Goal: Task Accomplishment & Management: Manage account settings

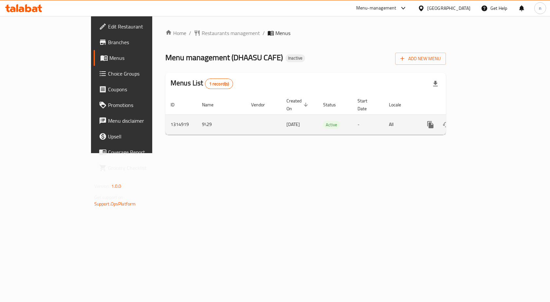
click at [481, 122] on icon "enhanced table" at bounding box center [478, 125] width 6 height 6
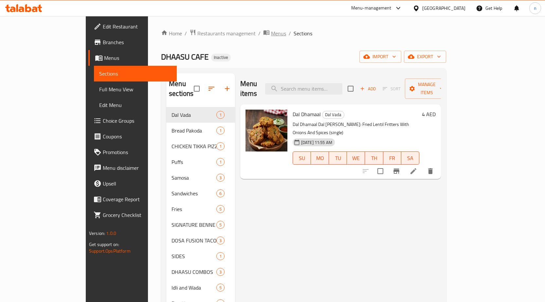
click at [271, 36] on span "Menus" at bounding box center [278, 33] width 15 height 8
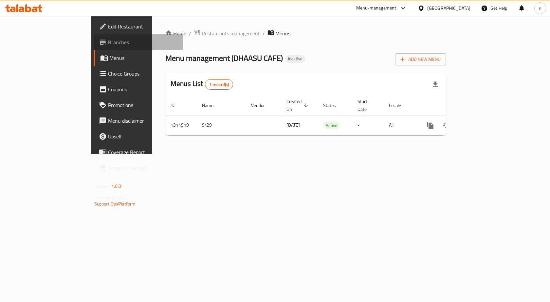
click at [108, 43] on span "Branches" at bounding box center [143, 42] width 70 height 8
click at [108, 40] on span "Branches" at bounding box center [143, 42] width 70 height 8
click at [94, 48] on link "Branches" at bounding box center [138, 42] width 89 height 16
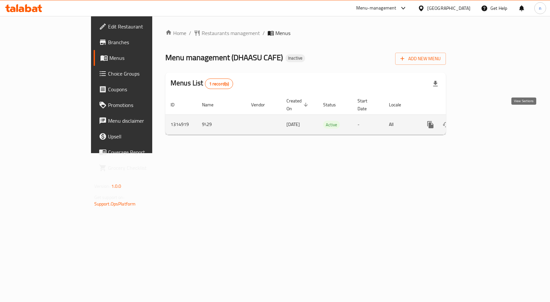
click at [482, 121] on icon "enhanced table" at bounding box center [478, 125] width 8 height 8
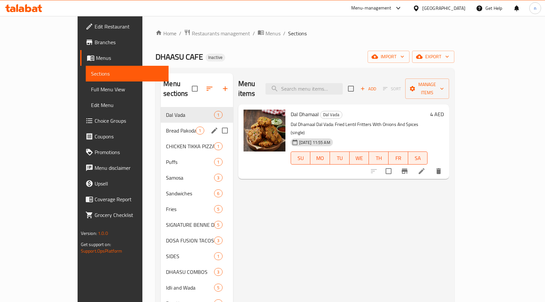
click at [161, 123] on div "Bread Pakoda 1" at bounding box center [197, 131] width 72 height 16
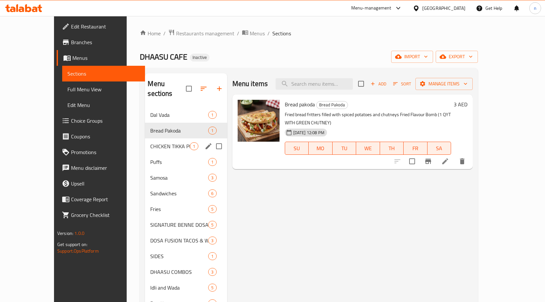
click at [158, 139] on div "CHICKEN TIKKA PIZZA (POCKET) 1" at bounding box center [186, 147] width 82 height 16
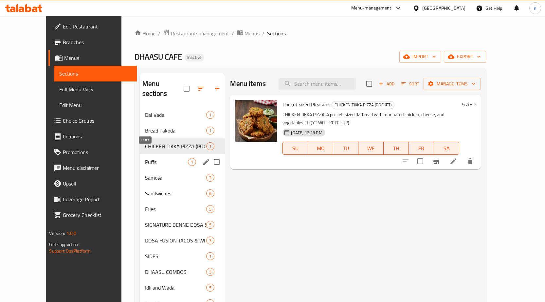
click at [145, 158] on span "Puffs" at bounding box center [166, 162] width 43 height 8
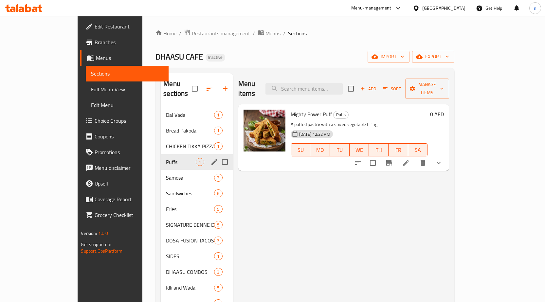
click at [161, 160] on div "Puffs 1" at bounding box center [197, 162] width 72 height 16
click at [166, 174] on span "Samosa" at bounding box center [181, 178] width 30 height 8
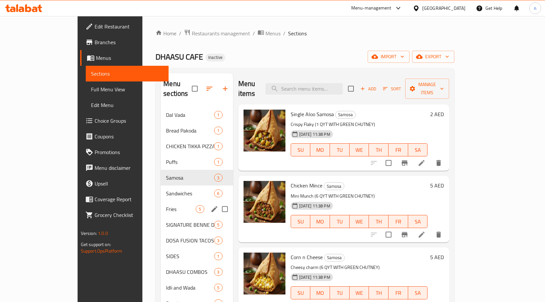
click at [161, 201] on div "Fries 5" at bounding box center [197, 209] width 72 height 16
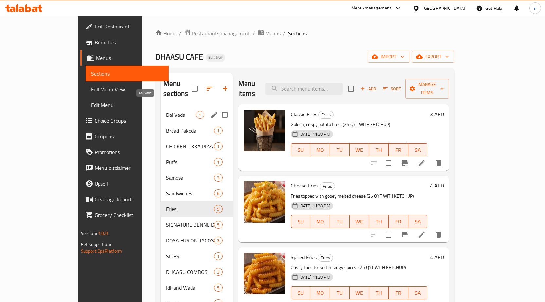
click at [166, 111] on span "Dal Vada" at bounding box center [181, 115] width 30 height 8
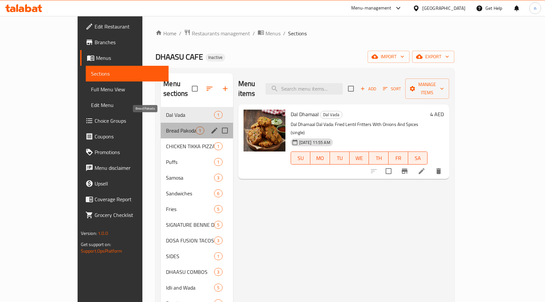
click at [166, 127] on span "Bread Pakoda" at bounding box center [181, 131] width 30 height 8
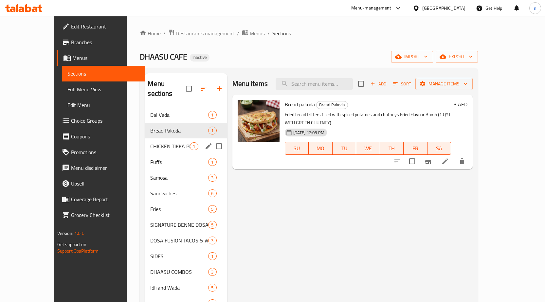
click at [145, 139] on div "CHICKEN TIKKA PIZZA (POCKET) 1" at bounding box center [186, 147] width 82 height 16
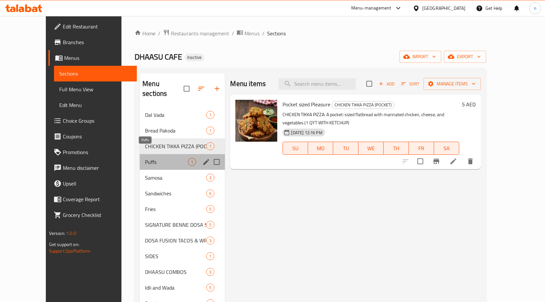
click at [145, 158] on span "Puffs" at bounding box center [166, 162] width 43 height 8
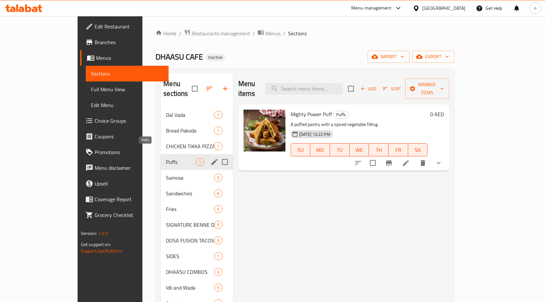
click at [166, 158] on span "Puffs" at bounding box center [181, 162] width 30 height 8
click at [166, 174] on span "Samosa" at bounding box center [181, 178] width 30 height 8
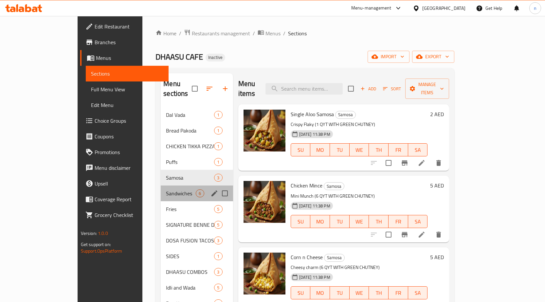
click at [161, 186] on div "Sandwiches 6" at bounding box center [197, 194] width 72 height 16
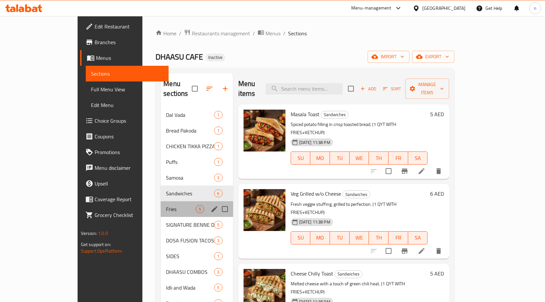
click at [161, 201] on div "Fries 5" at bounding box center [197, 209] width 72 height 16
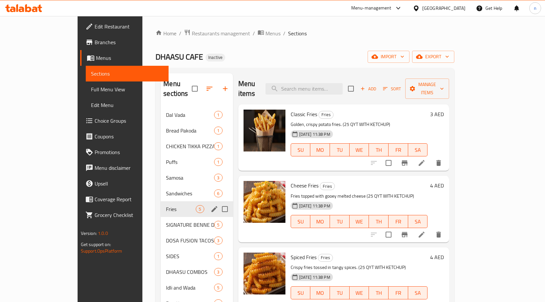
click at [166, 205] on span "Fries" at bounding box center [181, 209] width 30 height 8
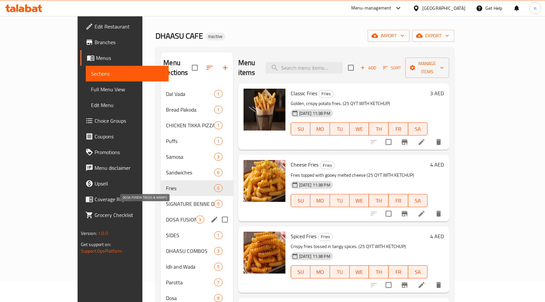
scroll to position [33, 0]
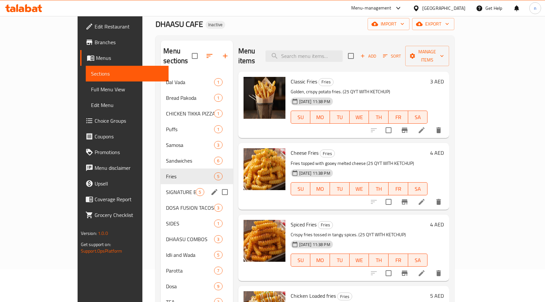
click at [161, 190] on div "SIGNATURE BENNE DOSA SPECIALS 5" at bounding box center [197, 192] width 72 height 16
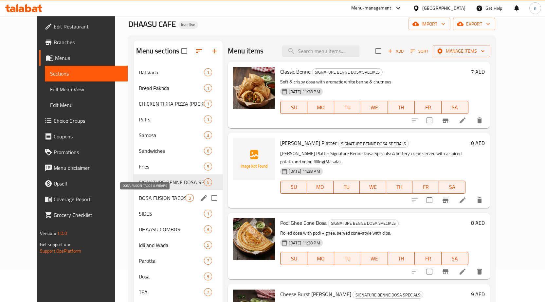
click at [139, 198] on span "DOSA FUSION TACOS & WRAPS" at bounding box center [162, 198] width 47 height 8
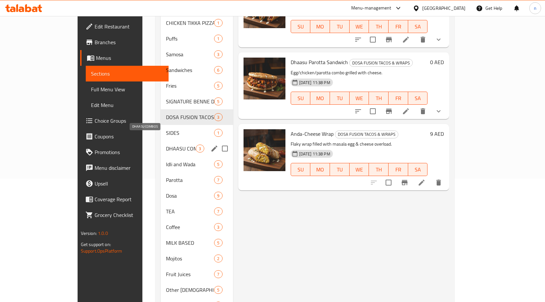
scroll to position [131, 0]
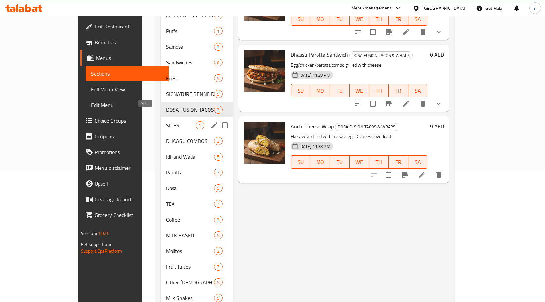
click at [166, 122] on span "SIDES" at bounding box center [181, 126] width 30 height 8
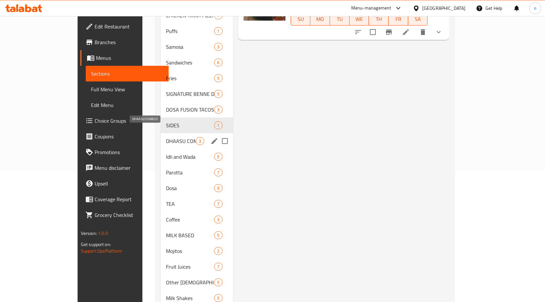
click at [166, 137] on span "DHAASU COMBOS" at bounding box center [181, 141] width 30 height 8
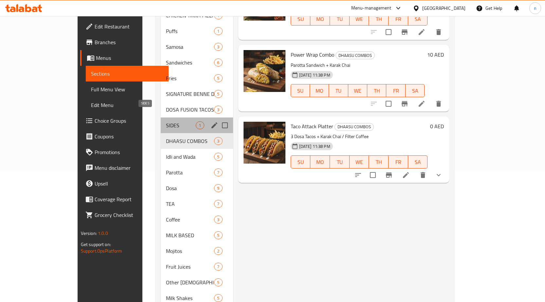
click at [166, 122] on span "SIDES" at bounding box center [181, 126] width 30 height 8
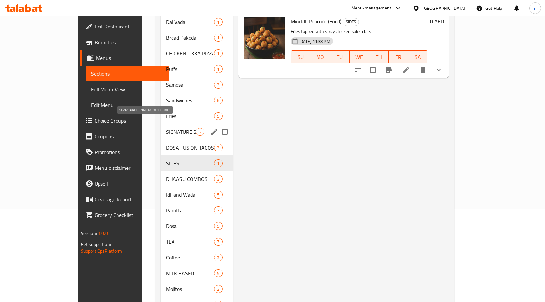
scroll to position [98, 0]
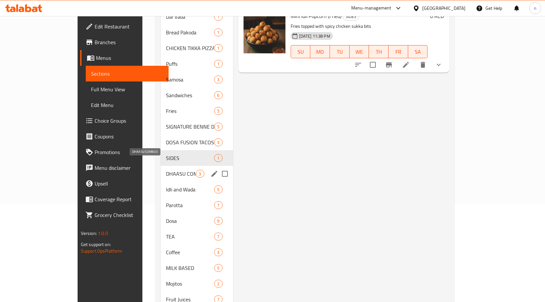
click at [166, 170] on span "DHAASU COMBOS" at bounding box center [181, 174] width 30 height 8
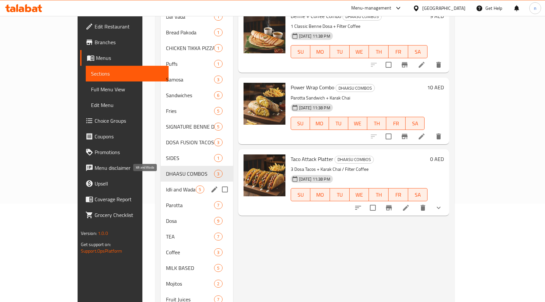
click at [166, 186] on span "Idli and Wada" at bounding box center [181, 190] width 30 height 8
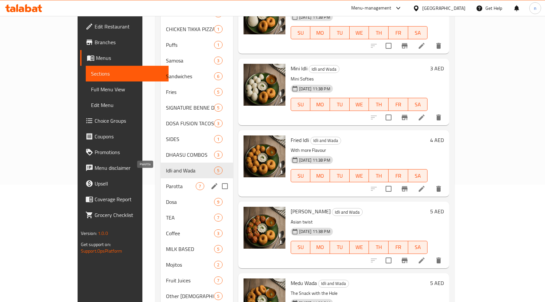
scroll to position [146, 0]
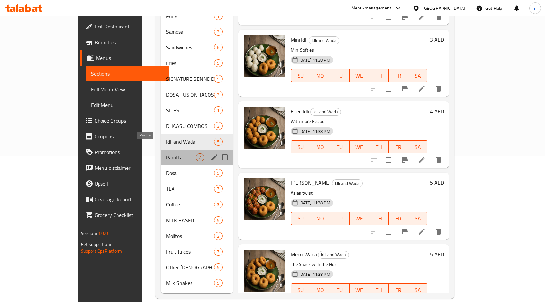
click at [166, 154] on span "Parotta" at bounding box center [181, 158] width 30 height 8
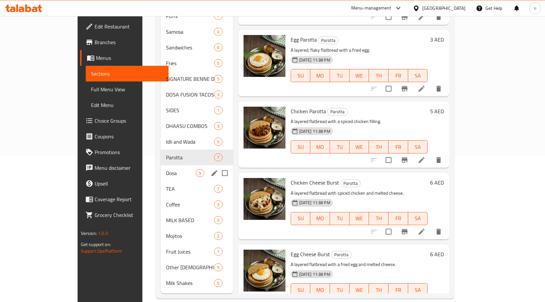
click at [161, 165] on div "Dosa 9" at bounding box center [197, 173] width 72 height 16
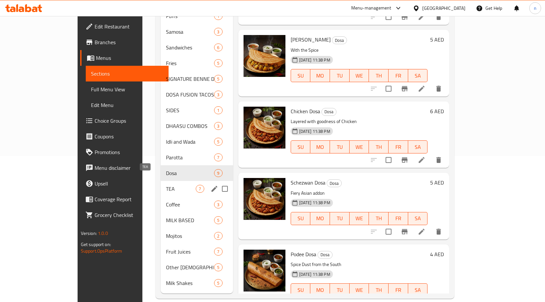
click at [166, 185] on span "TEA" at bounding box center [181, 189] width 30 height 8
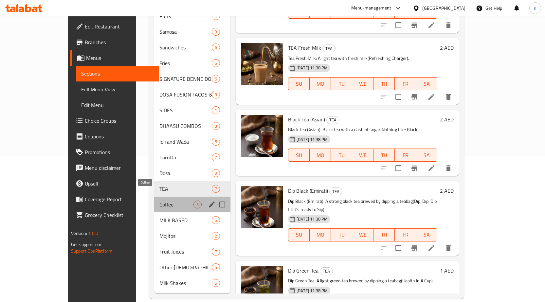
click at [160, 201] on span "Coffee" at bounding box center [177, 205] width 34 height 8
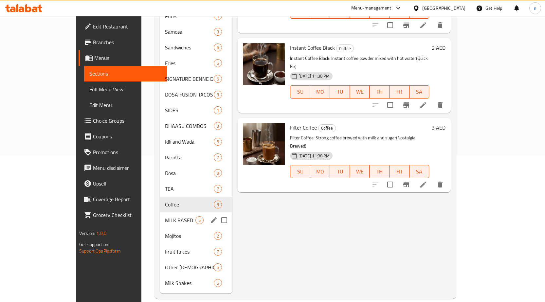
click at [160, 215] on div "MILK BASED 5" at bounding box center [196, 221] width 73 height 16
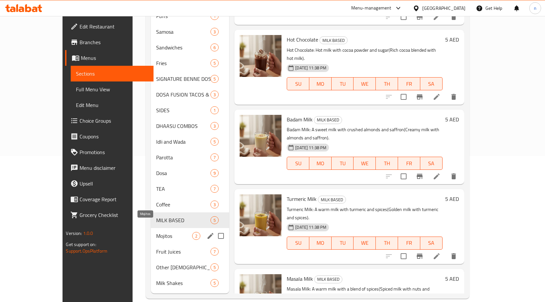
click at [156, 232] on span "Mojitos" at bounding box center [174, 236] width 36 height 8
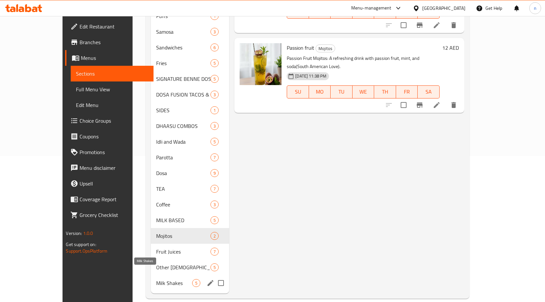
click at [156, 279] on span "Milk Shakes" at bounding box center [174, 283] width 36 height 8
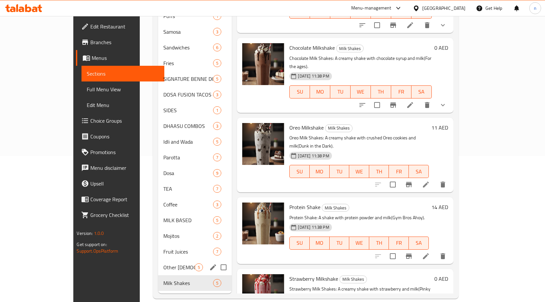
click at [158, 264] on div "Other Indian Drinks 5" at bounding box center [195, 268] width 74 height 16
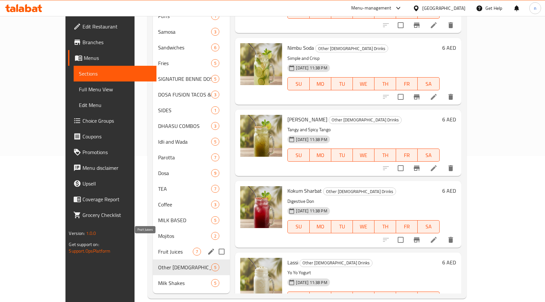
click at [158, 248] on span "Fruit Juices" at bounding box center [175, 252] width 35 height 8
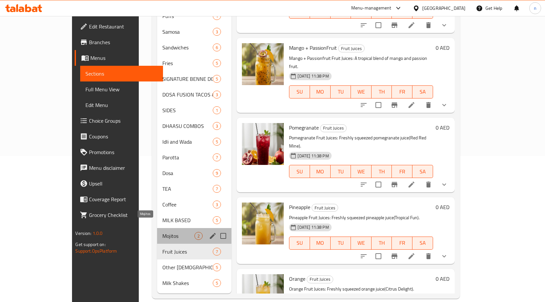
click at [162, 232] on span "Mojitos" at bounding box center [178, 236] width 32 height 8
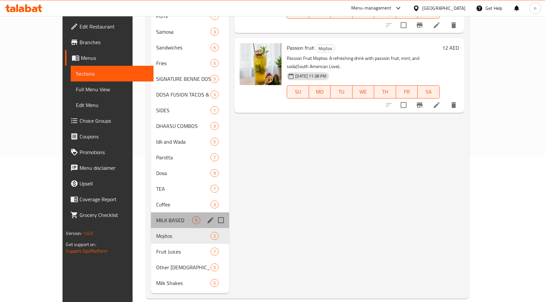
click at [151, 217] on div "MILK BASED 5" at bounding box center [190, 221] width 78 height 16
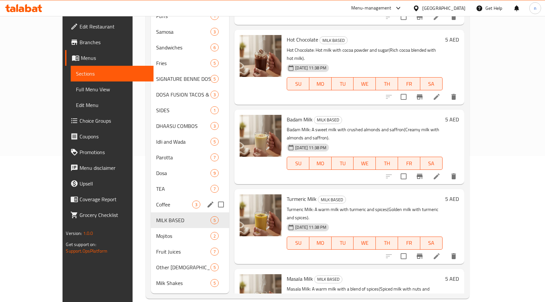
click at [156, 201] on span "Coffee" at bounding box center [174, 205] width 36 height 8
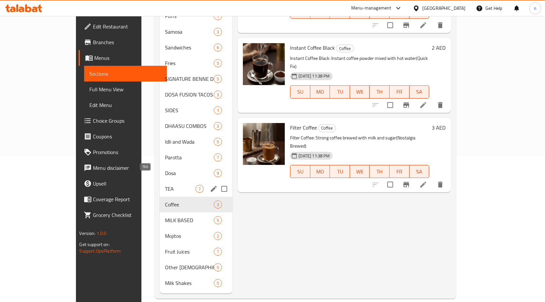
click at [165, 185] on span "TEA" at bounding box center [180, 189] width 30 height 8
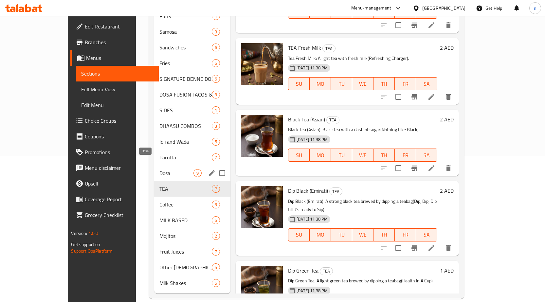
click at [160, 169] on span "Dosa" at bounding box center [177, 173] width 34 height 8
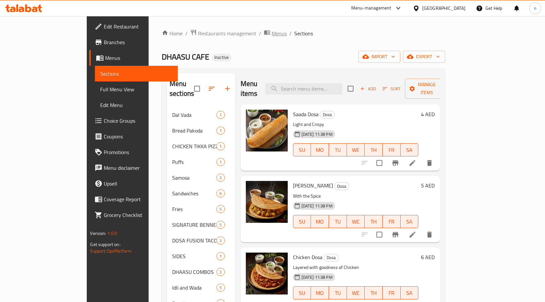
click at [272, 37] on span "Menus" at bounding box center [279, 33] width 15 height 8
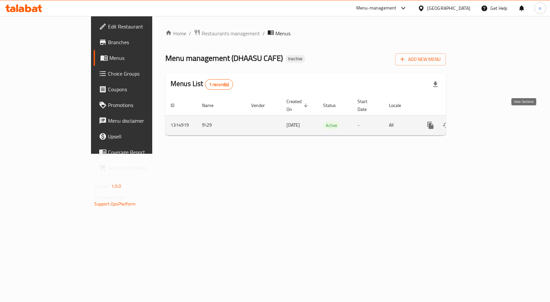
click at [482, 122] on icon "enhanced table" at bounding box center [478, 126] width 8 height 8
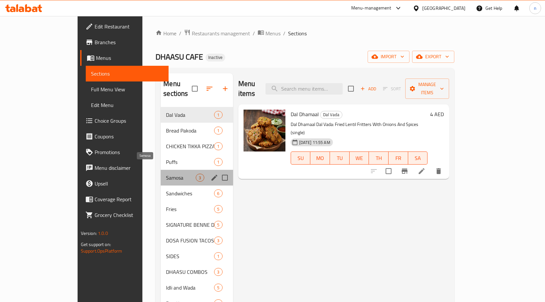
click at [166, 174] on span "Samosa" at bounding box center [181, 178] width 30 height 8
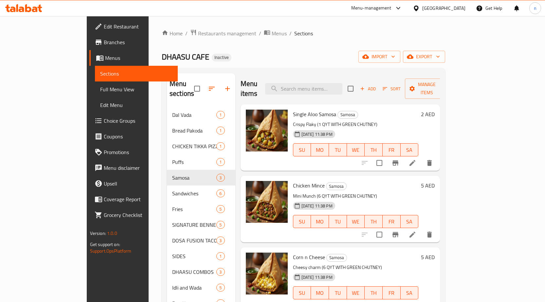
click at [417, 159] on icon at bounding box center [413, 163] width 8 height 8
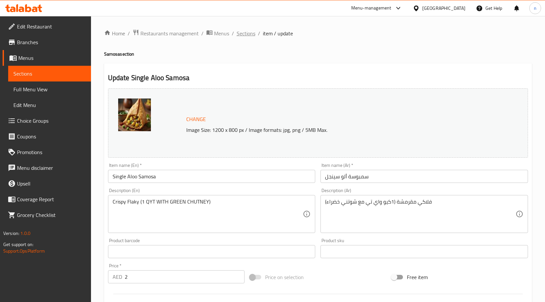
click at [244, 35] on span "Sections" at bounding box center [246, 33] width 19 height 8
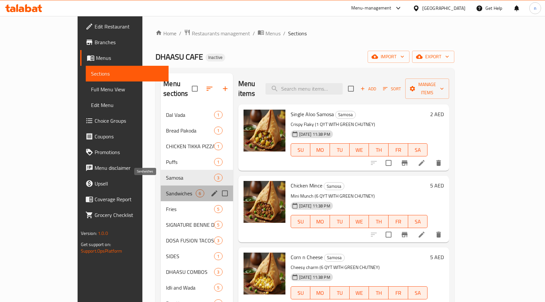
click at [166, 190] on span "Sandwiches" at bounding box center [181, 194] width 30 height 8
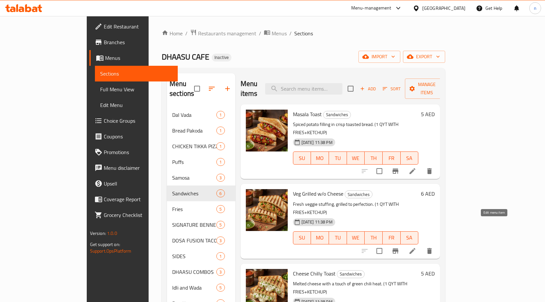
click at [417, 247] on icon at bounding box center [413, 251] width 8 height 8
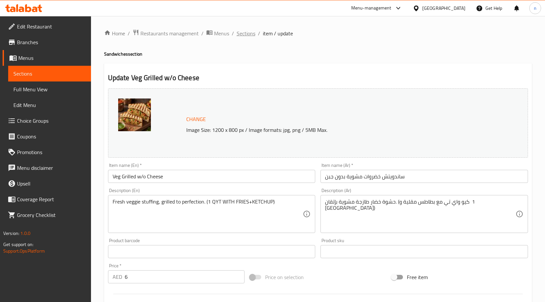
click at [238, 35] on span "Sections" at bounding box center [246, 33] width 19 height 8
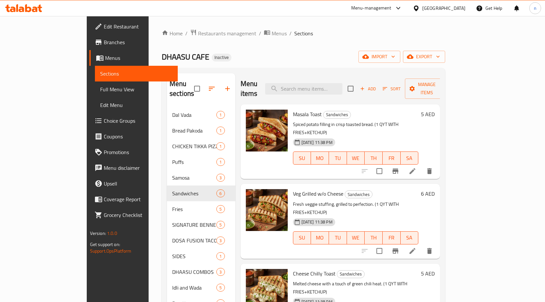
click at [352, 235] on div "Menu items Add Sort Manage items Masala Toast Sandwiches Spiced potato filling …" at bounding box center [338, 256] width 205 height 367
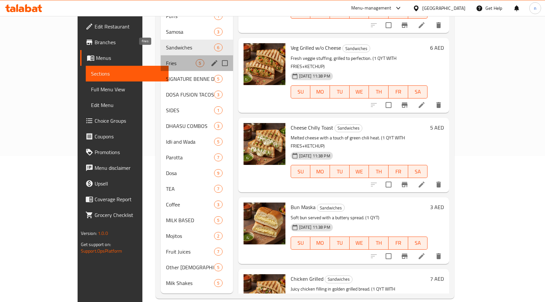
click at [166, 59] on span "Fries" at bounding box center [181, 63] width 30 height 8
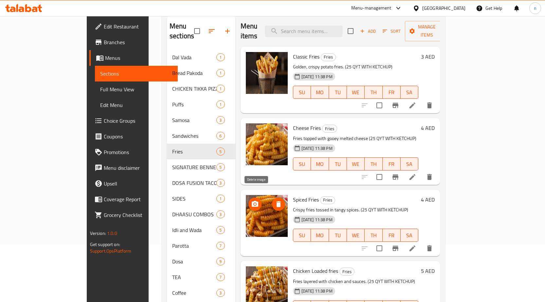
scroll to position [48, 0]
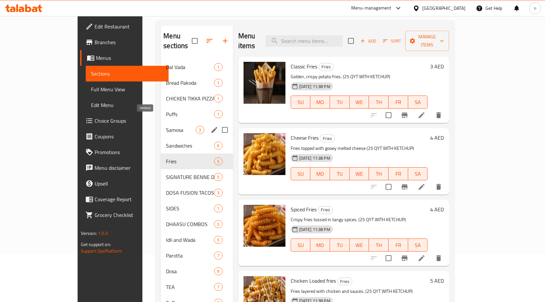
click at [166, 126] on span "Samosa" at bounding box center [181, 130] width 30 height 8
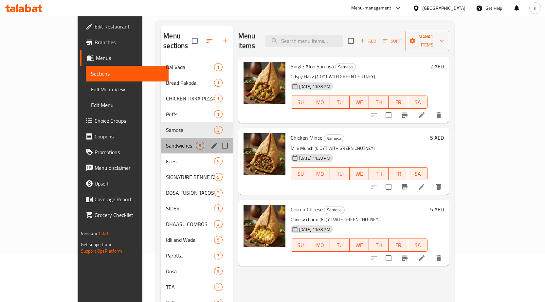
click at [161, 140] on div "Sandwiches 6" at bounding box center [197, 146] width 72 height 16
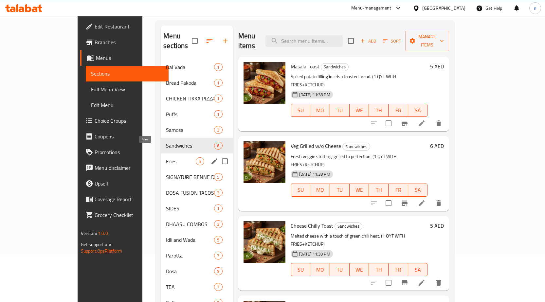
click at [166, 158] on span "Fries" at bounding box center [181, 162] width 30 height 8
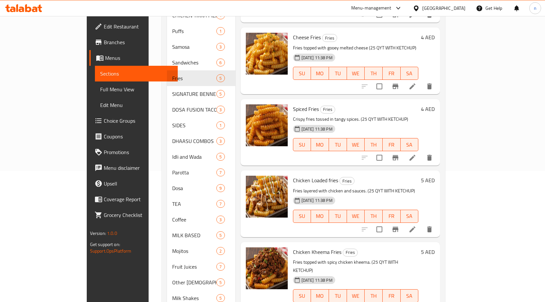
scroll to position [146, 0]
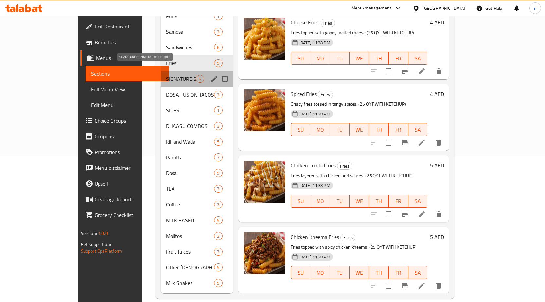
click at [166, 75] on span "SIGNATURE BENNE DOSA SPECIALS" at bounding box center [181, 79] width 30 height 8
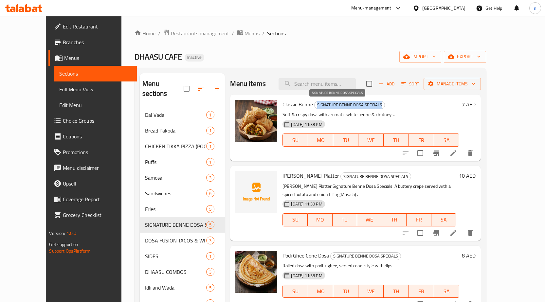
drag, startPoint x: 304, startPoint y: 106, endPoint x: 371, endPoint y: 105, distance: 66.5
click at [371, 105] on span "SIGNATURE BENNE DOSA SPECIALS" at bounding box center [350, 105] width 70 height 8
copy span "SIGNATURE BENNE DOSA SPECIALS"
click at [283, 177] on span "[PERSON_NAME] Platter" at bounding box center [311, 176] width 57 height 10
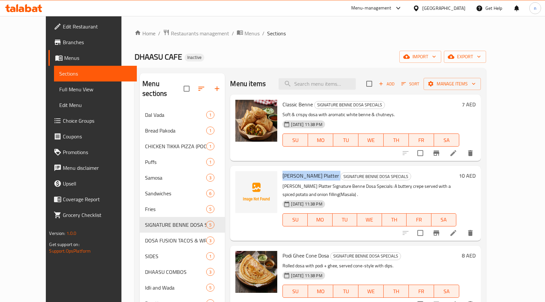
click at [283, 177] on span "[PERSON_NAME] Platter" at bounding box center [311, 176] width 57 height 10
copy h6 "[PERSON_NAME] Platter"
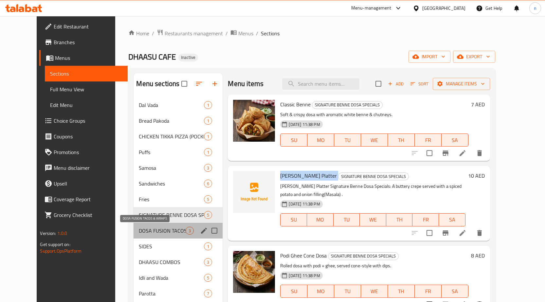
click at [150, 227] on span "DOSA FUSION TACOS & WRAPS" at bounding box center [162, 231] width 47 height 8
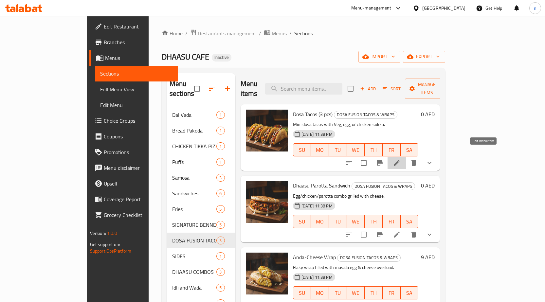
click at [401, 159] on icon at bounding box center [397, 163] width 8 height 8
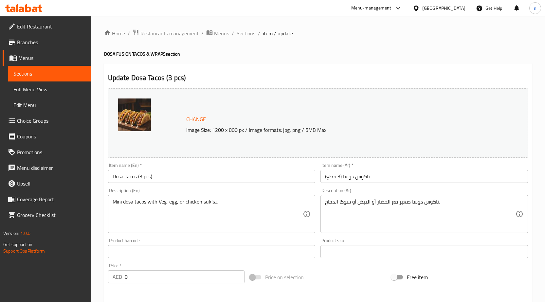
click at [244, 33] on span "Sections" at bounding box center [246, 33] width 19 height 8
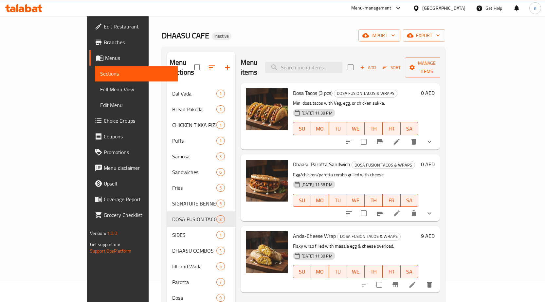
scroll to position [33, 0]
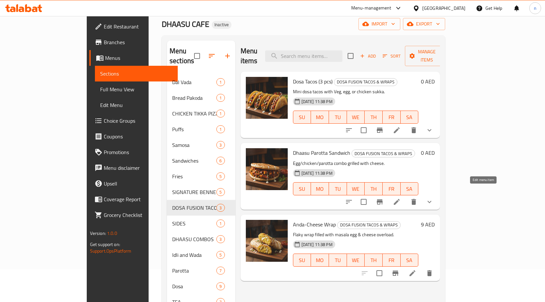
click at [401, 198] on icon at bounding box center [397, 202] width 8 height 8
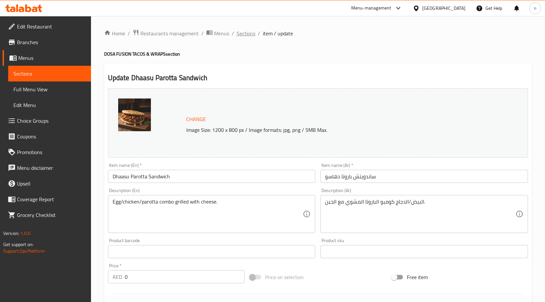
click at [248, 37] on span "Sections" at bounding box center [246, 33] width 19 height 8
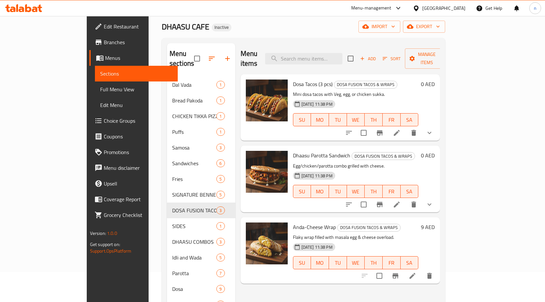
scroll to position [146, 0]
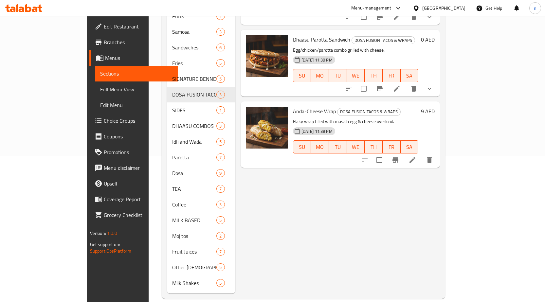
click at [422, 154] on li at bounding box center [413, 160] width 18 height 12
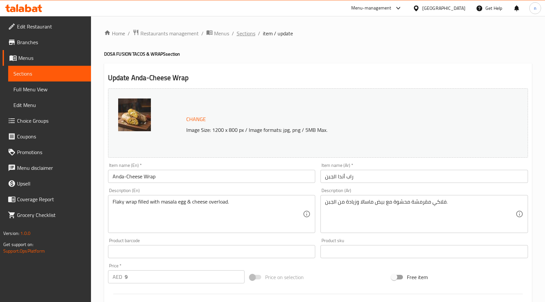
click at [248, 37] on span "Sections" at bounding box center [246, 33] width 19 height 8
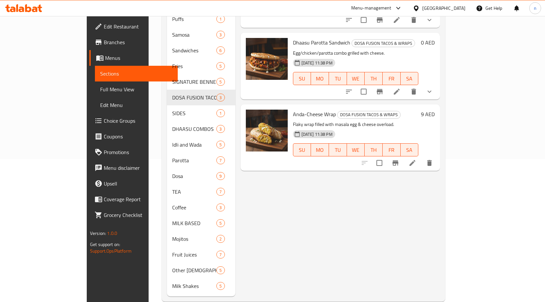
scroll to position [146, 0]
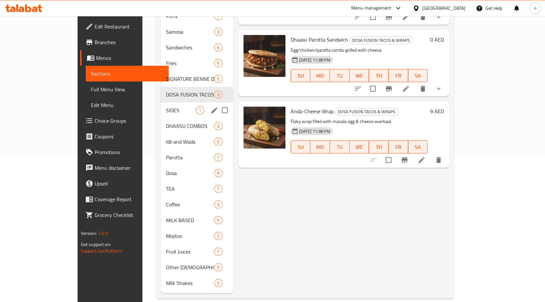
click at [161, 105] on div "SIDES 1" at bounding box center [197, 111] width 72 height 16
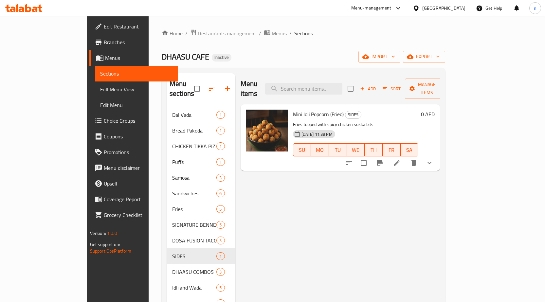
click at [401, 159] on icon at bounding box center [397, 163] width 8 height 8
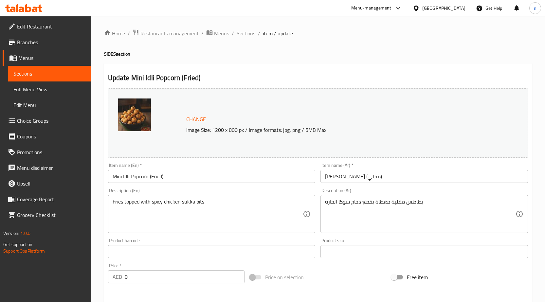
click at [247, 37] on span "Sections" at bounding box center [246, 33] width 19 height 8
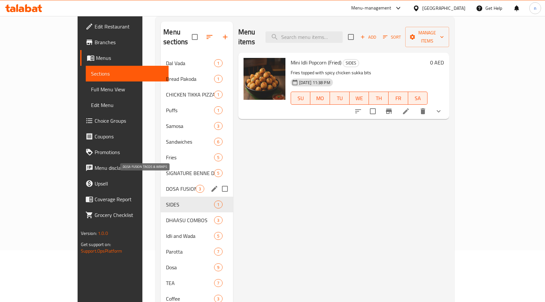
scroll to position [98, 0]
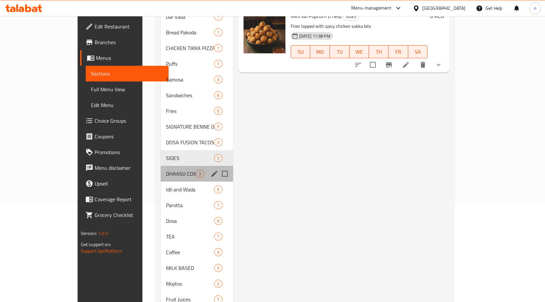
click at [161, 169] on div "DHAASU COMBOS 3" at bounding box center [197, 174] width 72 height 16
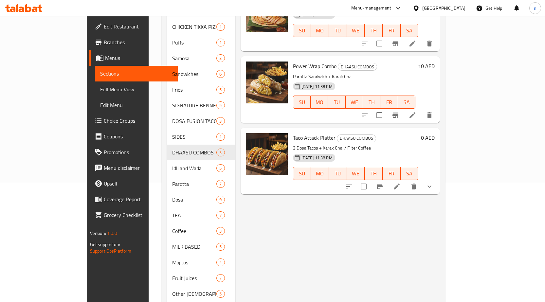
scroll to position [131, 0]
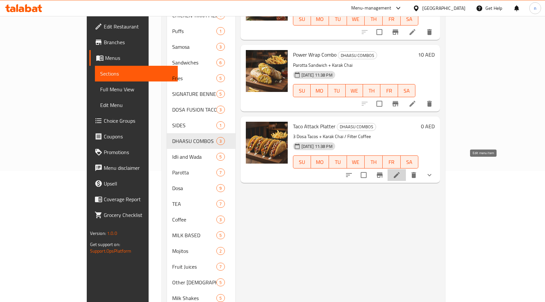
click at [401, 171] on icon at bounding box center [397, 175] width 8 height 8
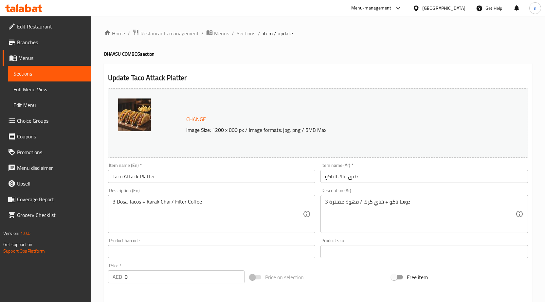
click at [247, 35] on span "Sections" at bounding box center [246, 33] width 19 height 8
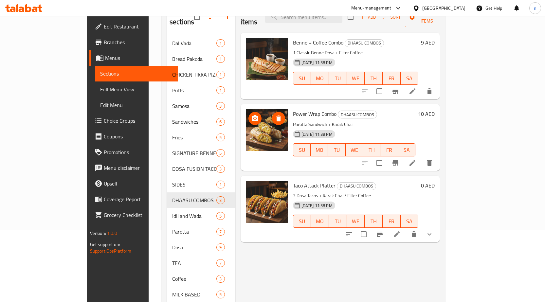
scroll to position [131, 0]
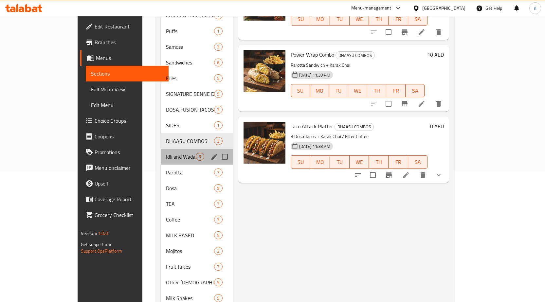
click at [161, 151] on div "Idli and Wada 5" at bounding box center [197, 157] width 72 height 16
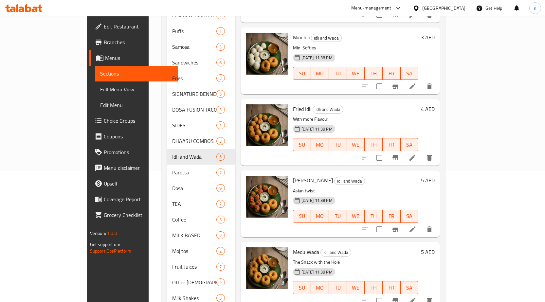
scroll to position [146, 0]
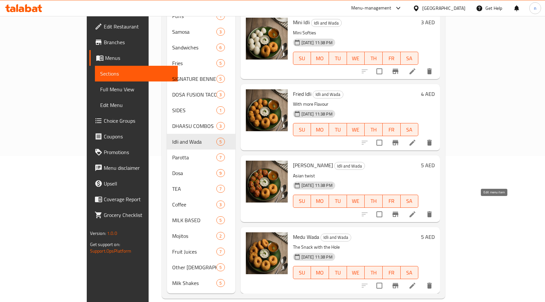
click at [416, 212] on icon at bounding box center [413, 215] width 6 height 6
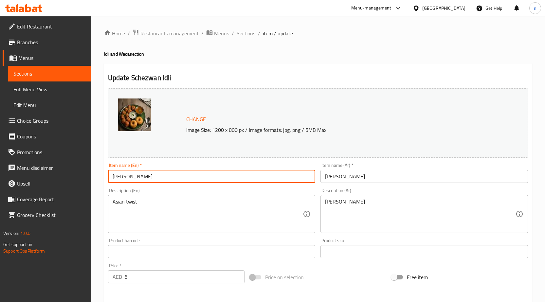
click at [136, 178] on input "[PERSON_NAME]" at bounding box center [212, 176] width 208 height 13
type input "[PERSON_NAME]"
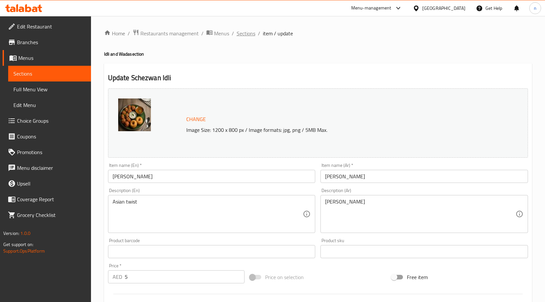
click at [250, 32] on span "Sections" at bounding box center [246, 33] width 19 height 8
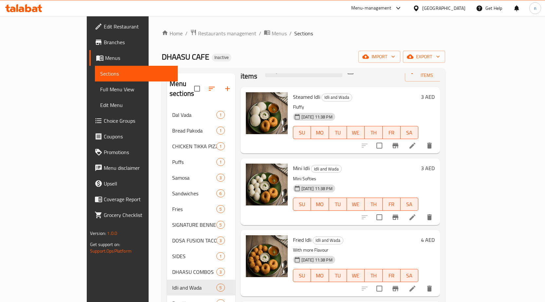
scroll to position [146, 0]
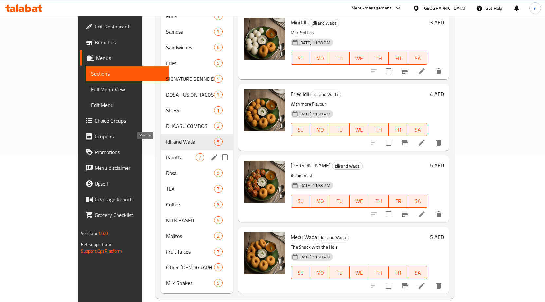
click at [166, 154] on span "Parotta" at bounding box center [181, 158] width 30 height 8
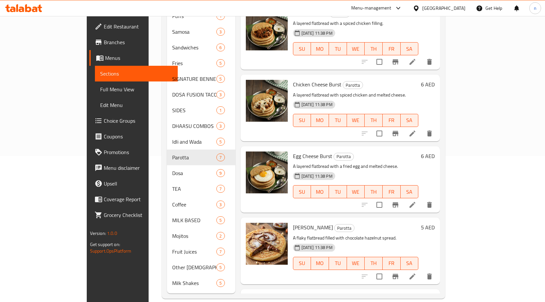
scroll to position [161, 0]
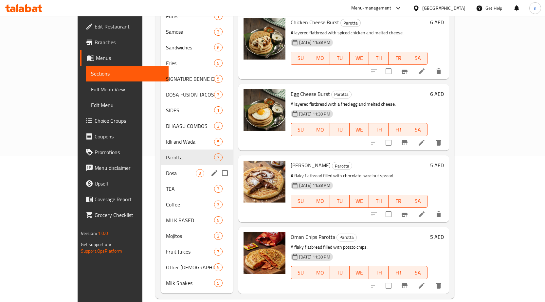
click at [166, 169] on span "Dosa" at bounding box center [181, 173] width 30 height 8
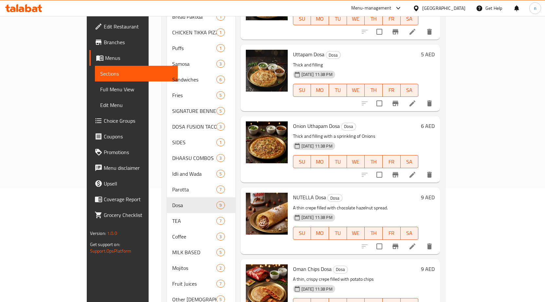
scroll to position [146, 0]
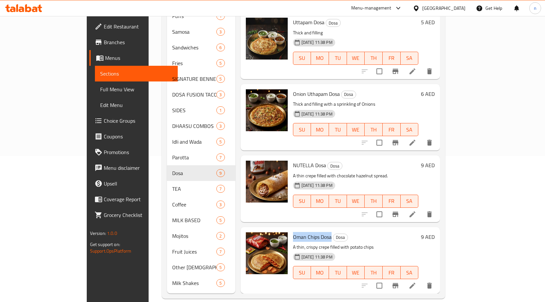
drag, startPoint x: 269, startPoint y: 228, endPoint x: 310, endPoint y: 228, distance: 40.3
click at [310, 230] on div "Oman Chips Dosa Dosa A thin, crispy crepe filled with potato chips 28-09-2025 1…" at bounding box center [356, 260] width 131 height 61
copy span "Oman Chips Dosa"
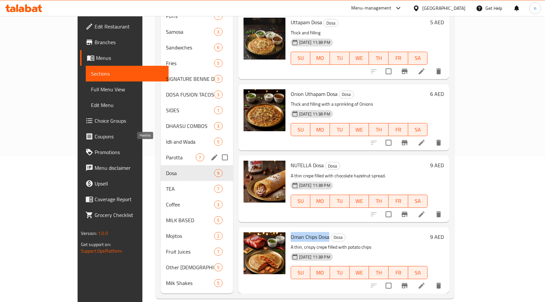
drag, startPoint x: 127, startPoint y: 148, endPoint x: 200, endPoint y: 131, distance: 74.3
click at [166, 154] on span "Parotta" at bounding box center [181, 158] width 30 height 8
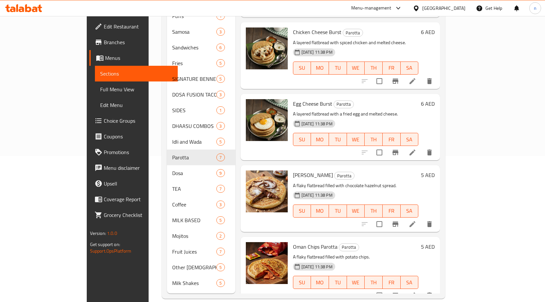
scroll to position [161, 0]
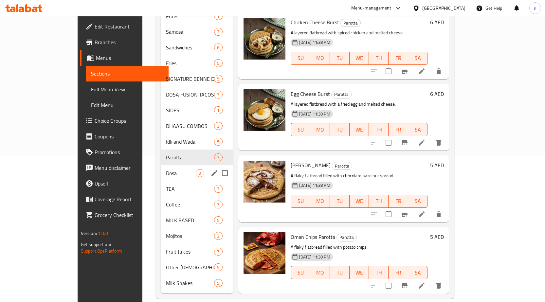
click at [161, 165] on div "Dosa 9" at bounding box center [197, 173] width 72 height 16
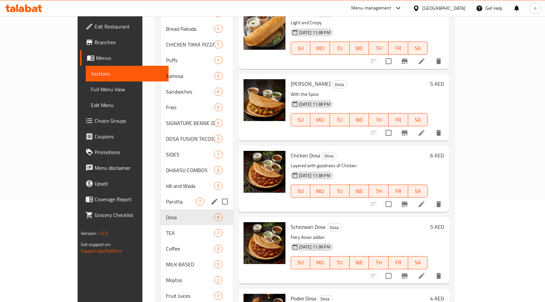
scroll to position [146, 0]
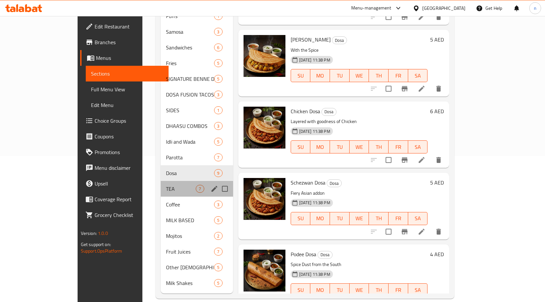
click at [161, 181] on div "TEA 7" at bounding box center [197, 189] width 72 height 16
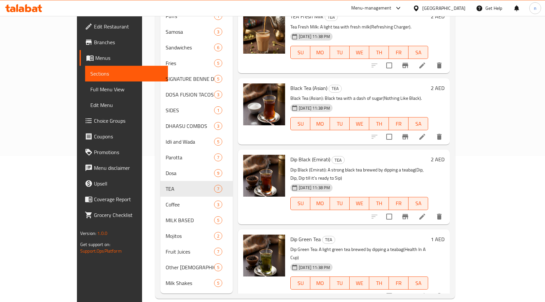
scroll to position [29, 0]
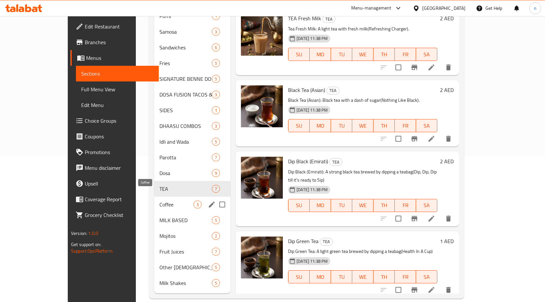
click at [160, 201] on span "Coffee" at bounding box center [177, 205] width 34 height 8
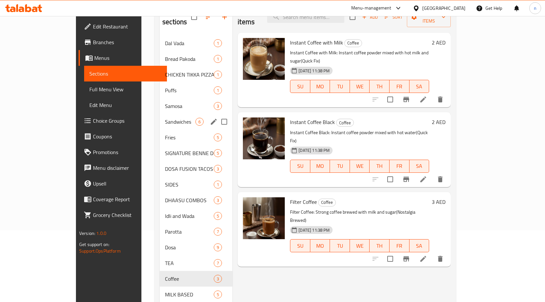
scroll to position [146, 0]
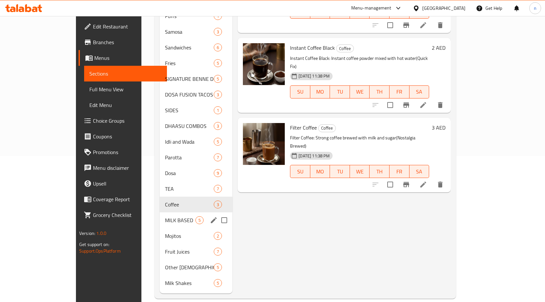
click at [160, 213] on div "MILK BASED 5" at bounding box center [196, 221] width 73 height 16
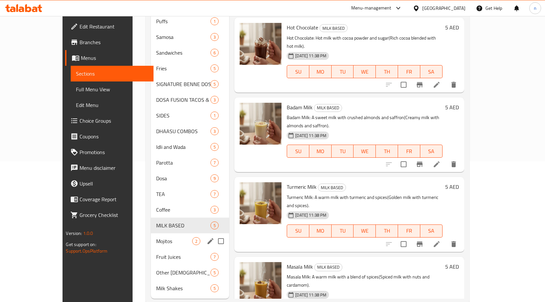
scroll to position [146, 0]
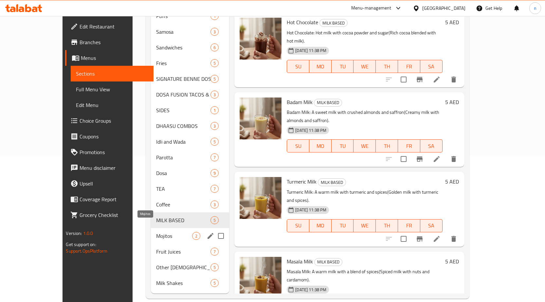
click at [156, 232] on span "Mojitos" at bounding box center [174, 236] width 36 height 8
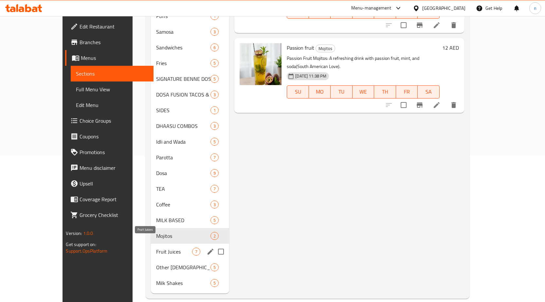
click at [156, 248] on span "Fruit Juices" at bounding box center [174, 252] width 36 height 8
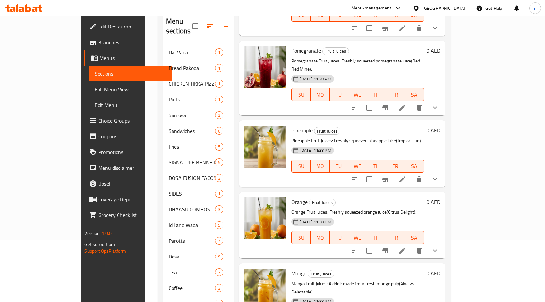
scroll to position [146, 0]
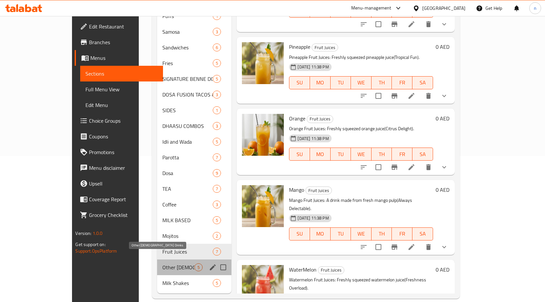
click at [164, 264] on span "Other [DEMOGRAPHIC_DATA] Drinks" at bounding box center [178, 268] width 32 height 8
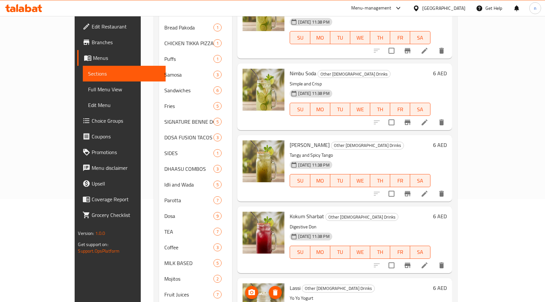
scroll to position [146, 0]
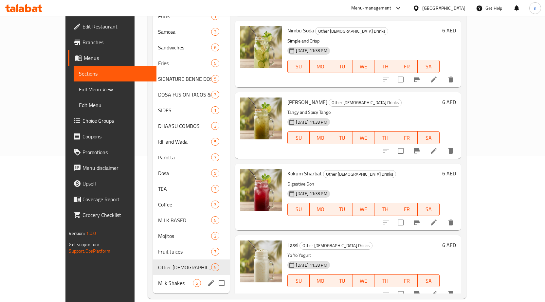
click at [153, 276] on div "Milk Shakes 5" at bounding box center [191, 284] width 77 height 16
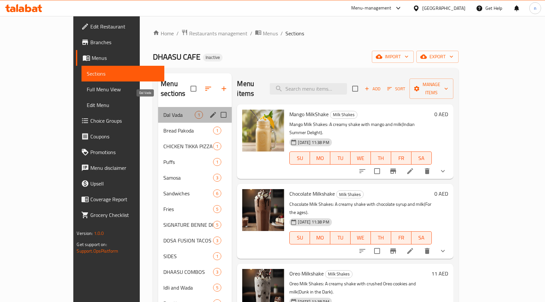
click at [163, 111] on span "Dal Vada" at bounding box center [178, 115] width 31 height 8
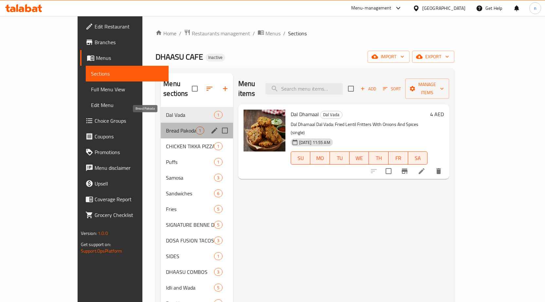
click at [166, 127] on span "Bread Pakoda" at bounding box center [181, 131] width 30 height 8
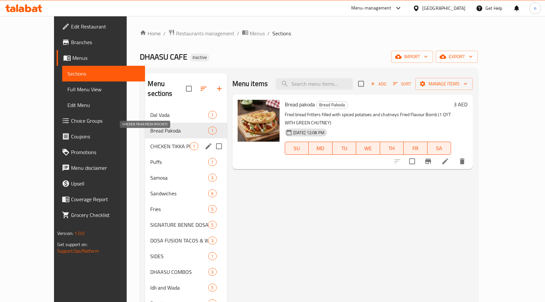
click at [154, 143] on span "CHICKEN TIKKA PIZZA (POCKET)" at bounding box center [170, 147] width 40 height 8
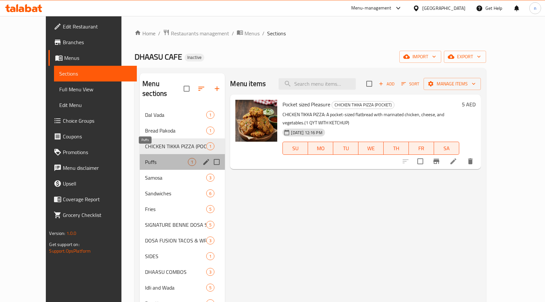
click at [145, 158] on span "Puffs" at bounding box center [166, 162] width 43 height 8
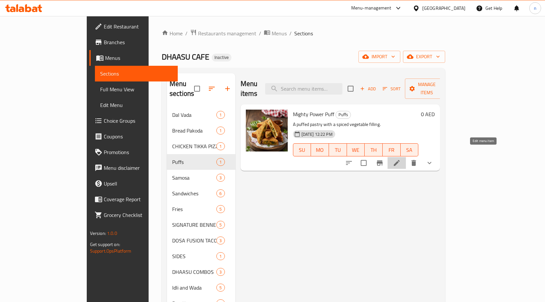
click at [401, 159] on icon at bounding box center [397, 163] width 8 height 8
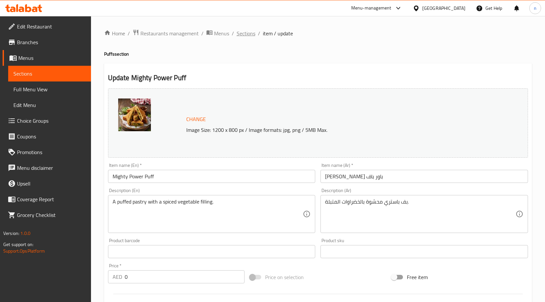
click at [244, 31] on span "Sections" at bounding box center [246, 33] width 19 height 8
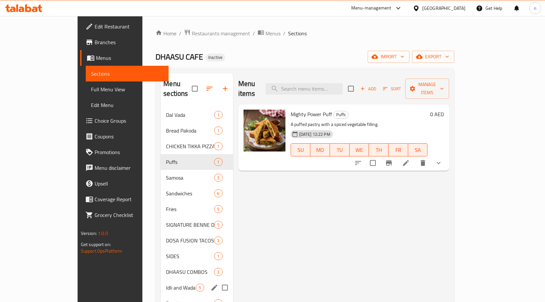
scroll to position [146, 0]
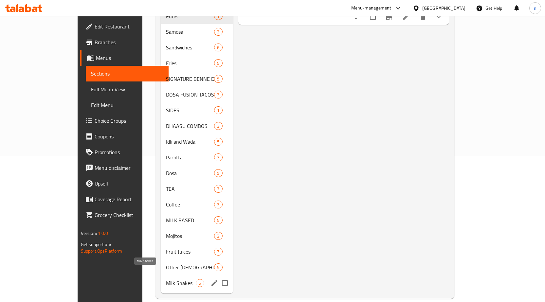
click at [166, 279] on span "Milk Shakes" at bounding box center [181, 283] width 30 height 8
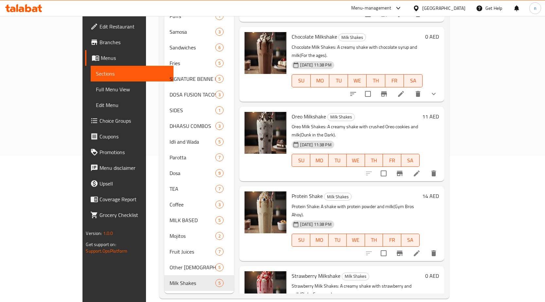
scroll to position [17, 0]
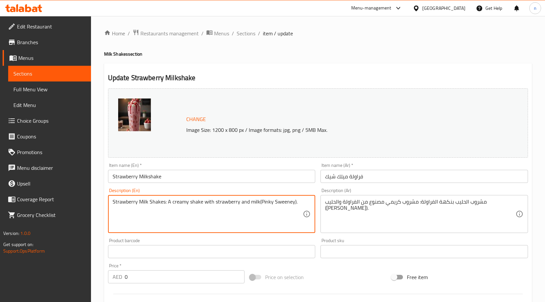
click at [174, 211] on textarea "Strawberry Milk Shakes: A creamy shake with strawberry and milk(Pinky Sweeney)." at bounding box center [208, 214] width 191 height 31
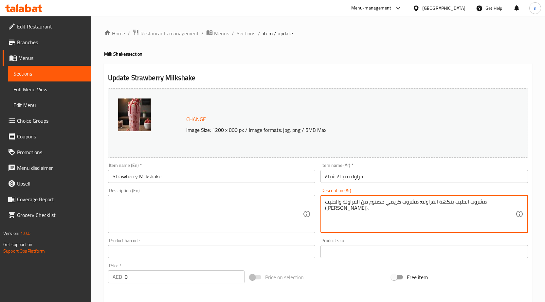
click at [436, 213] on textarea "مشروب الحليب بنكهة الفراولة: مشروب كريمي مصنوع من الفراولة والحليب (بينكي سوني)." at bounding box center [420, 214] width 191 height 31
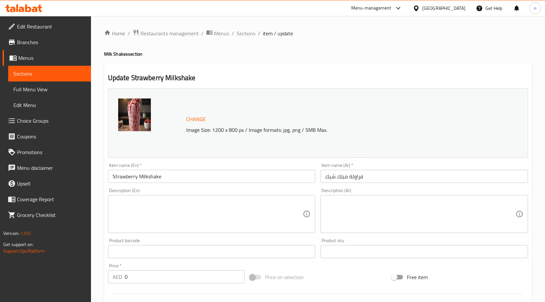
click at [238, 229] on textarea at bounding box center [208, 214] width 191 height 31
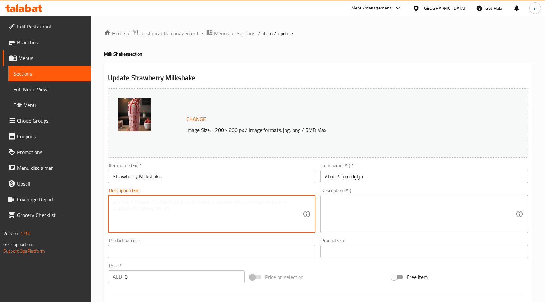
paste textarea "[PERSON_NAME]"
click at [134, 203] on textarea "[PERSON_NAME]" at bounding box center [208, 214] width 191 height 31
type textarea "[PERSON_NAME]"
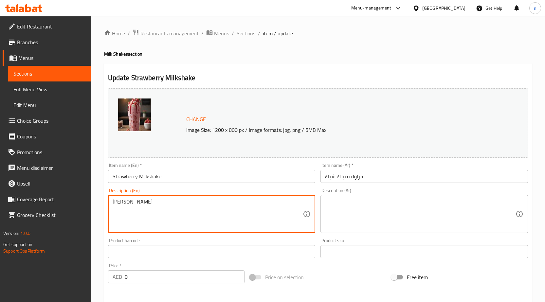
click at [352, 203] on textarea at bounding box center [420, 214] width 191 height 31
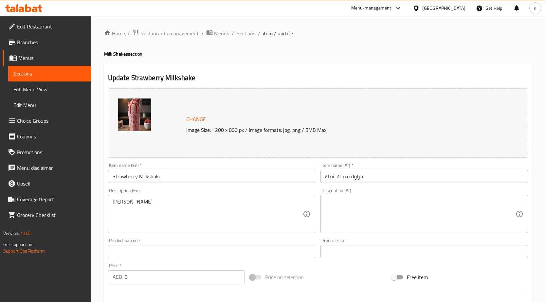
click at [349, 204] on textarea at bounding box center [420, 214] width 191 height 31
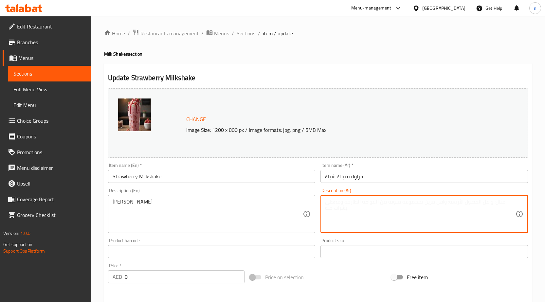
paste textarea "[PERSON_NAME]"
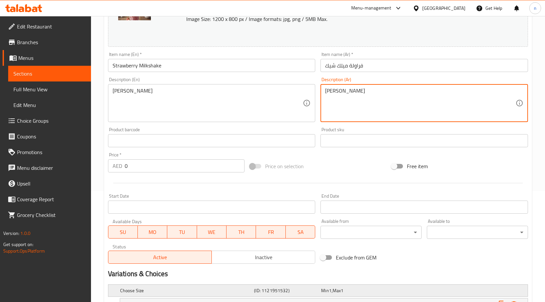
scroll to position [185, 0]
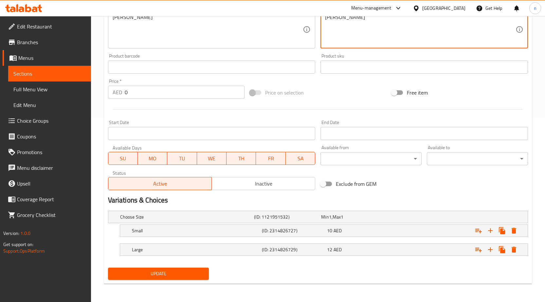
type textarea "[PERSON_NAME]"
click at [184, 277] on span "Update" at bounding box center [158, 274] width 91 height 8
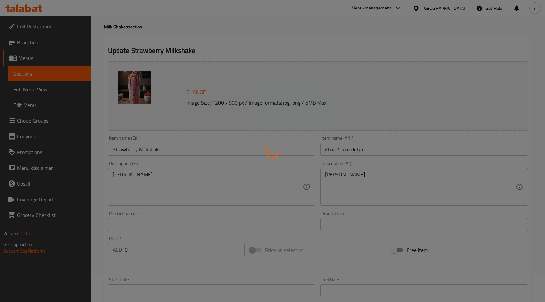
scroll to position [0, 0]
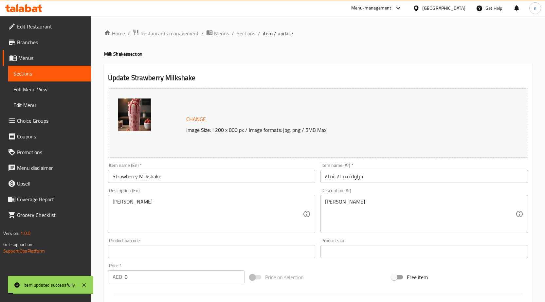
click at [248, 34] on span "Sections" at bounding box center [246, 33] width 19 height 8
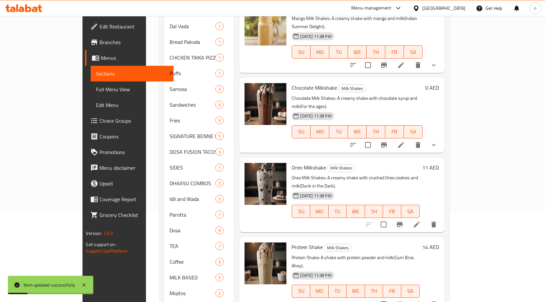
scroll to position [146, 0]
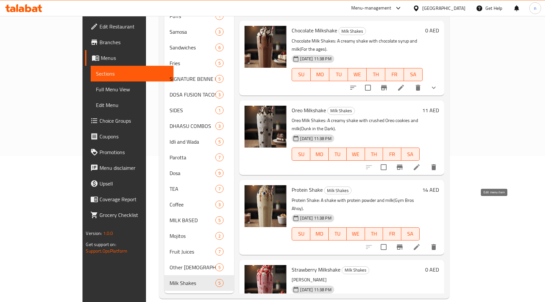
click at [420, 244] on icon at bounding box center [417, 247] width 6 height 6
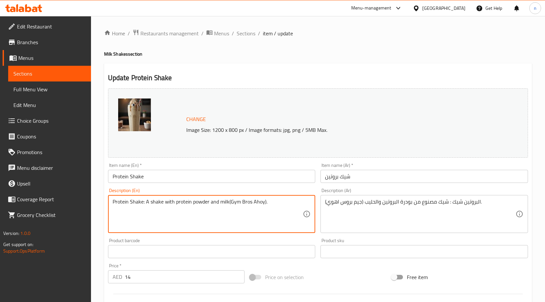
click at [195, 202] on textarea "Protein Shake: A shake with protein powder and milk(Gym Bros Ahoy)." at bounding box center [208, 214] width 191 height 31
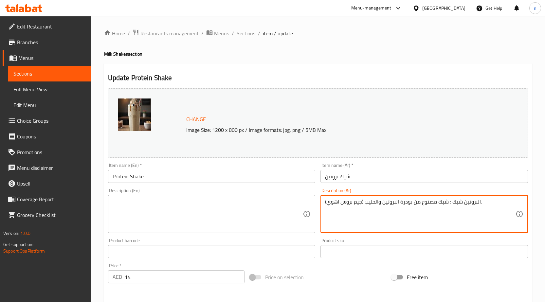
click at [388, 210] on textarea "البروتين شيك : شيك مصنوع من بودرة البروتين والحليب (جيم بروس اهوي)." at bounding box center [420, 214] width 191 height 31
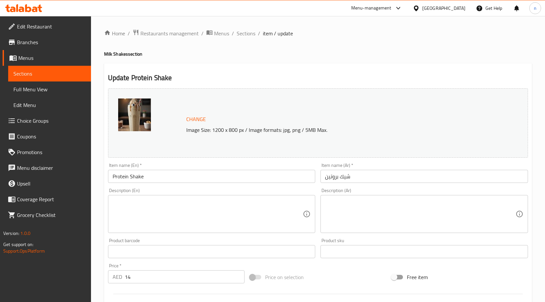
click at [111, 204] on div "Description (En)" at bounding box center [212, 214] width 208 height 38
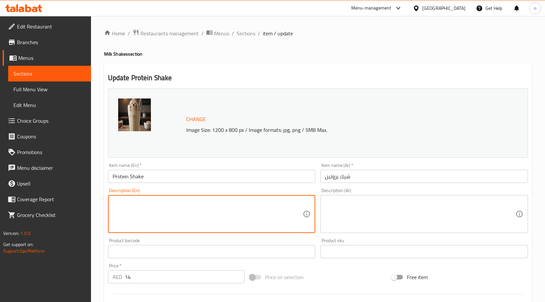
paste textarea "Gym Bros Ahoy"
type textarea "Gym Bros Ahoy"
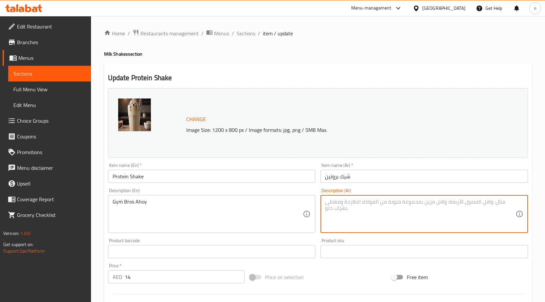
click at [382, 213] on textarea at bounding box center [420, 214] width 191 height 31
paste textarea "[PERSON_NAME][DEMOGRAPHIC_DATA]"
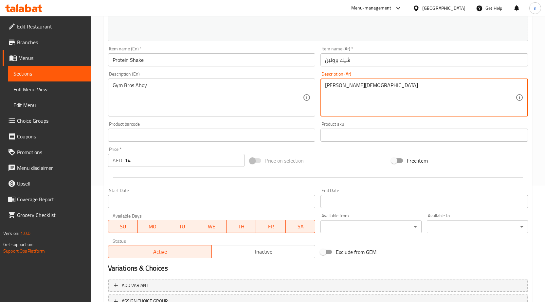
scroll to position [170, 0]
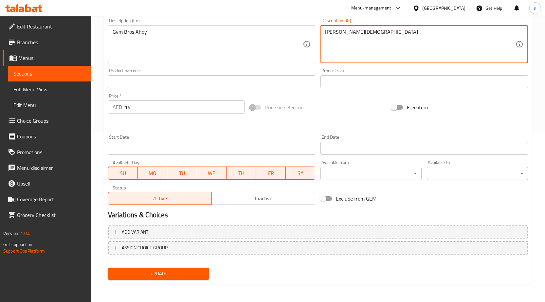
type textarea "[PERSON_NAME][DEMOGRAPHIC_DATA]"
click at [171, 276] on span "Update" at bounding box center [158, 274] width 91 height 8
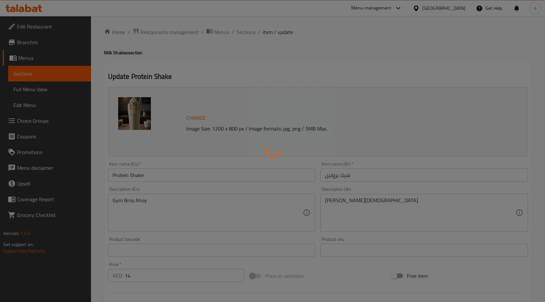
scroll to position [0, 0]
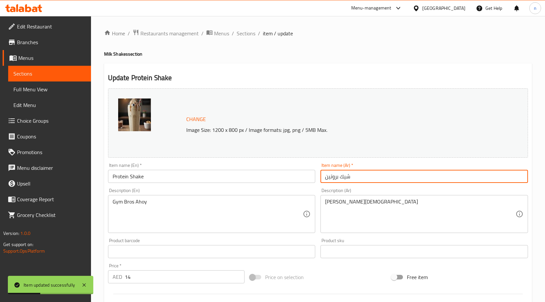
click at [343, 177] on input "شيك بروتين" at bounding box center [425, 176] width 208 height 13
paste input "شيك"
click at [349, 177] on input "شيك بروتين" at bounding box center [425, 176] width 208 height 13
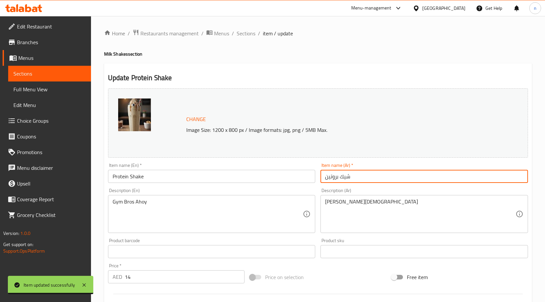
click at [349, 177] on input "شيك بروتين" at bounding box center [425, 176] width 208 height 13
click at [352, 176] on input "شيك بروتين" at bounding box center [425, 176] width 208 height 13
drag, startPoint x: 353, startPoint y: 177, endPoint x: 342, endPoint y: 178, distance: 11.2
click at [342, 178] on input "شيك بروتين" at bounding box center [425, 176] width 208 height 13
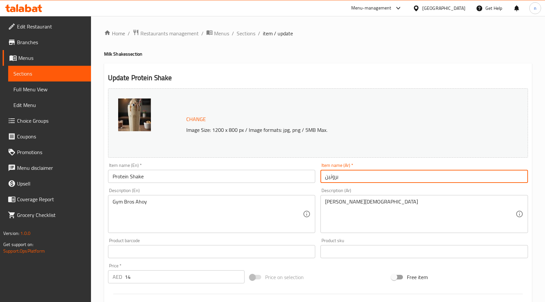
click at [335, 178] on input "بروتين" at bounding box center [425, 176] width 208 height 13
drag, startPoint x: 468, startPoint y: 181, endPoint x: 529, endPoint y: 178, distance: 61.3
click at [470, 181] on input "بروتين" at bounding box center [425, 176] width 208 height 13
click at [528, 178] on div "Item name (Ar)   * بروتين Item name (Ar) *" at bounding box center [424, 173] width 213 height 25
click at [523, 178] on input "بروتين" at bounding box center [425, 176] width 208 height 13
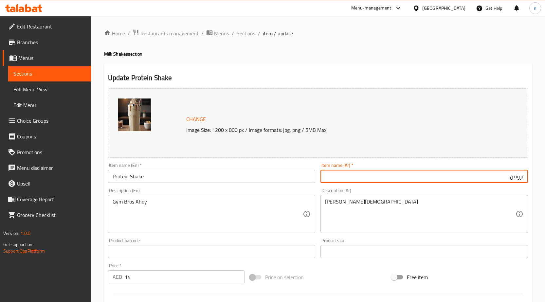
click at [501, 180] on input "بروتين" at bounding box center [425, 176] width 208 height 13
paste input "شيك"
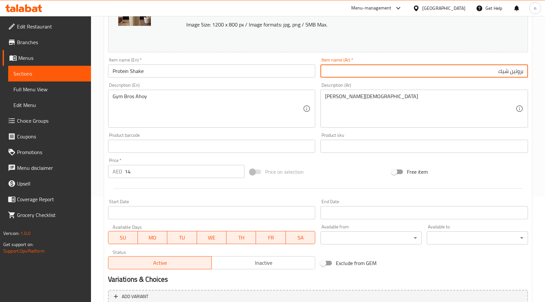
scroll to position [170, 0]
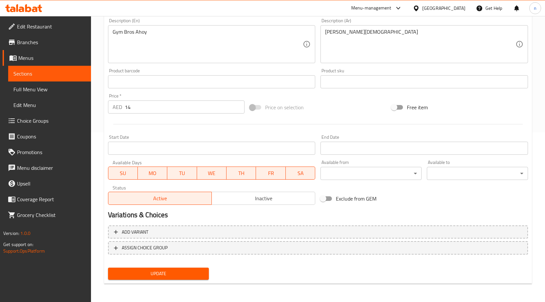
type input "بروتين شيك"
click at [150, 272] on span "Update" at bounding box center [158, 274] width 91 height 8
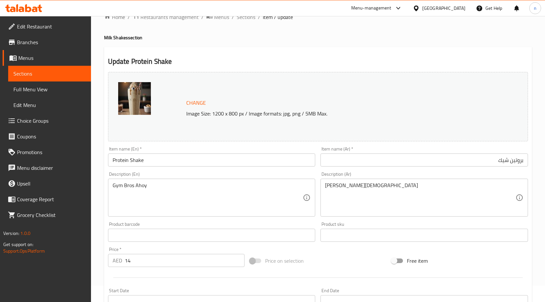
scroll to position [0, 0]
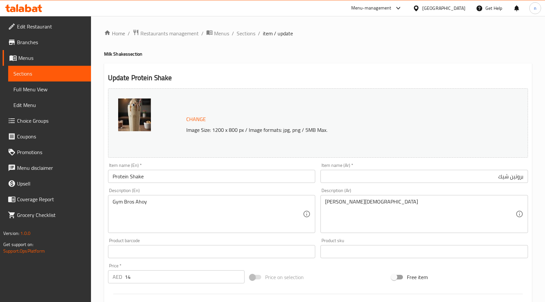
drag, startPoint x: 244, startPoint y: 33, endPoint x: 242, endPoint y: 39, distance: 6.2
click at [244, 33] on span "Sections" at bounding box center [246, 33] width 19 height 8
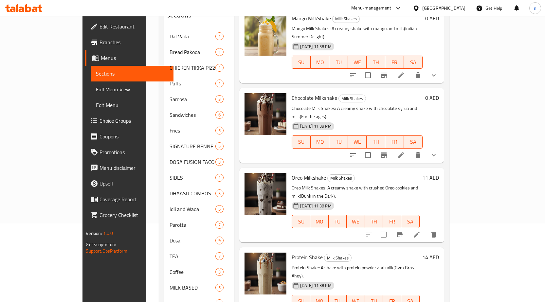
scroll to position [146, 0]
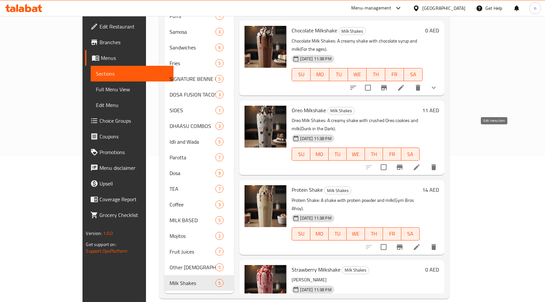
click at [421, 163] on icon at bounding box center [417, 167] width 8 height 8
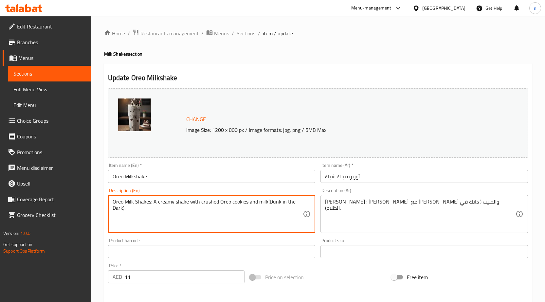
click at [176, 206] on textarea "Oreo Milk Shakes: A creamy shake with crushed Oreo cookies and milk(Dunk in the…" at bounding box center [208, 214] width 191 height 31
click at [266, 207] on textarea "Oreo Milk Shakes: A creamy shake with crushed Oreo cookies and milk(Dunk in the…" at bounding box center [208, 214] width 191 height 31
drag, startPoint x: 266, startPoint y: 205, endPoint x: 61, endPoint y: 194, distance: 205.7
click at [61, 194] on div "Edit Restaurant Branches Menus Sections Full Menu View Edit Menu Choice Groups …" at bounding box center [272, 244] width 545 height 456
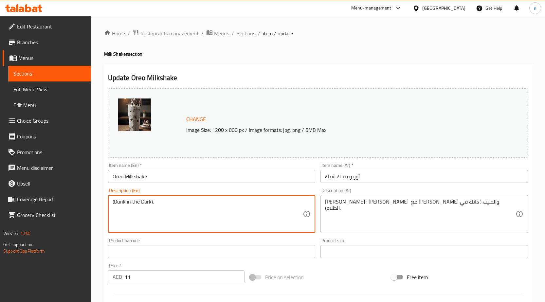
type textarea "(Dunk in the Dark)."
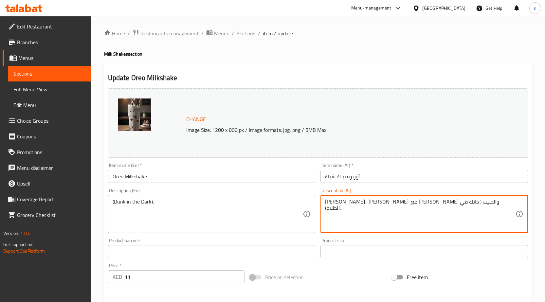
drag, startPoint x: 364, startPoint y: 205, endPoint x: 328, endPoint y: 206, distance: 36.4
drag, startPoint x: 467, startPoint y: 203, endPoint x: 473, endPoint y: 204, distance: 5.7
click at [473, 204] on textarea "أوريو ميلك شيك : شيك كريمي مع كوكيز أوريو المطحون والحليب )." at bounding box center [420, 214] width 191 height 31
click at [443, 207] on textarea "أوريو ميلك شيك : شيك كريمي مع كوكيز أوريو المطحون والحليب" at bounding box center [420, 214] width 191 height 31
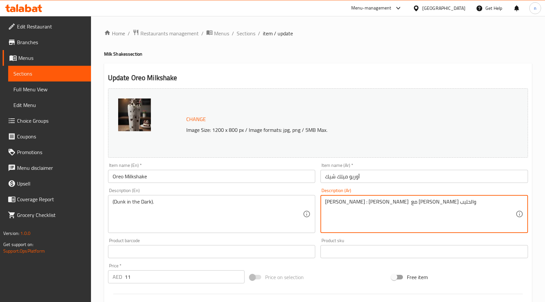
click at [443, 207] on textarea "أوريو ميلك شيك : شيك كريمي مع كوكيز أوريو المطحون والحليب" at bounding box center [420, 214] width 191 height 31
click at [440, 223] on textarea "أوريو ميلك شيك : شيك كريمي مع كوكيز أوريو المطحون والحليب" at bounding box center [420, 214] width 191 height 31
click at [409, 210] on textarea "أوريو ميلك شيك : شيك كريمي مع كوكيز أوريو المطحون والحليب ( دانك في الظلام)." at bounding box center [420, 214] width 191 height 31
drag, startPoint x: 376, startPoint y: 205, endPoint x: 542, endPoint y: 226, distance: 167.4
click at [542, 226] on div "Home / Restaurants management / Menus / Sections / item / update Milk Shakes se…" at bounding box center [318, 244] width 454 height 456
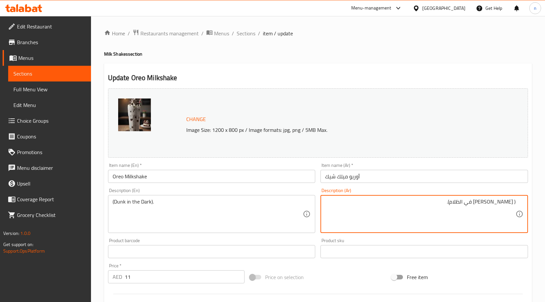
click at [513, 206] on textarea "( دانك في الظلام)." at bounding box center [420, 214] width 191 height 31
click at [482, 205] on textarea "دانك في الظلام)." at bounding box center [420, 214] width 191 height 31
click at [478, 208] on textarea "دانك في الظلام)." at bounding box center [420, 214] width 191 height 31
type textarea "دانك في الظلام"
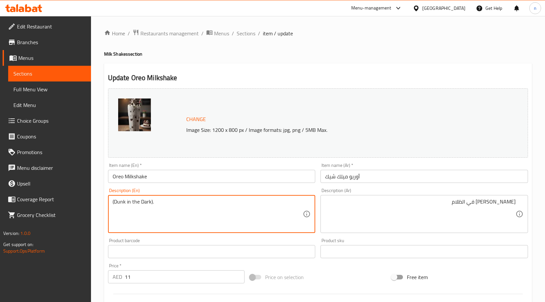
click at [113, 205] on textarea "(Dunk in the Dark)." at bounding box center [208, 214] width 191 height 31
click at [114, 206] on textarea "(Dunk in the Dark)." at bounding box center [208, 214] width 191 height 31
click at [162, 208] on textarea "Dunk in the Dark)." at bounding box center [208, 214] width 191 height 31
click at [121, 205] on textarea "Dunk in the Dark" at bounding box center [208, 214] width 191 height 31
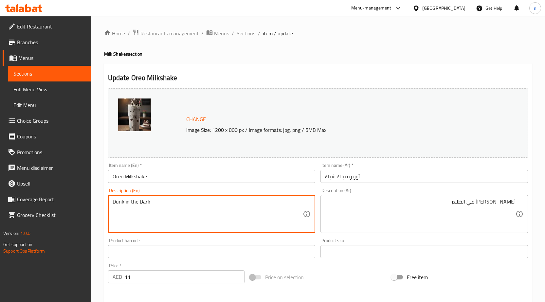
click at [121, 205] on textarea "Dunk in the Dark" at bounding box center [208, 214] width 191 height 31
type textarea "Dunk in the Dark"
click at [121, 203] on textarea "Dunk in the Dark" at bounding box center [208, 214] width 191 height 31
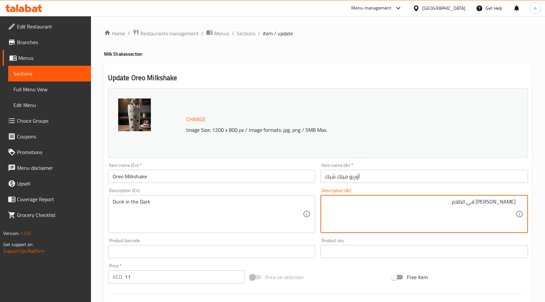
click at [466, 219] on textarea "دانك في الظلام" at bounding box center [420, 214] width 191 height 31
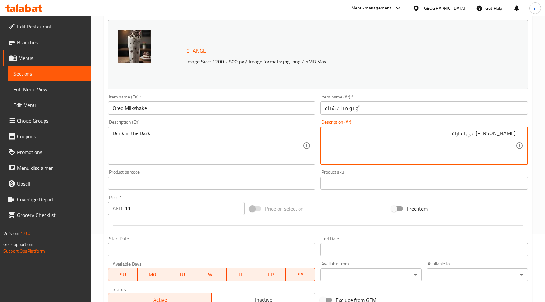
scroll to position [170, 0]
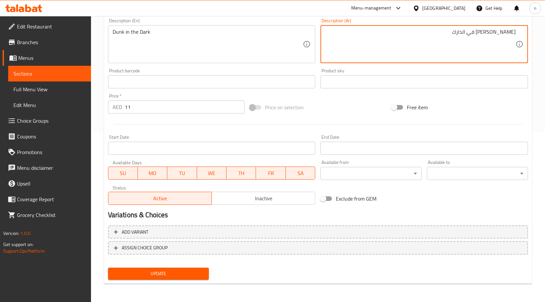
type textarea "[PERSON_NAME] في الدارك"
click at [178, 275] on span "Update" at bounding box center [158, 274] width 91 height 8
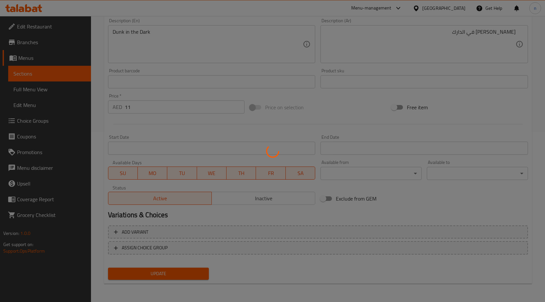
scroll to position [0, 0]
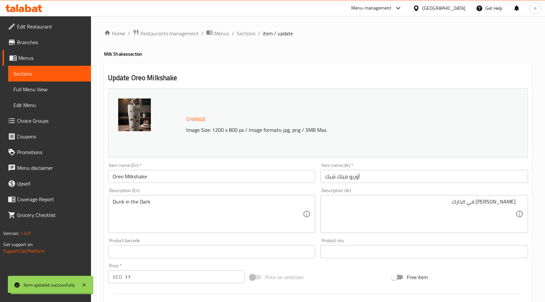
click at [245, 34] on span "Sections" at bounding box center [246, 33] width 19 height 8
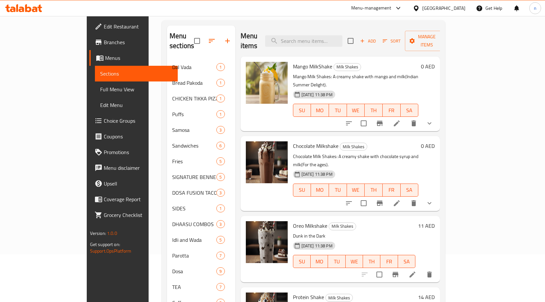
scroll to position [17, 0]
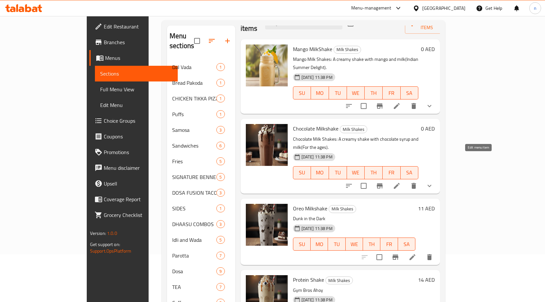
click at [401, 182] on icon at bounding box center [397, 186] width 8 height 8
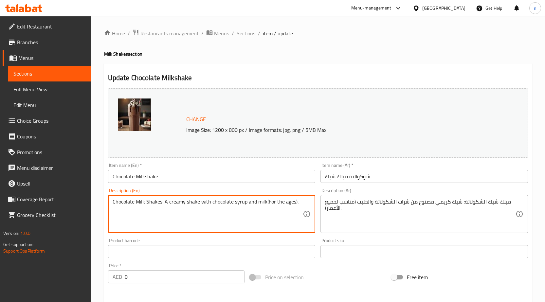
drag, startPoint x: 265, startPoint y: 204, endPoint x: -22, endPoint y: 233, distance: 287.8
click at [114, 206] on textarea "(For the ages)." at bounding box center [208, 214] width 191 height 31
click at [155, 204] on textarea "For the ages)." at bounding box center [208, 214] width 191 height 31
type textarea "For the ages"
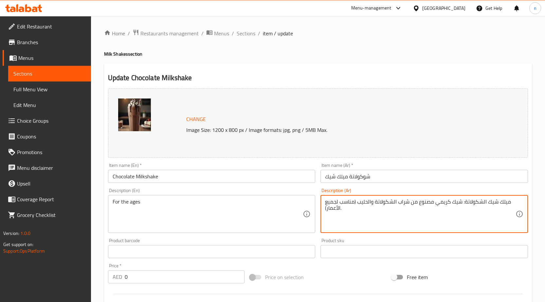
drag, startPoint x: 359, startPoint y: 204, endPoint x: 539, endPoint y: 213, distance: 180.4
click at [361, 206] on textarea "ميلك شيك الشكولاتة: شيك كريمي مصنوع من شراب الشكولاتة والحليب (مناسب لجميع الأع…" at bounding box center [420, 214] width 191 height 31
drag, startPoint x: 355, startPoint y: 205, endPoint x: 424, endPoint y: 204, distance: 68.1
click at [371, 209] on textarea "ميلك شيك الشكولاتة: شيك كريمي مصنمناسب لجميع الأعمار)." at bounding box center [420, 214] width 191 height 31
drag, startPoint x: 372, startPoint y: 203, endPoint x: 462, endPoint y: 207, distance: 89.8
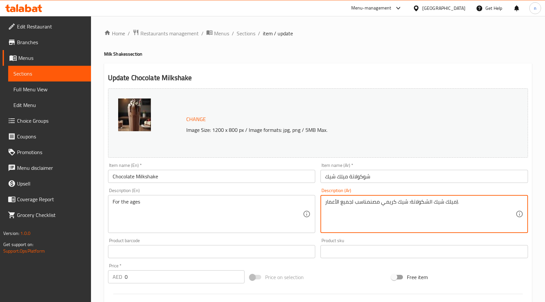
click at [462, 207] on textarea "ميلك شيك الشكولاتة: شيك كريمي مصنمناسب لجميع الأعمار)." at bounding box center [420, 214] width 191 height 31
click at [430, 210] on textarea "ميلك شيك الشكولاتة: شيك كريمي مصنمناسب لجميع الأعمار)." at bounding box center [420, 214] width 191 height 31
drag, startPoint x: 466, startPoint y: 204, endPoint x: 410, endPoint y: 208, distance: 56.8
click at [410, 208] on textarea "ميلك شيك الشكولاتة: شيك كريمي مصنمناسب لجميع الأعمار)." at bounding box center [420, 214] width 191 height 31
click at [394, 211] on textarea "ميلك شيك الشكولاتة: شيك كريمي مصنمناسب لجميع الأعمار)." at bounding box center [420, 214] width 191 height 31
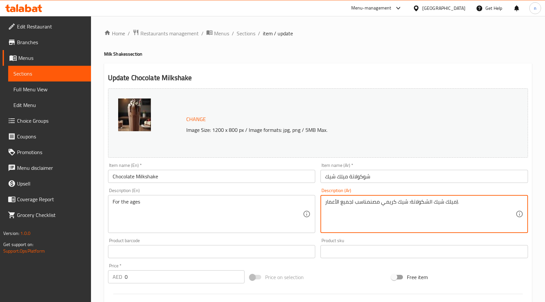
click at [385, 204] on textarea "ميلك شيك الشكولاتة: شيك كريمي مصنمناسب لجميع الأعمار)." at bounding box center [420, 214] width 191 height 31
click at [410, 204] on textarea "ميلك شيك الشكولاتة: شيك كريمي مصنمناسب لجميع الأعمار)." at bounding box center [420, 214] width 191 height 31
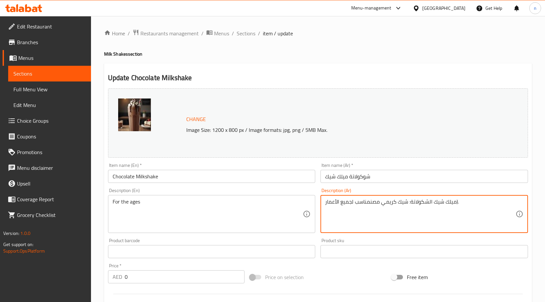
click at [380, 204] on textarea "ميلك شيك الشكولاتة: شيك كريمي مصنمناسب لجميع الأعمار)." at bounding box center [420, 214] width 191 height 31
drag, startPoint x: 382, startPoint y: 205, endPoint x: 451, endPoint y: 206, distance: 69.8
click at [451, 206] on textarea "ميلك شيك الشكولاتة: شيك كريمي مصنمناسب لجميع الأعمار)." at bounding box center [420, 214] width 191 height 31
drag, startPoint x: 369, startPoint y: 206, endPoint x: 378, endPoint y: 205, distance: 9.8
click at [380, 205] on textarea "مي مصنمناسب لجميع الأعمار)." at bounding box center [420, 214] width 191 height 31
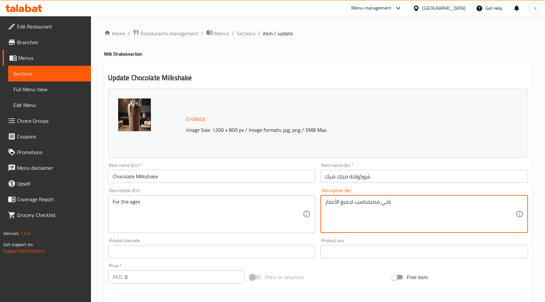
click at [372, 204] on textarea "مي مصنمناسب لجميع الأعمار)." at bounding box center [420, 214] width 191 height 31
click at [371, 204] on textarea "مي مصنمناسب لجميع الأعمار)." at bounding box center [420, 214] width 191 height 31
click at [372, 202] on textarea "مي مصنمناسب لجميع الأعمار)." at bounding box center [420, 214] width 191 height 31
click at [370, 204] on textarea "مي مصنمناسب لجميع الأعمار)." at bounding box center [420, 214] width 191 height 31
click at [374, 207] on textarea "مناسب لجميع الأعمار)." at bounding box center [420, 214] width 191 height 31
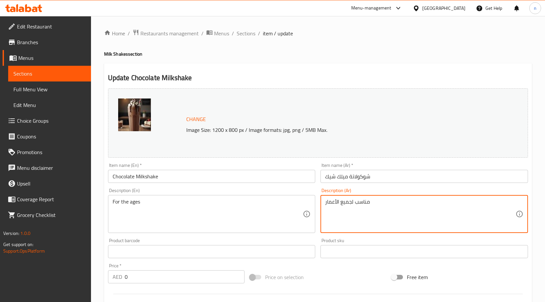
type textarea "مناسب لجميع الأعمار"
click at [325, 208] on div "مناسب لجميع الأعمار Description (Ar)" at bounding box center [425, 214] width 208 height 38
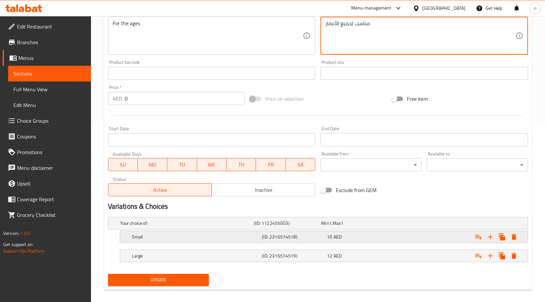
scroll to position [185, 0]
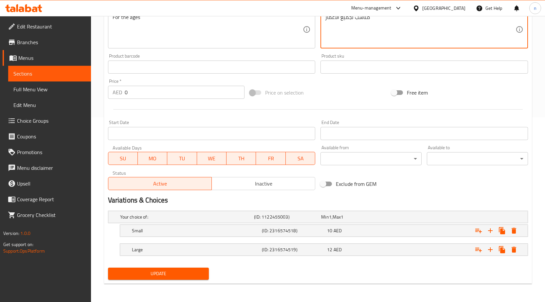
click at [159, 267] on div "Update" at bounding box center [158, 273] width 106 height 17
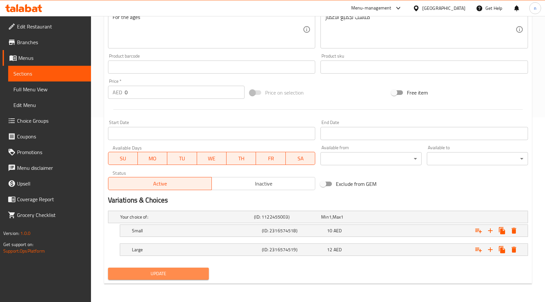
click at [159, 269] on button "Update" at bounding box center [158, 274] width 101 height 12
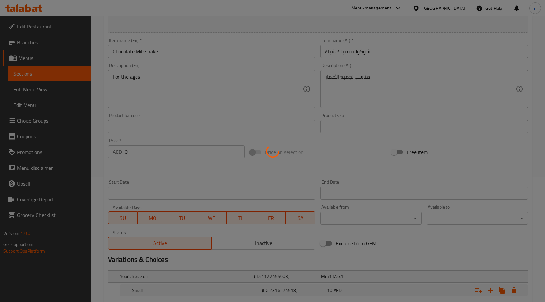
scroll to position [0, 0]
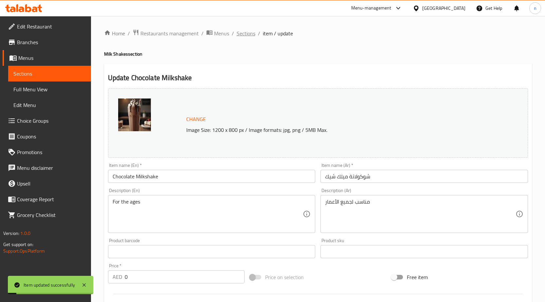
click at [245, 31] on span "Sections" at bounding box center [246, 33] width 19 height 8
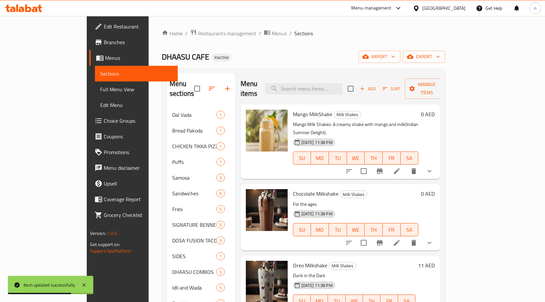
click at [400, 168] on icon at bounding box center [397, 171] width 6 height 6
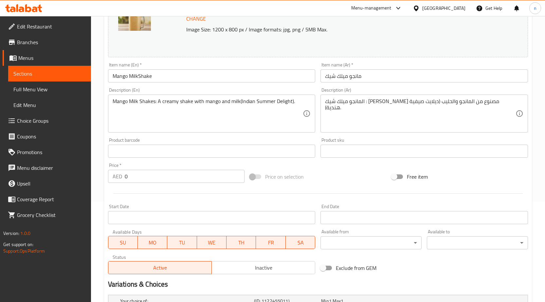
scroll to position [21, 0]
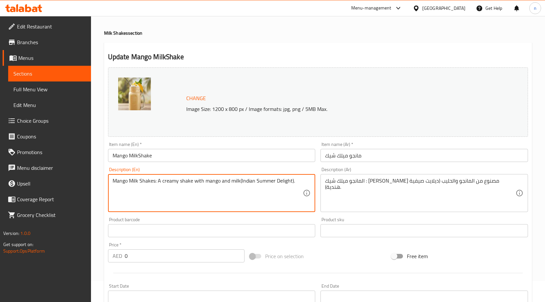
click at [207, 187] on textarea "Mango Milk Shakes: A creamy shake with mango and milk(Indian Summer Delight)." at bounding box center [208, 193] width 191 height 31
click at [241, 183] on textarea "Mango Milk Shakes: A creamy shake with mango and milk(Indian Summer Delight)." at bounding box center [208, 193] width 191 height 31
click at [228, 192] on textarea "Indian Summer Delight)." at bounding box center [208, 193] width 191 height 31
type textarea "Indian Summer Delight"
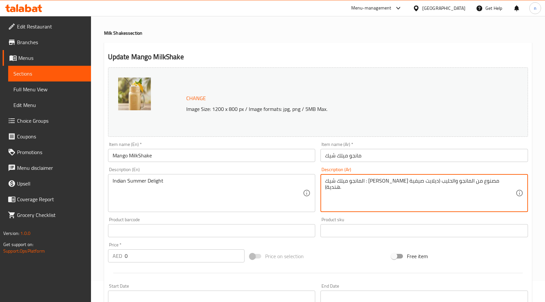
drag, startPoint x: 374, startPoint y: 184, endPoint x: 460, endPoint y: 188, distance: 85.9
drag, startPoint x: 375, startPoint y: 184, endPoint x: 412, endPoint y: 184, distance: 37.3
click at [412, 184] on textarea "المانجو ميلك شيك : (ديلايت صيفية هندية)." at bounding box center [420, 193] width 191 height 31
drag, startPoint x: 395, startPoint y: 182, endPoint x: 379, endPoint y: 188, distance: 16.9
click at [379, 188] on textarea "الم (ديلايت صيفية هندية)." at bounding box center [420, 193] width 191 height 31
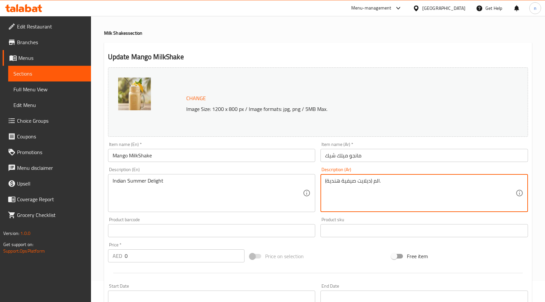
click at [379, 186] on textarea "الم (ديلايت صيفية هندية)." at bounding box center [420, 193] width 191 height 31
click at [376, 182] on textarea "الم (ديلايت صيفية هندية)." at bounding box center [420, 193] width 191 height 31
click at [376, 183] on textarea "الم (ديلايت صيفية هندية)." at bounding box center [420, 193] width 191 height 31
click at [375, 185] on textarea "(ديلايت صيفية هندية)." at bounding box center [420, 193] width 191 height 31
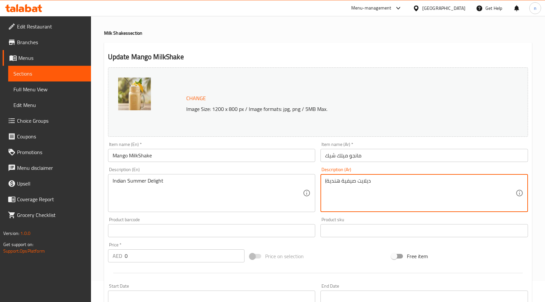
click at [321, 184] on div "(ديلايت صيفية هندية Description (Ar)" at bounding box center [425, 193] width 208 height 38
click at [325, 185] on div "(ديلايت صيفية هندية Description (Ar)" at bounding box center [425, 193] width 208 height 38
click at [337, 182] on textarea "(ديلايت صيفية هندية" at bounding box center [420, 193] width 191 height 31
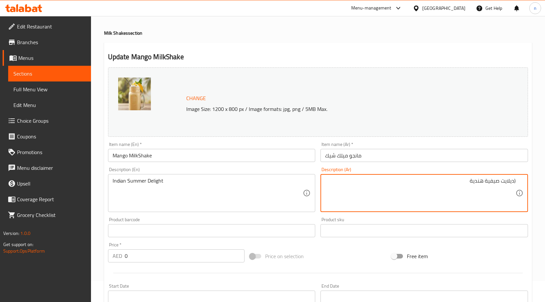
click at [488, 188] on textarea "(ديلايت صيفية هندية" at bounding box center [420, 193] width 191 height 31
drag, startPoint x: 514, startPoint y: 183, endPoint x: 514, endPoint y: 187, distance: 4.3
click at [514, 183] on textarea "(ديلايت صيفية هندية" at bounding box center [420, 193] width 191 height 31
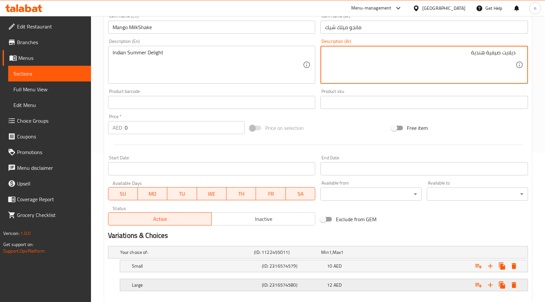
scroll to position [185, 0]
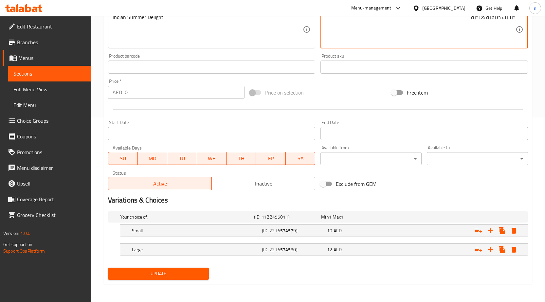
type textarea "ديلايت صيفية هندية"
click at [174, 275] on span "Update" at bounding box center [158, 274] width 91 height 8
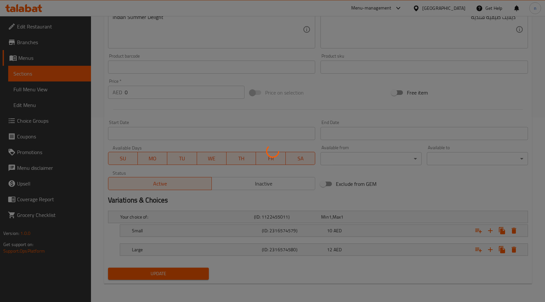
scroll to position [0, 0]
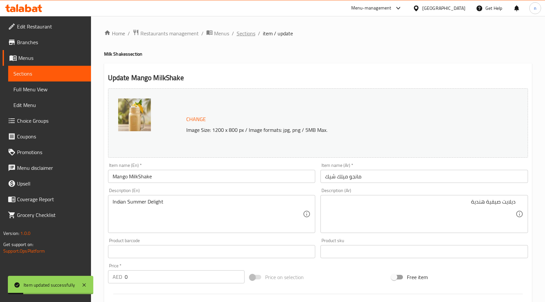
click at [248, 35] on span "Sections" at bounding box center [246, 33] width 19 height 8
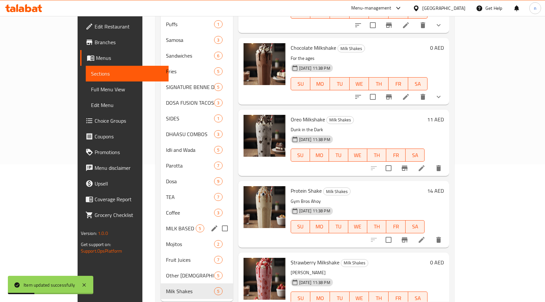
scroll to position [146, 0]
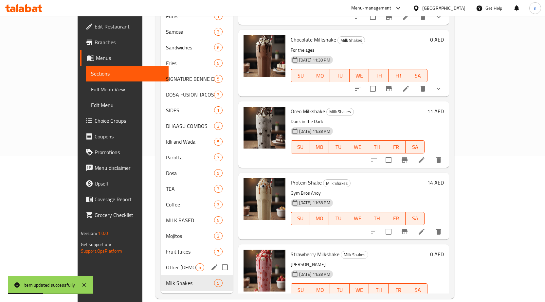
click at [166, 264] on span "Other [DEMOGRAPHIC_DATA] Drinks" at bounding box center [181, 268] width 30 height 8
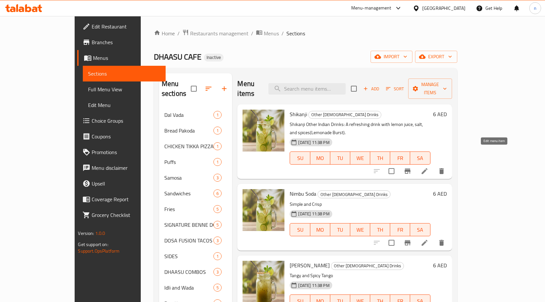
click at [429, 167] on icon at bounding box center [425, 171] width 8 height 8
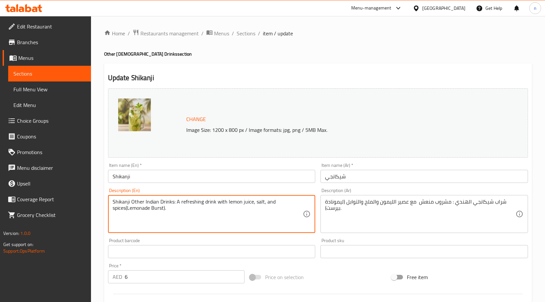
drag, startPoint x: 265, startPoint y: 200, endPoint x: 113, endPoint y: 190, distance: 152.1
click at [113, 190] on div "Description (En) Shikanji Other Indian Drinks: A refreshing drink with lemon ju…" at bounding box center [212, 210] width 208 height 45
click at [128, 201] on textarea "spices(Lemonade Burst)." at bounding box center [208, 214] width 191 height 31
click at [153, 208] on textarea "Lemonade Burst)." at bounding box center [208, 214] width 191 height 31
type textarea "Lemonade Burst"
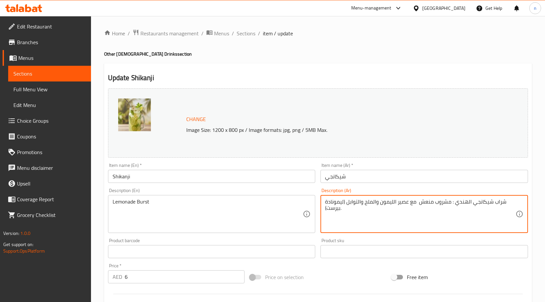
drag, startPoint x: 347, startPoint y: 201, endPoint x: 504, endPoint y: 200, distance: 157.6
click at [342, 203] on textarea "(ليمونادة بيرست)." at bounding box center [420, 214] width 191 height 31
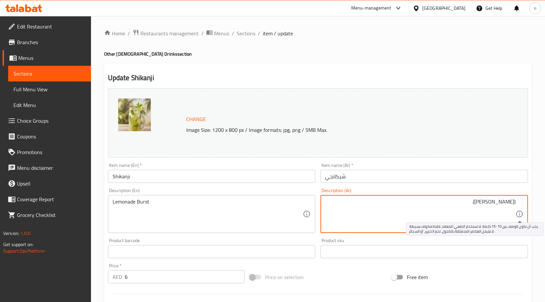
click at [515, 206] on textarea "(ليمونادة بيرست)." at bounding box center [420, 214] width 191 height 31
click at [514, 206] on textarea "(ليمونادة بيرست)." at bounding box center [420, 214] width 191 height 31
click at [474, 209] on textarea "ليمونادة بيرست)." at bounding box center [420, 214] width 191 height 31
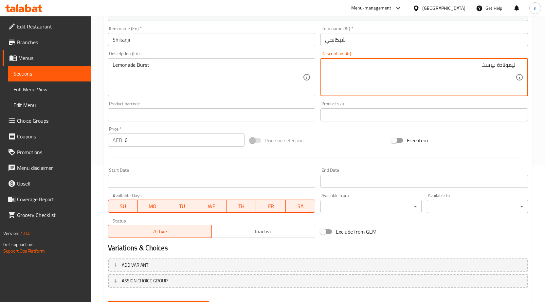
scroll to position [137, 0]
type textarea "ليمونادة بيرست"
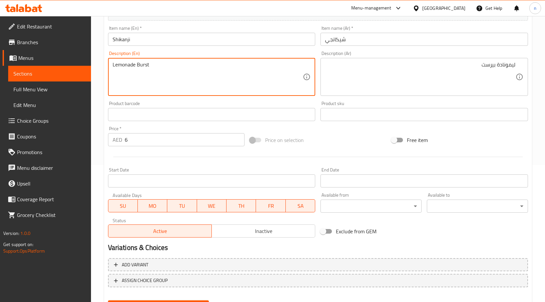
click at [138, 65] on textarea "Lemonade Burst" at bounding box center [208, 77] width 191 height 31
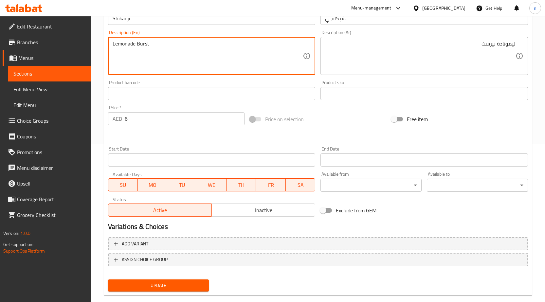
scroll to position [170, 0]
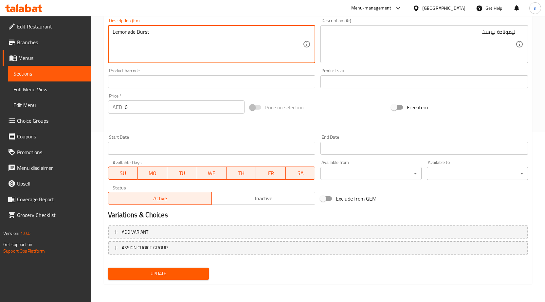
click at [259, 72] on div "Product barcode Product barcode" at bounding box center [212, 78] width 208 height 20
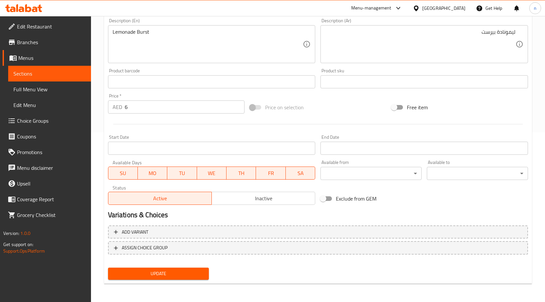
click at [179, 274] on span "Update" at bounding box center [158, 274] width 91 height 8
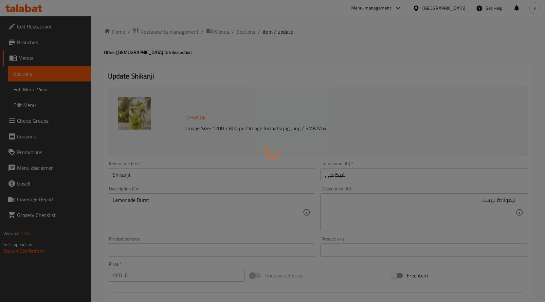
scroll to position [0, 0]
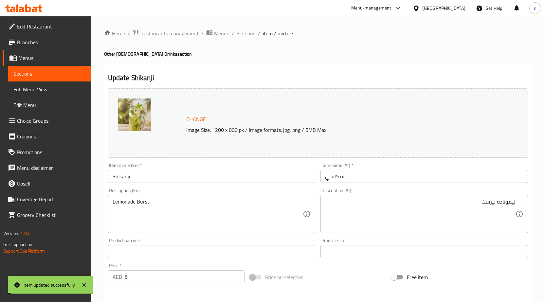
click at [241, 31] on span "Sections" at bounding box center [246, 33] width 19 height 8
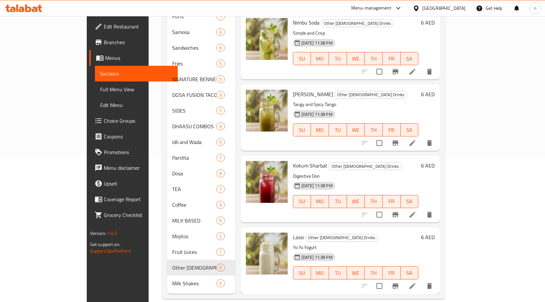
scroll to position [146, 0]
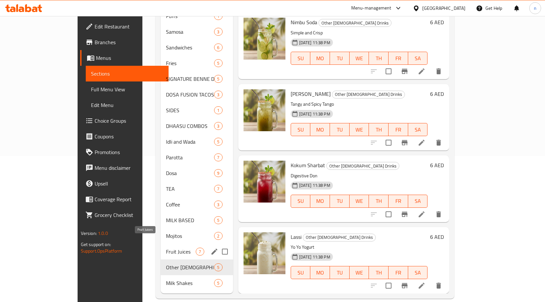
click at [166, 248] on span "Fruit Juices" at bounding box center [181, 252] width 30 height 8
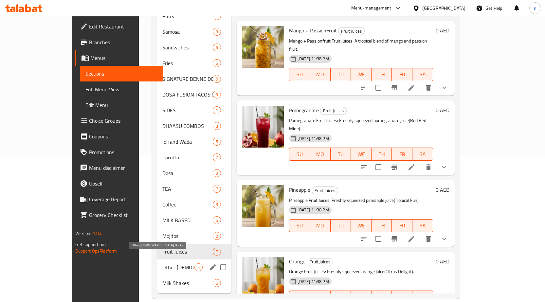
click at [162, 264] on span "Other [DEMOGRAPHIC_DATA] Drinks" at bounding box center [178, 268] width 32 height 8
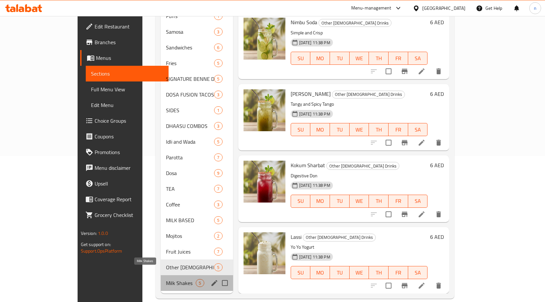
click at [166, 279] on span "Milk Shakes" at bounding box center [181, 283] width 30 height 8
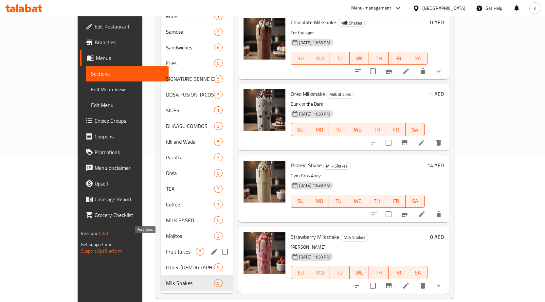
click at [166, 248] on span "Fruit Juices" at bounding box center [181, 252] width 30 height 8
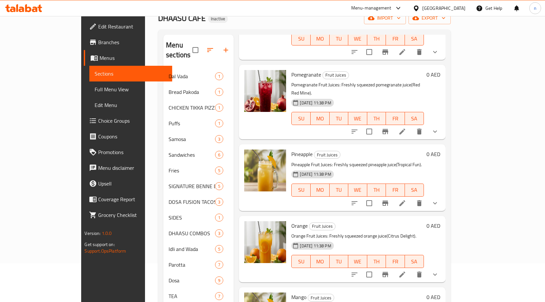
scroll to position [146, 0]
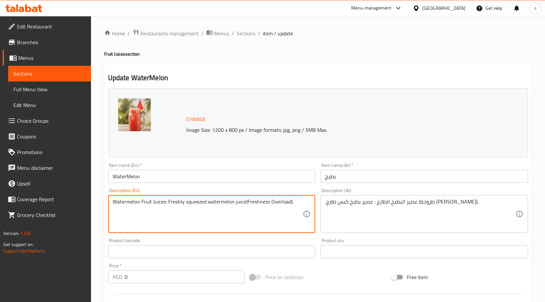
drag, startPoint x: 246, startPoint y: 199, endPoint x: 101, endPoint y: 214, distance: 146.5
click at [159, 203] on textarea "Freshness Overload)." at bounding box center [208, 214] width 191 height 31
type textarea "Freshness Overload"
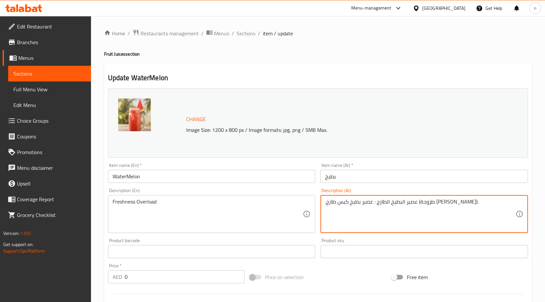
drag, startPoint x: 364, startPoint y: 206, endPoint x: 471, endPoint y: 215, distance: 107.8
click at [382, 209] on textarea ".عصير البطيخ الطازج : عصير بطيخ كبس طازج (طزوجة اوفرلود)." at bounding box center [420, 214] width 191 height 31
drag, startPoint x: 363, startPoint y: 206, endPoint x: 451, endPoint y: 205, distance: 88.8
click at [451, 205] on textarea ".عصير البطيخ الطازج : عصير بطيخ كبس طازج (طزوجة اوفرلود)." at bounding box center [420, 214] width 191 height 31
click at [345, 202] on textarea ". (طزوجة اوفرلود)." at bounding box center [420, 214] width 191 height 31
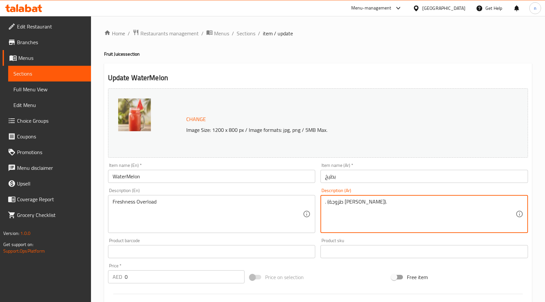
click at [345, 202] on textarea ". (طزوجة اوفرلود)." at bounding box center [420, 214] width 191 height 31
click at [507, 202] on textarea ". (طزوجة اوفرلود)." at bounding box center [420, 214] width 191 height 31
drag, startPoint x: 512, startPoint y: 202, endPoint x: 533, endPoint y: 207, distance: 21.5
click at [533, 207] on div "Home / Restaurants management / Menus / Sections / item / update Fruit Juices s…" at bounding box center [318, 251] width 454 height 471
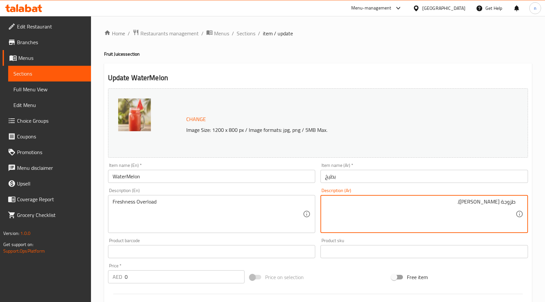
click at [473, 208] on textarea "طزوجة اوفرلود)." at bounding box center [420, 214] width 191 height 31
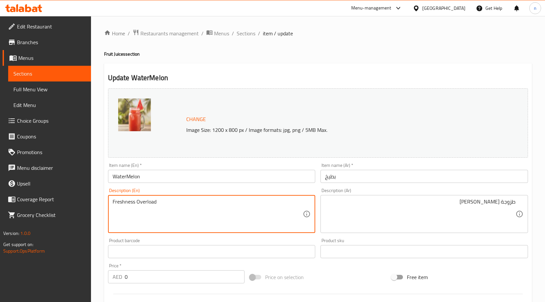
click at [149, 203] on textarea "Freshness Overload" at bounding box center [208, 214] width 191 height 31
drag, startPoint x: 136, startPoint y: 204, endPoint x: 66, endPoint y: 213, distance: 70.3
click at [66, 213] on div "Edit Restaurant Branches Menus Sections Full Menu View Edit Menu Choice Groups …" at bounding box center [272, 251] width 545 height 471
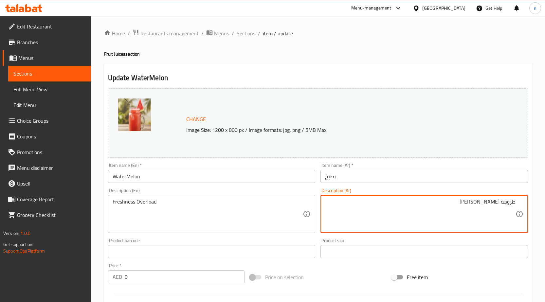
click at [510, 202] on textarea "طزوجة اوفرلود" at bounding box center [420, 214] width 191 height 31
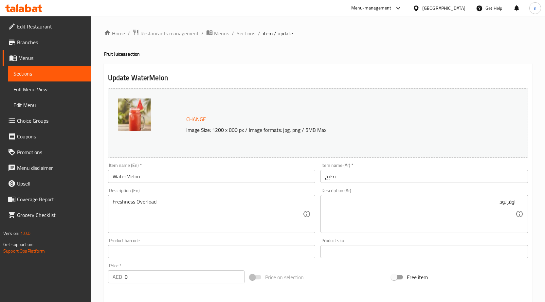
click at [527, 202] on div "اوفرلود Description (Ar)" at bounding box center [425, 214] width 208 height 38
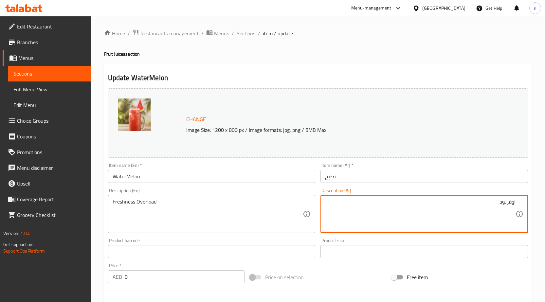
paste textarea "نضارة"
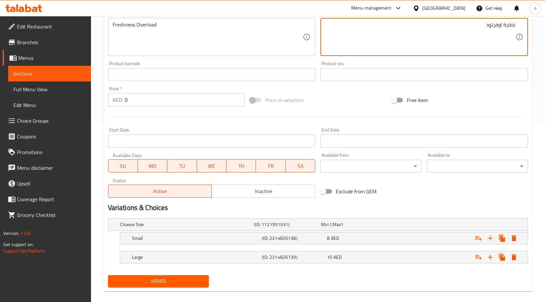
scroll to position [185, 0]
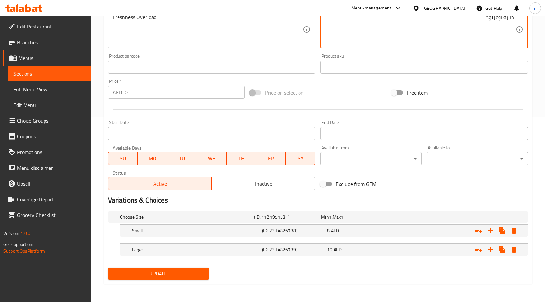
type textarea "نضارة اوفرلود"
click at [189, 279] on button "Update" at bounding box center [158, 274] width 101 height 12
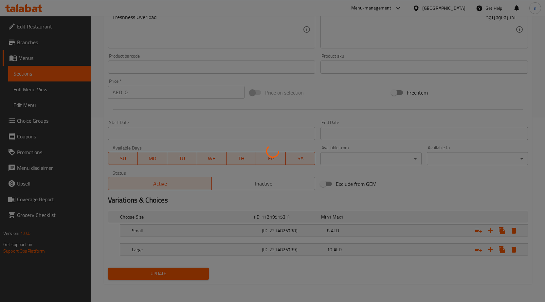
scroll to position [0, 0]
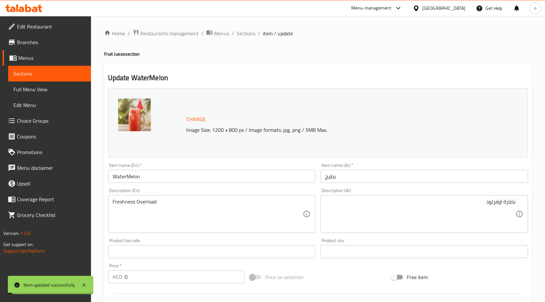
click at [247, 35] on span "Sections" at bounding box center [246, 33] width 19 height 8
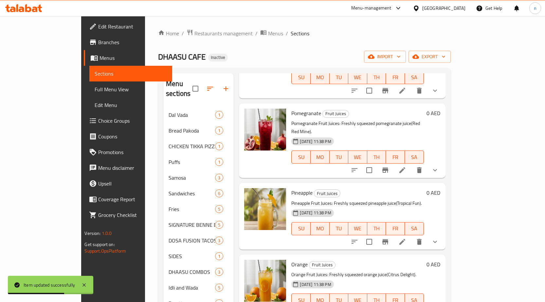
scroll to position [146, 0]
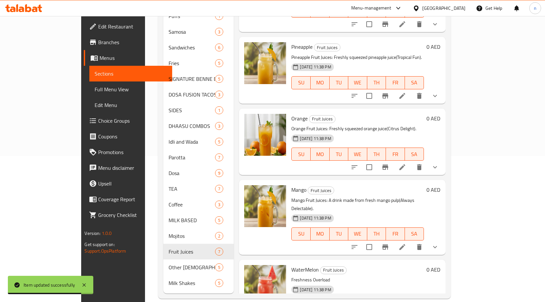
click at [412, 241] on li at bounding box center [402, 247] width 18 height 12
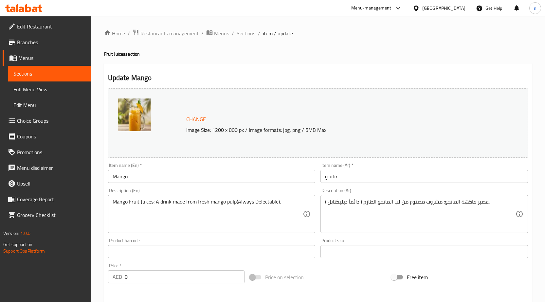
click at [245, 31] on span "Sections" at bounding box center [246, 33] width 19 height 8
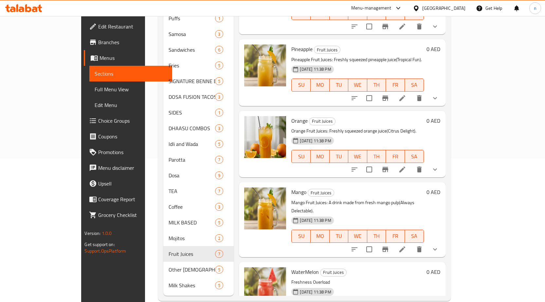
scroll to position [146, 0]
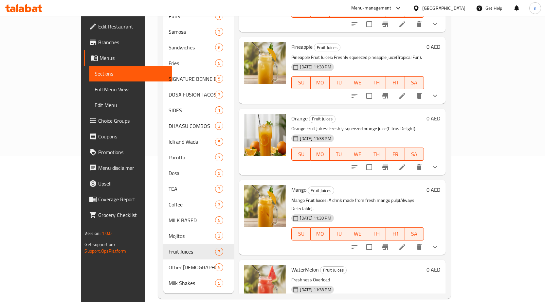
click at [412, 241] on li at bounding box center [402, 247] width 18 height 12
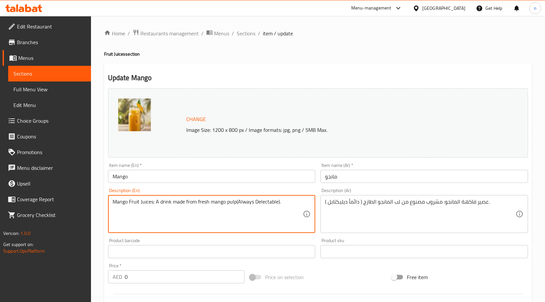
drag, startPoint x: 236, startPoint y: 204, endPoint x: 60, endPoint y: 215, distance: 176.0
click at [115, 200] on textarea "(Always Delectable)." at bounding box center [208, 214] width 191 height 31
click at [163, 201] on textarea "Always Delectable)." at bounding box center [208, 214] width 191 height 31
type textarea "Always Delectable"
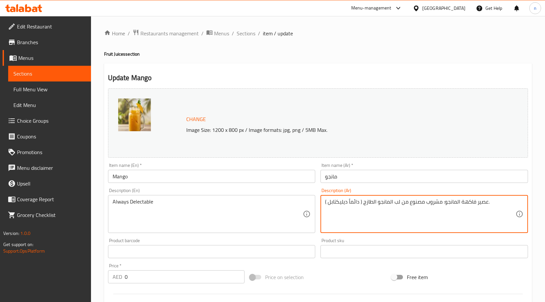
drag, startPoint x: 361, startPoint y: 204, endPoint x: 485, endPoint y: 204, distance: 124.8
drag, startPoint x: 360, startPoint y: 205, endPoint x: 365, endPoint y: 201, distance: 6.6
click at [365, 201] on textarea "ع دائماً ديليكتابل )." at bounding box center [420, 214] width 191 height 31
click at [371, 203] on textarea "ع دائماً ديليكتابل )." at bounding box center [420, 214] width 191 height 31
click at [364, 203] on textarea "ع دائماً ديليكتابل )." at bounding box center [420, 214] width 191 height 31
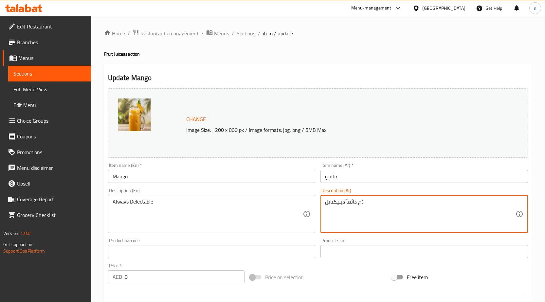
drag, startPoint x: 368, startPoint y: 204, endPoint x: 358, endPoint y: 203, distance: 9.6
click at [358, 203] on textarea "ع دائماً ديليكتابل )." at bounding box center [420, 214] width 191 height 31
click at [362, 203] on textarea "ع دائماً ديليكتابل )." at bounding box center [420, 214] width 191 height 31
click at [361, 203] on textarea "ع دائماً ديليكتابل )." at bounding box center [420, 214] width 191 height 31
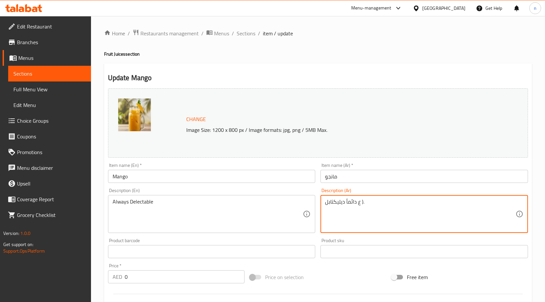
click at [352, 204] on textarea "ع دائماً ديليكتابل )." at bounding box center [420, 214] width 191 height 31
click at [349, 203] on textarea "ع دائماً ديليكتابل )." at bounding box center [420, 214] width 191 height 31
click at [522, 212] on icon at bounding box center [520, 214] width 8 height 8
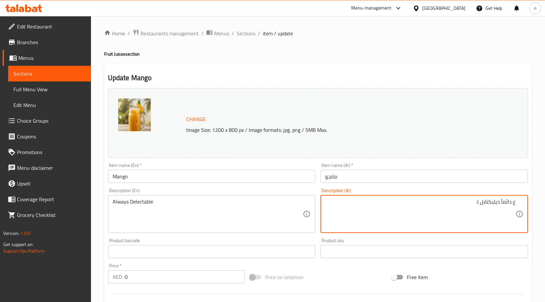
drag, startPoint x: 513, startPoint y: 204, endPoint x: 520, endPoint y: 205, distance: 6.4
click at [520, 205] on div "ع دائماً ديليكتابل ). Description (Ar)" at bounding box center [425, 214] width 208 height 38
click at [485, 204] on textarea "دائماً ديليكتابل )." at bounding box center [420, 214] width 191 height 31
click at [471, 207] on textarea "دائماً ديليكتابل )." at bounding box center [420, 214] width 191 height 31
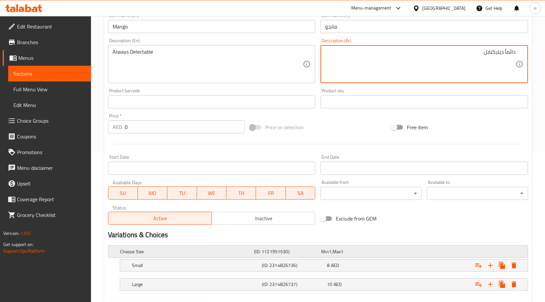
scroll to position [185, 0]
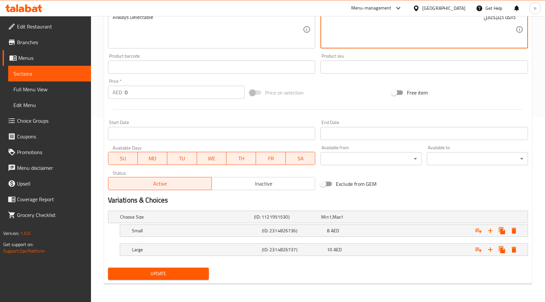
type textarea "دائماً ديليكتابل"
click at [141, 272] on span "Update" at bounding box center [158, 274] width 91 height 8
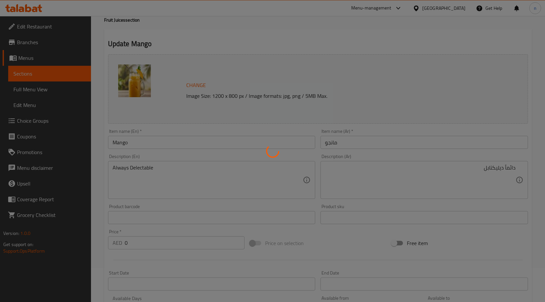
scroll to position [0, 0]
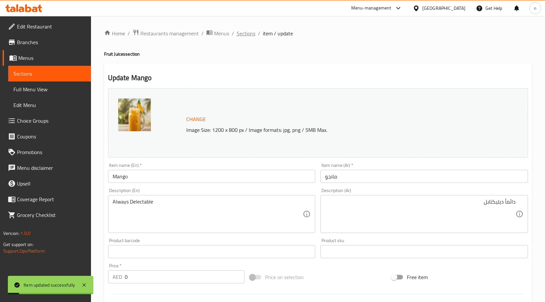
click at [248, 31] on span "Sections" at bounding box center [246, 33] width 19 height 8
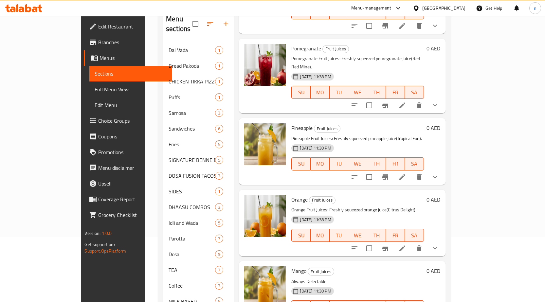
scroll to position [146, 0]
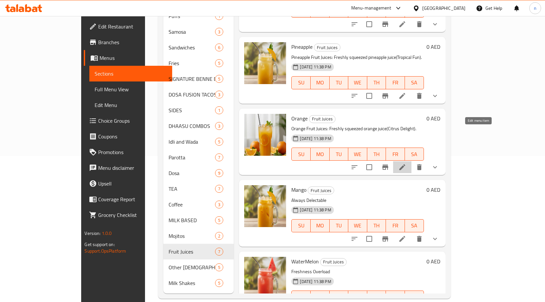
click at [407, 163] on icon at bounding box center [403, 167] width 8 height 8
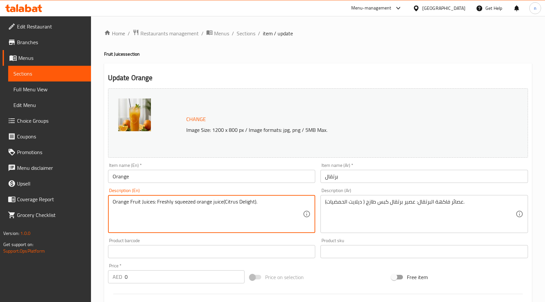
drag, startPoint x: 224, startPoint y: 202, endPoint x: 110, endPoint y: 206, distance: 114.0
drag, startPoint x: 142, startPoint y: 205, endPoint x: 150, endPoint y: 211, distance: 10.3
click at [148, 210] on textarea "Citrus Delight)." at bounding box center [208, 214] width 191 height 31
type textarea "Citrus Delight"
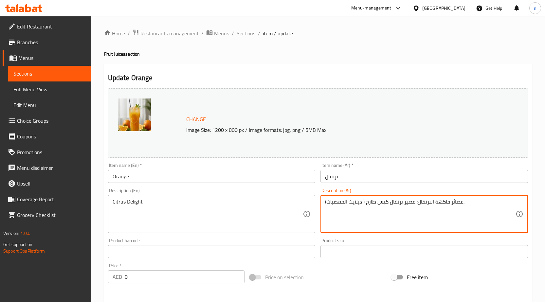
drag, startPoint x: 363, startPoint y: 205, endPoint x: 464, endPoint y: 211, distance: 101.1
click at [364, 206] on textarea "ديلايت الحمضيات)." at bounding box center [420, 214] width 191 height 31
click at [364, 205] on textarea "ديلايت الحمضيات." at bounding box center [420, 214] width 191 height 31
click at [348, 204] on textarea "ديلايت الحمضيات" at bounding box center [420, 214] width 191 height 31
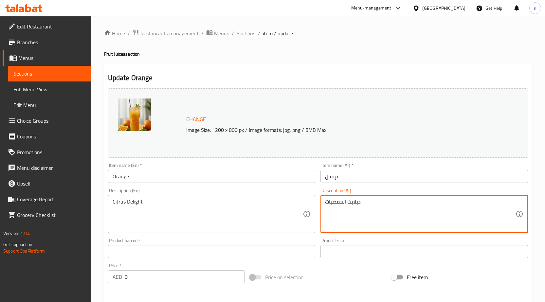
type textarea "ديلايت الحمضيات"
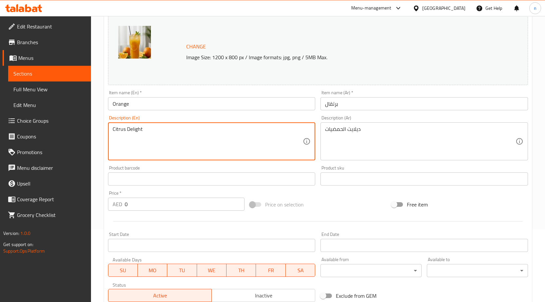
scroll to position [185, 0]
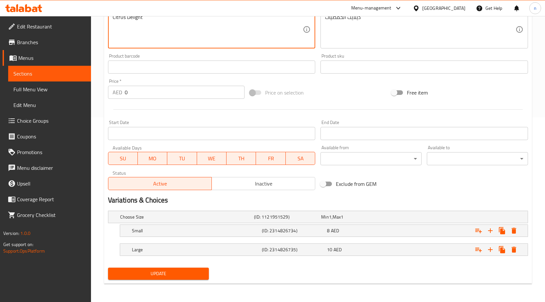
click at [186, 269] on button "Update" at bounding box center [158, 274] width 101 height 12
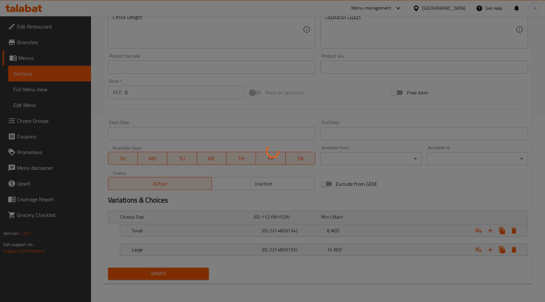
scroll to position [0, 0]
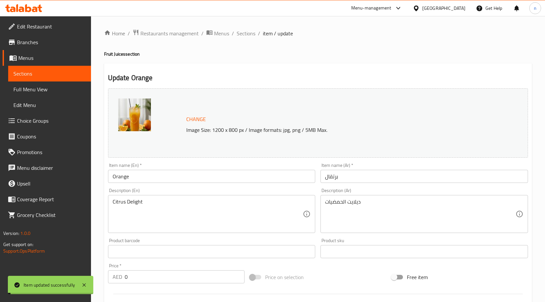
click at [251, 33] on span "Sections" at bounding box center [246, 33] width 19 height 8
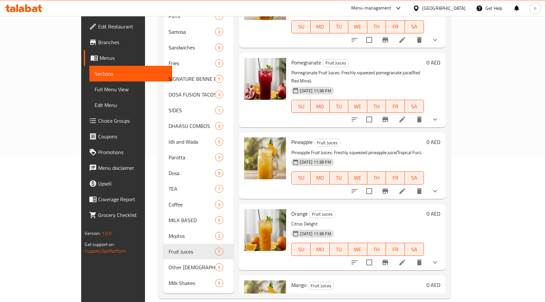
scroll to position [62, 0]
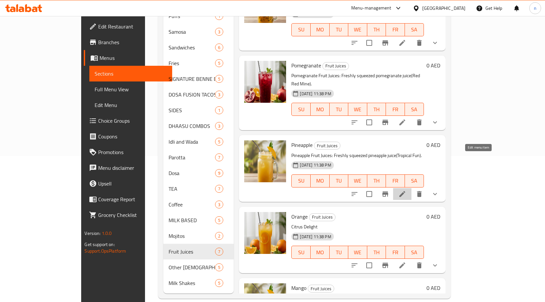
click at [407, 190] on icon at bounding box center [403, 194] width 8 height 8
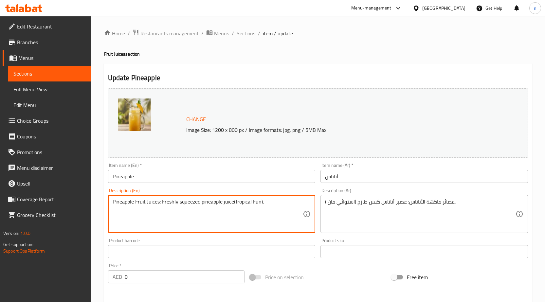
click at [234, 208] on textarea "Pineapple Fruit Juices: Freshly squeezed pineapple juice(Tropical Fun)." at bounding box center [208, 214] width 191 height 31
click at [238, 205] on textarea "Pineapple Fruit Juices: Freshly squeezed pineapple juice(Tropical Fun)." at bounding box center [208, 214] width 191 height 31
click at [235, 206] on textarea "Pineapple Fruit Juices: Freshly squeezed pineapple juice(Tropical Fun)." at bounding box center [208, 214] width 191 height 31
click at [221, 213] on textarea "Tropical Fun)." at bounding box center [208, 214] width 191 height 31
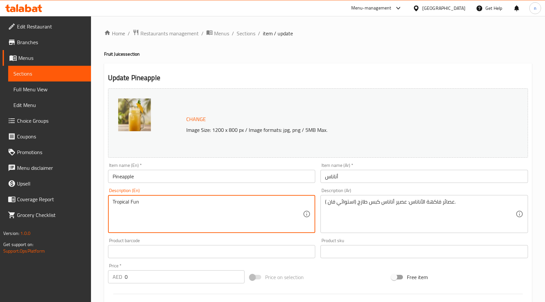
type textarea "Tropical Fun"
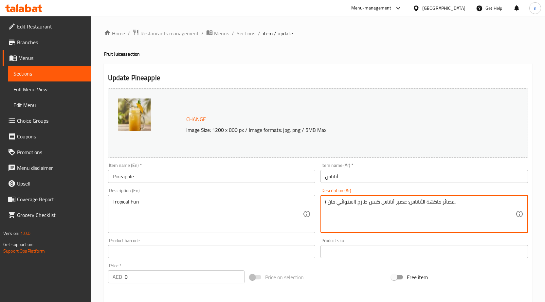
drag, startPoint x: 355, startPoint y: 204, endPoint x: 469, endPoint y: 203, distance: 114.0
click at [361, 208] on textarea "عصائر فاكهة الأناناس: عصير أناناس كبساستوائي فان ). طازج (" at bounding box center [420, 214] width 191 height 31
click at [366, 205] on textarea "عصائر فاكهة الأناناس: عصير أناناس كبس طازج (استوائي فان )." at bounding box center [420, 214] width 191 height 31
click at [367, 206] on textarea "عصائر فاكهة الأناناس: عصير أناناس كبس طازج (استوائي فان )." at bounding box center [420, 214] width 191 height 31
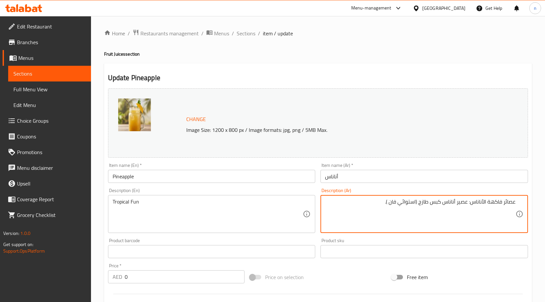
click at [352, 228] on textarea "عصائر فاكهة الأناناس: عصير أناناس كبس طازج (استوائي فان )." at bounding box center [420, 214] width 191 height 31
drag, startPoint x: 417, startPoint y: 204, endPoint x: 522, endPoint y: 207, distance: 104.9
click at [522, 207] on div "عصائر فاكهة الأناناس: عصير أناناس كبس طازج (استوائي فان ). Description (Ar)" at bounding box center [425, 214] width 208 height 38
click at [516, 204] on textarea "(استوائي فان )." at bounding box center [420, 214] width 191 height 31
click at [515, 204] on textarea "(استوائي فان )." at bounding box center [420, 214] width 191 height 31
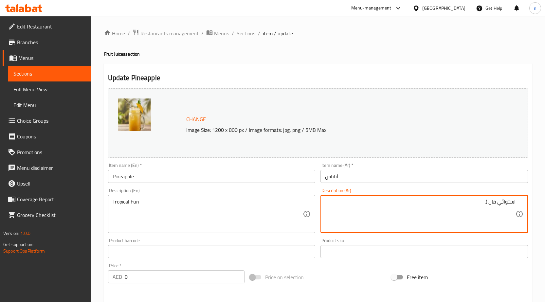
click at [476, 206] on textarea "استوائي فان )." at bounding box center [420, 214] width 191 height 31
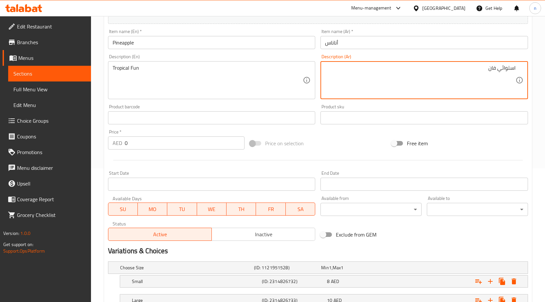
scroll to position [54, 0]
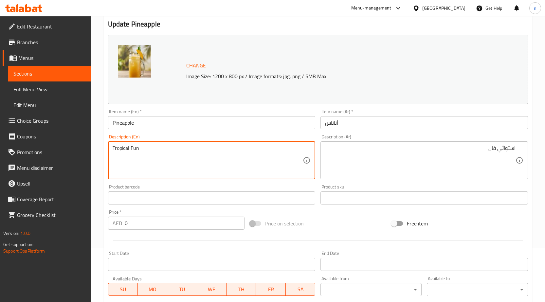
click at [136, 151] on textarea "Tropical Fun" at bounding box center [208, 160] width 191 height 31
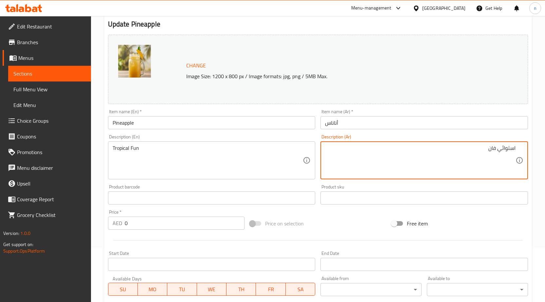
click at [493, 153] on textarea "استوائي فان" at bounding box center [420, 160] width 191 height 31
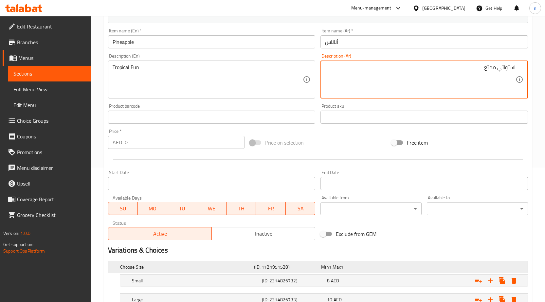
scroll to position [185, 0]
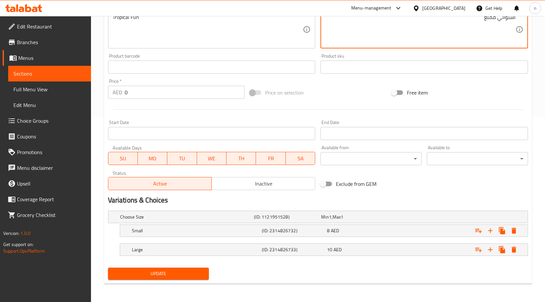
type textarea "استوائي ممتع"
click at [171, 275] on span "Update" at bounding box center [158, 274] width 91 height 8
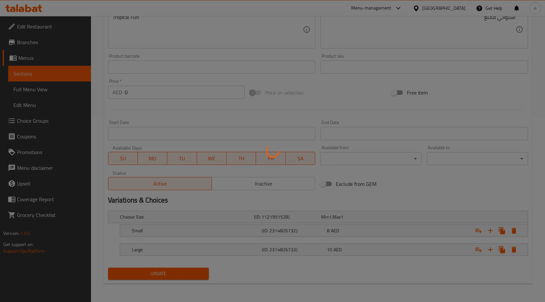
scroll to position [0, 0]
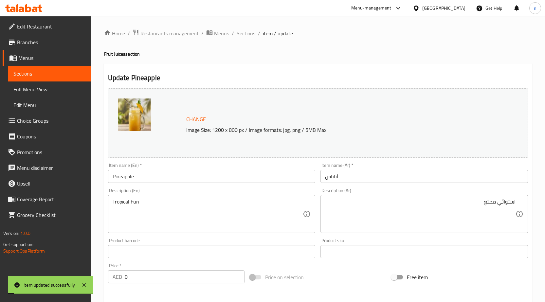
click at [241, 33] on span "Sections" at bounding box center [246, 33] width 19 height 8
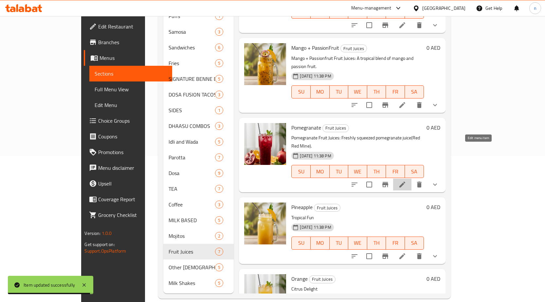
click at [407, 181] on icon at bounding box center [403, 185] width 8 height 8
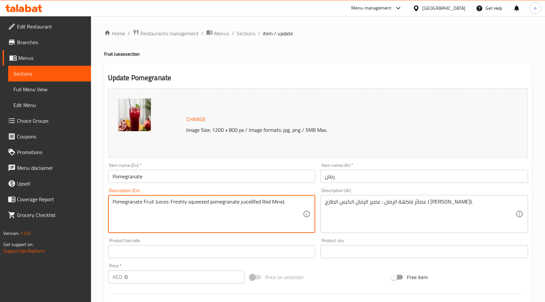
drag, startPoint x: 252, startPoint y: 206, endPoint x: 105, endPoint y: 213, distance: 147.2
click at [136, 219] on textarea "Pomegranate Fruit Juices: Freshly squeezed pomegranate juice(Red Red Mine)." at bounding box center [208, 214] width 191 height 31
click at [248, 35] on span "Sections" at bounding box center [246, 33] width 19 height 8
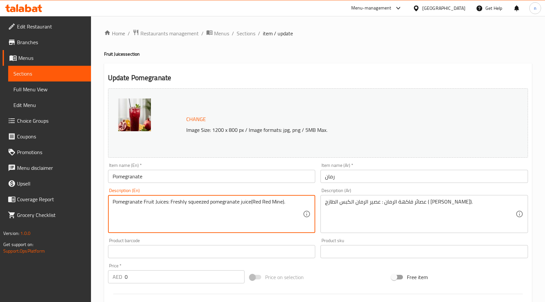
drag, startPoint x: 252, startPoint y: 203, endPoint x: 313, endPoint y: 203, distance: 60.6
type textarea "Pomegranate Fruit Juices: Freshly squeezed pomegranate juice"
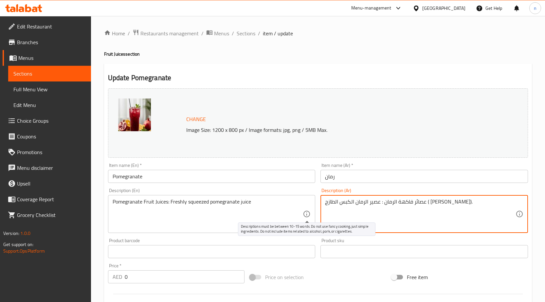
drag, startPoint x: 354, startPoint y: 204, endPoint x: 306, endPoint y: 211, distance: 48.9
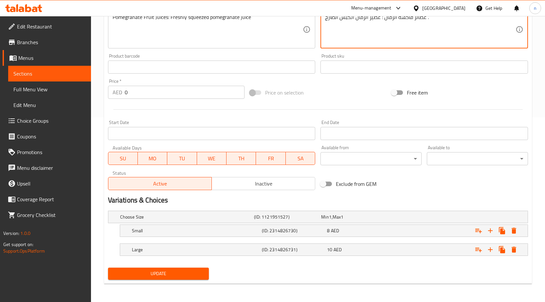
type textarea "عصائر فاكهة الرمان : عصير الرمان الكبس الطازج ."
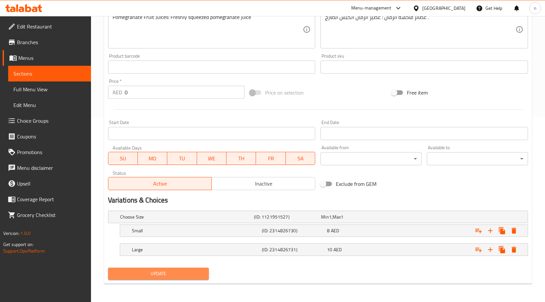
click at [193, 276] on span "Update" at bounding box center [158, 274] width 91 height 8
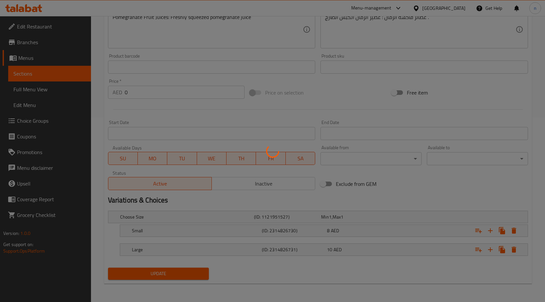
scroll to position [0, 0]
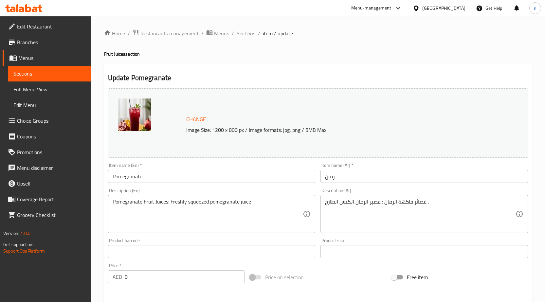
click at [247, 33] on span "Sections" at bounding box center [246, 33] width 19 height 8
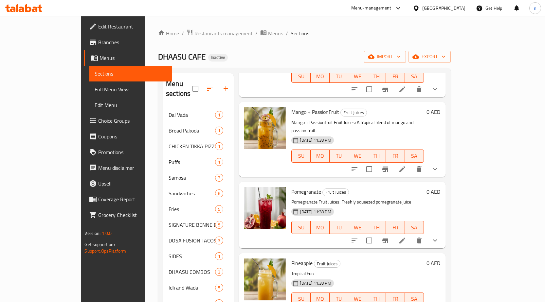
scroll to position [33, 0]
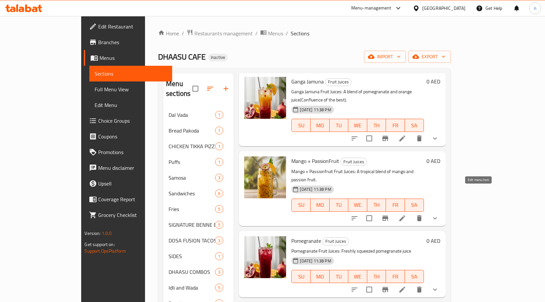
click at [407, 215] on icon at bounding box center [403, 219] width 8 height 8
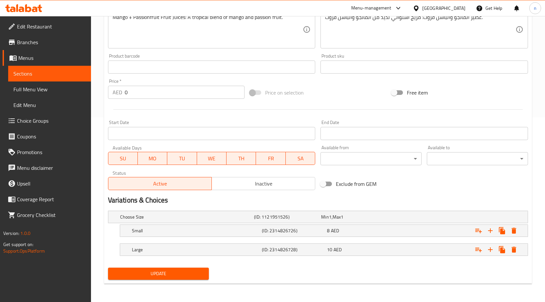
scroll to position [54, 0]
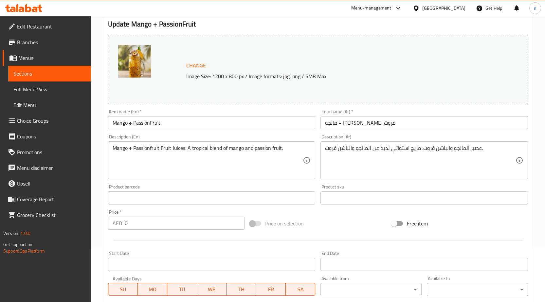
click at [125, 122] on input "Mango + PassionFruit" at bounding box center [212, 122] width 208 height 13
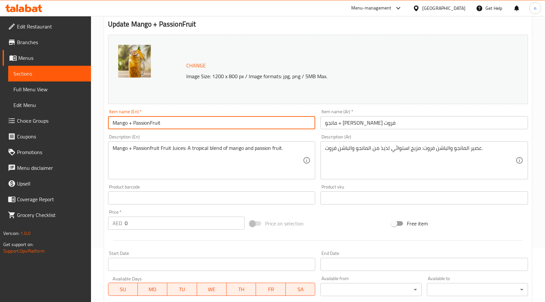
click at [125, 122] on input "Mango + PassionFruit" at bounding box center [212, 122] width 208 height 13
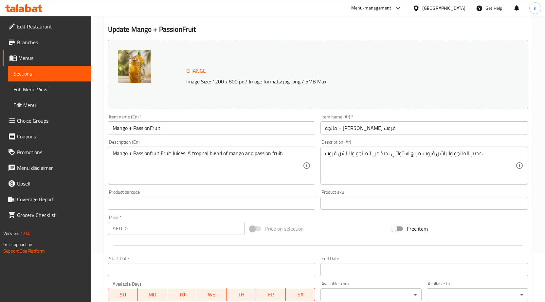
scroll to position [0, 0]
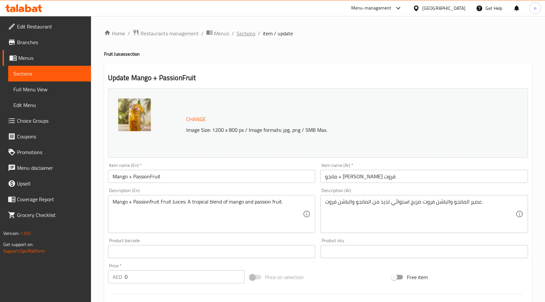
click at [240, 32] on span "Sections" at bounding box center [246, 33] width 19 height 8
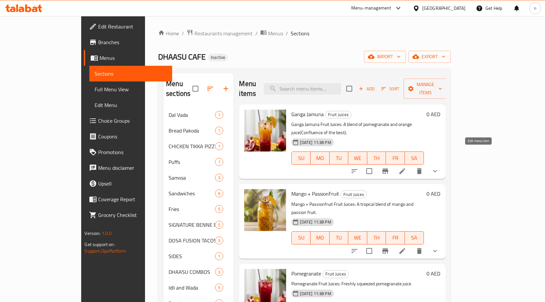
click at [407, 167] on icon at bounding box center [403, 171] width 8 height 8
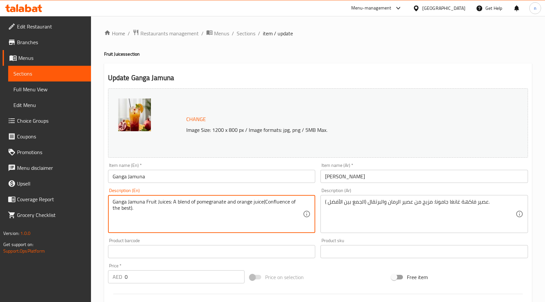
drag, startPoint x: 263, startPoint y: 204, endPoint x: 283, endPoint y: 212, distance: 21.5
type textarea "Ganga Jamuna Fruit Juices: A blend of pomegranate and orange juice"
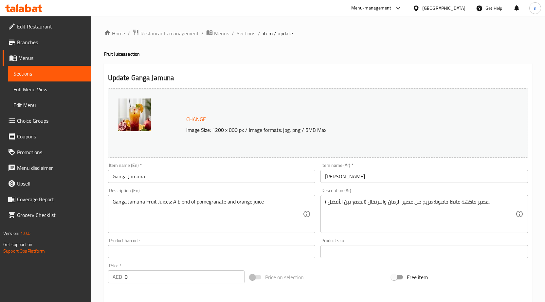
drag, startPoint x: 324, startPoint y: 204, endPoint x: 363, endPoint y: 205, distance: 38.7
click at [362, 205] on div "عصير فاكهة غانغا جامونا: مزيج من عصير الرمان والبرتقال (الجمع بين الأفضل ). Des…" at bounding box center [425, 214] width 208 height 38
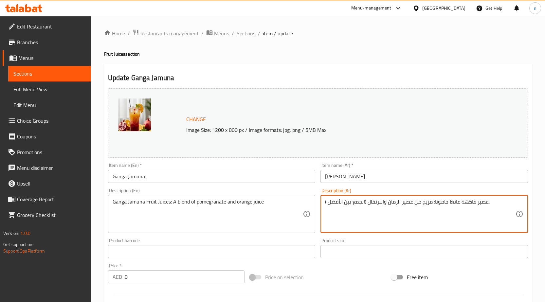
drag, startPoint x: 369, startPoint y: 202, endPoint x: 320, endPoint y: 207, distance: 49.0
click at [320, 207] on div "Description (Ar) عصير فاكهة غانغا جامونا: مزيج من عصير الرمان والبرتقال (الجمع …" at bounding box center [424, 211] width 213 height 50
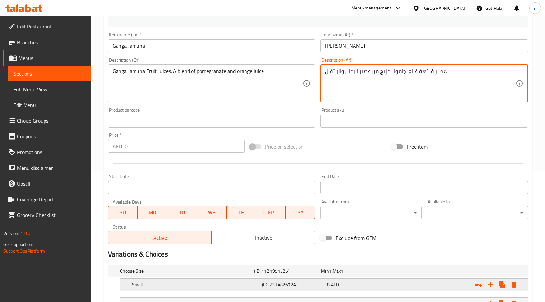
scroll to position [185, 0]
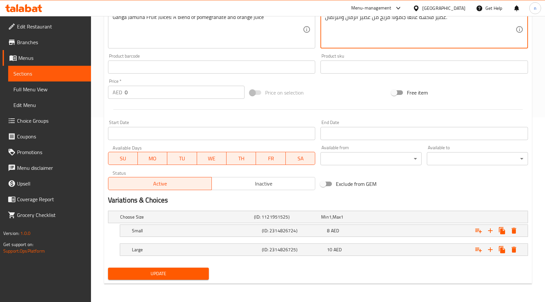
type textarea "عصير فاكهة غانغا جامونا: مزيج من عصير الرمان والبرتقال."
click at [154, 274] on span "Update" at bounding box center [158, 274] width 91 height 8
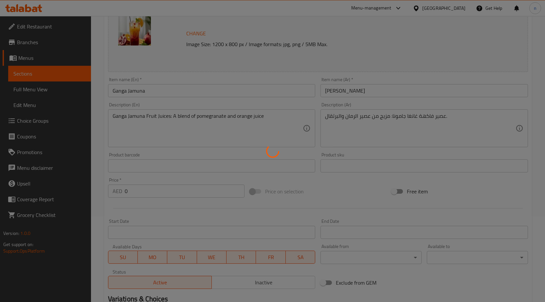
scroll to position [0, 0]
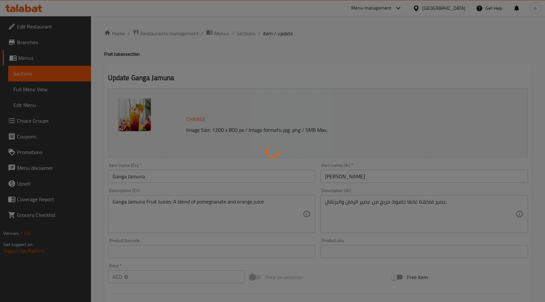
click at [139, 179] on div at bounding box center [272, 151] width 545 height 302
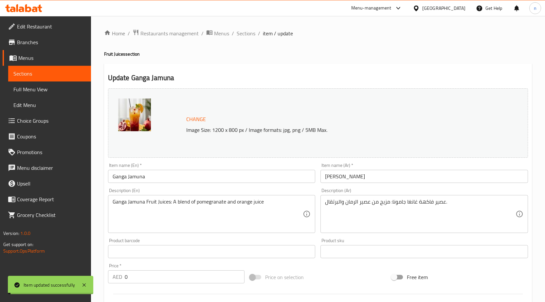
click at [136, 175] on input "Ganga Jamuna" at bounding box center [212, 176] width 208 height 13
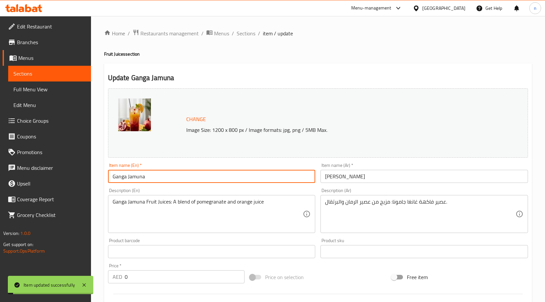
click at [136, 175] on input "Ganga Jamuna" at bounding box center [212, 176] width 208 height 13
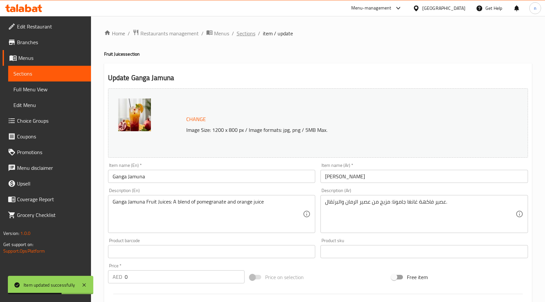
click at [250, 29] on span "Sections" at bounding box center [246, 33] width 19 height 8
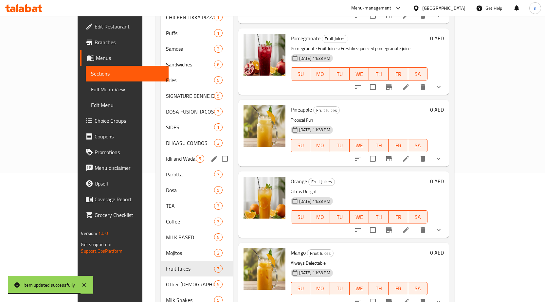
scroll to position [146, 0]
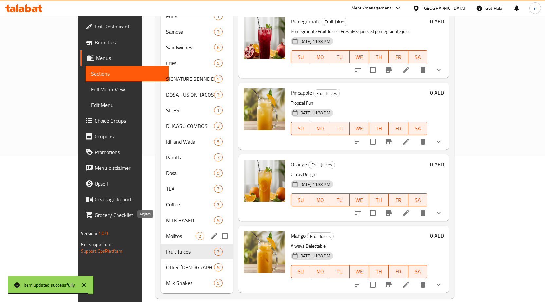
click at [166, 232] on span "Mojitos" at bounding box center [181, 236] width 30 height 8
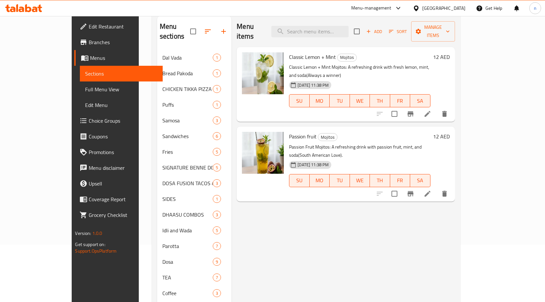
scroll to position [48, 0]
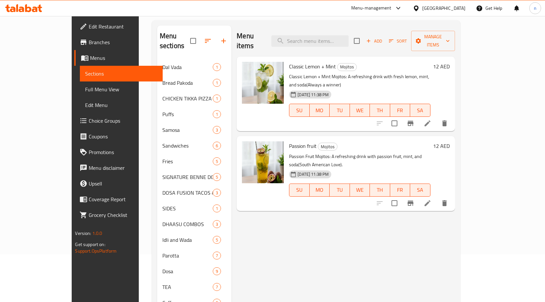
click at [432, 200] on icon at bounding box center [428, 204] width 8 height 8
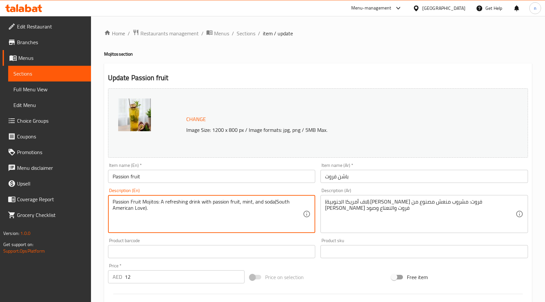
drag, startPoint x: 274, startPoint y: 202, endPoint x: 300, endPoint y: 211, distance: 28.1
type textarea "Passion Fruit Mojitos: A refreshing drink with passion fruit, mint, and soda"
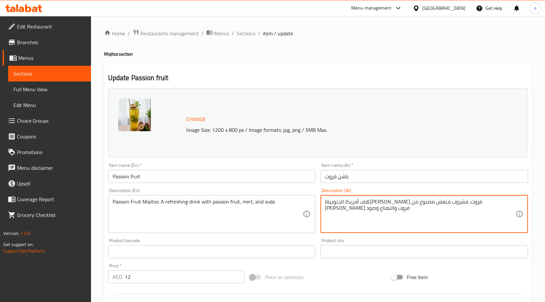
drag, startPoint x: 372, startPoint y: 201, endPoint x: 371, endPoint y: 204, distance: 3.5
click at [367, 201] on textarea "(لاف أمريكا الجنوبية).موهيتو باشن فروت: مشروب منعش مصنوع من باشن فروت والنعناع …" at bounding box center [420, 214] width 191 height 31
click at [374, 211] on textarea "(لاف أمريكا الجنوبية).موهيتو باشن فروت: مشروب منعش مصنوع من باشن فروت والنعناع …" at bounding box center [420, 214] width 191 height 31
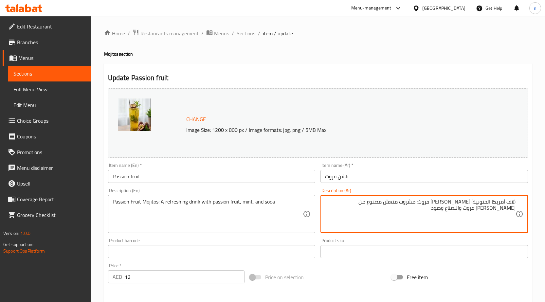
click at [452, 211] on textarea "(لاف أمريكا الجنوبية).موهيتو باشن فروت: مشروب منعش مصنوع من باشن فروت والنعناع …" at bounding box center [420, 214] width 191 height 31
drag, startPoint x: 468, startPoint y: 204, endPoint x: 521, endPoint y: 201, distance: 53.5
click at [521, 201] on div "(لاف أمريكا الجنوبية).موهيتو باشن فروت: مشروب منعش مصنوع من باشن فروت والنعناع …" at bounding box center [425, 214] width 208 height 38
type textarea "موهيتو باشن فروت: مشروب منعش مصنوع من باشن فروت والنعناع وصود"
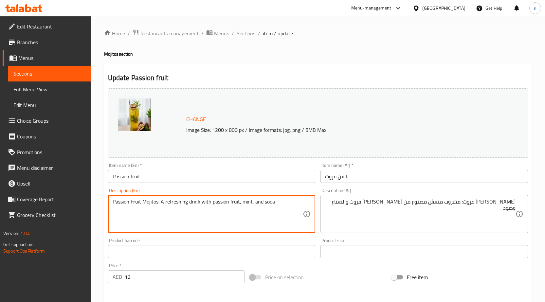
drag, startPoint x: 160, startPoint y: 203, endPoint x: 102, endPoint y: 202, distance: 58.3
type textarea "A refreshing drink with passion fruit, mint, and soda"
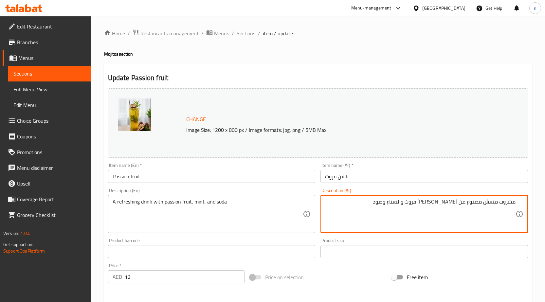
drag, startPoint x: 473, startPoint y: 202, endPoint x: 531, endPoint y: 208, distance: 58.6
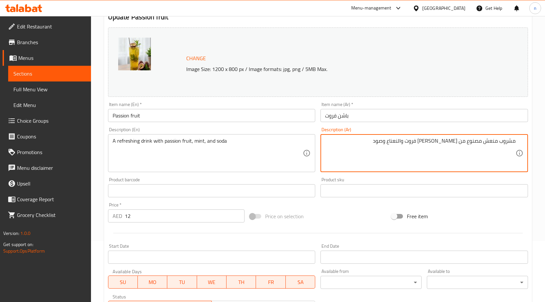
scroll to position [170, 0]
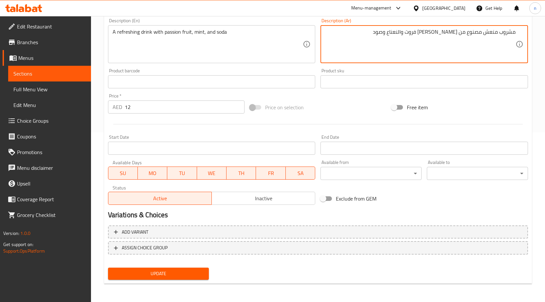
type textarea "مشروب منعش مصنوع من [PERSON_NAME] فروت والنعناع وصود"
click at [175, 270] on span "Update" at bounding box center [158, 274] width 91 height 8
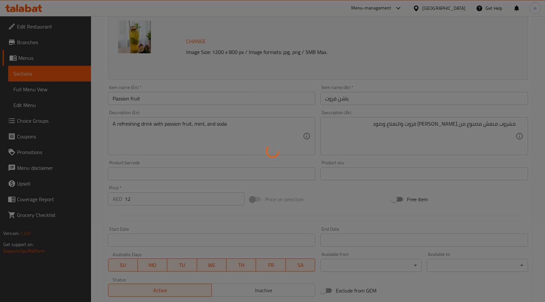
scroll to position [0, 0]
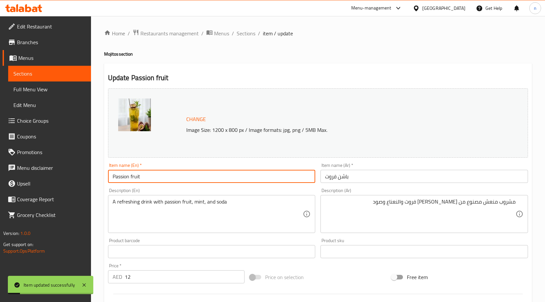
click at [130, 176] on input "Passion fruit" at bounding box center [212, 176] width 208 height 13
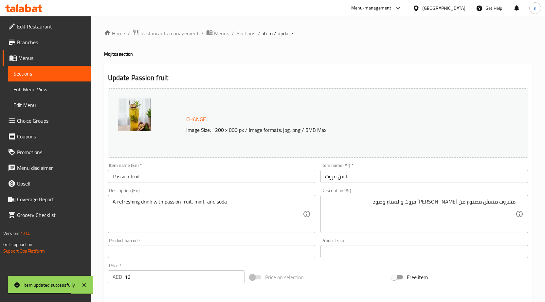
drag, startPoint x: 248, startPoint y: 28, endPoint x: 245, endPoint y: 31, distance: 4.0
click at [248, 28] on div "Home / Restaurants management / Menus / Sections / item / update Mojitos sectio…" at bounding box center [318, 244] width 454 height 456
click at [245, 31] on span "Sections" at bounding box center [246, 33] width 19 height 8
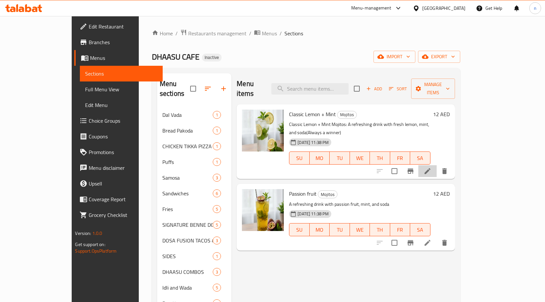
click at [437, 165] on li at bounding box center [428, 171] width 18 height 12
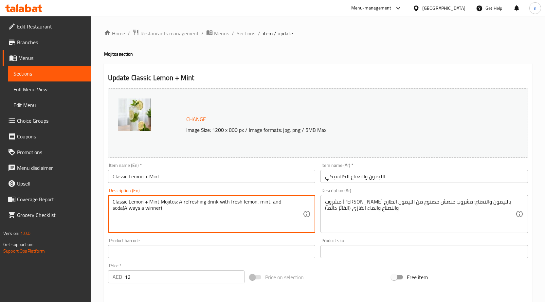
drag, startPoint x: 168, startPoint y: 211, endPoint x: 128, endPoint y: 215, distance: 40.2
type textarea "Classic Lemon + Mint Mojitos: A refreshing drink with fresh lemon, mint, and so…"
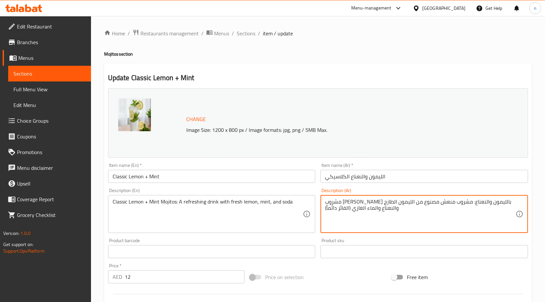
drag, startPoint x: 351, startPoint y: 210, endPoint x: 318, endPoint y: 216, distance: 33.1
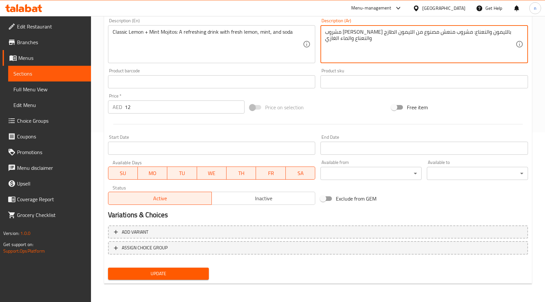
type textarea "مشروب [PERSON_NAME] بالليمون والنعناع: مشروب منعش مصنوع من الليمون الطازج والنع…"
click at [133, 270] on span "Update" at bounding box center [158, 274] width 91 height 8
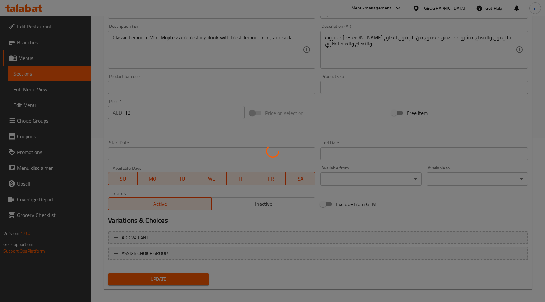
scroll to position [0, 0]
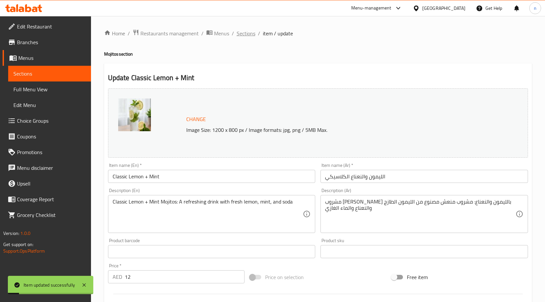
click at [243, 36] on span "Sections" at bounding box center [246, 33] width 19 height 8
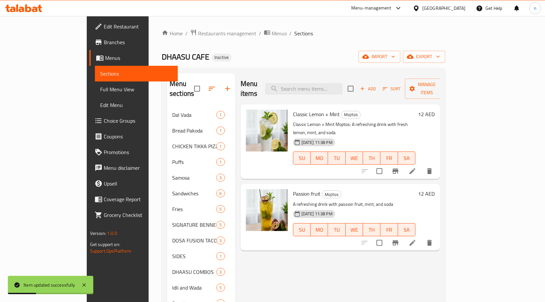
click at [295, 109] on span "Classic Lemon + Mint" at bounding box center [316, 114] width 47 height 10
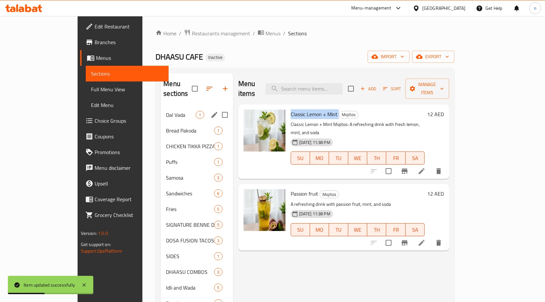
copy h6 "Classic Lemon + Mint"
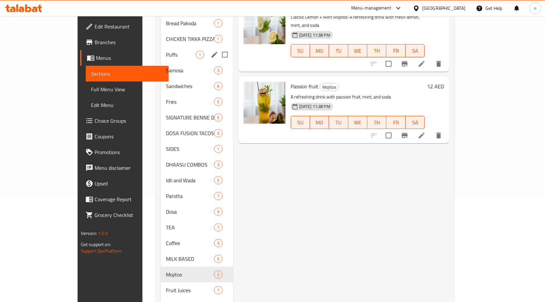
scroll to position [146, 0]
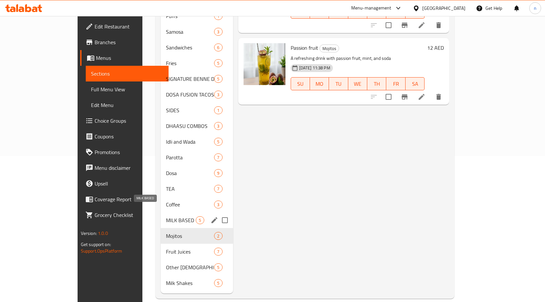
click at [166, 217] on span "MILK BASED" at bounding box center [181, 221] width 30 height 8
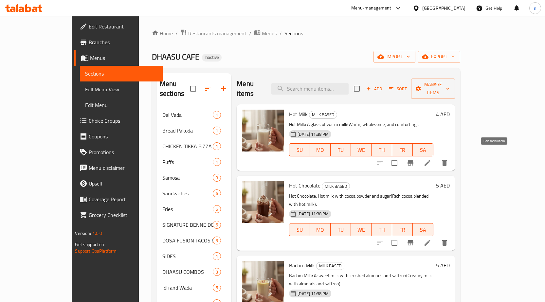
click at [431, 160] on icon at bounding box center [428, 163] width 6 height 6
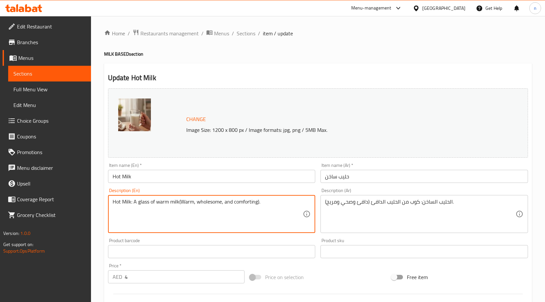
drag, startPoint x: 180, startPoint y: 203, endPoint x: 106, endPoint y: 219, distance: 75.2
click at [198, 204] on textarea "Warm, wholesome, and comforting)." at bounding box center [208, 214] width 191 height 31
type textarea "Warm, wholesome, and comforting"
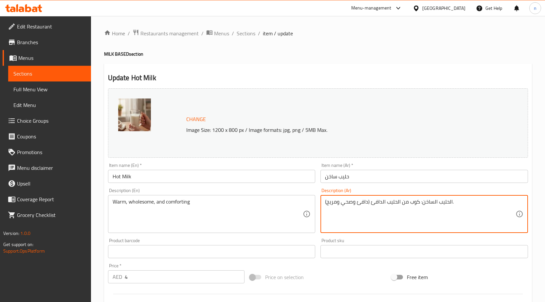
drag, startPoint x: 369, startPoint y: 204, endPoint x: 419, endPoint y: 212, distance: 51.1
drag, startPoint x: 369, startPoint y: 203, endPoint x: 394, endPoint y: 204, distance: 25.9
click at [394, 204] on textarea "الحليب الساخن: دافئ وصحي ومريح)." at bounding box center [420, 214] width 191 height 31
click at [384, 205] on textarea "الح دافئ وصحي ومريح)." at bounding box center [420, 214] width 191 height 31
drag, startPoint x: 377, startPoint y: 205, endPoint x: 371, endPoint y: 205, distance: 5.6
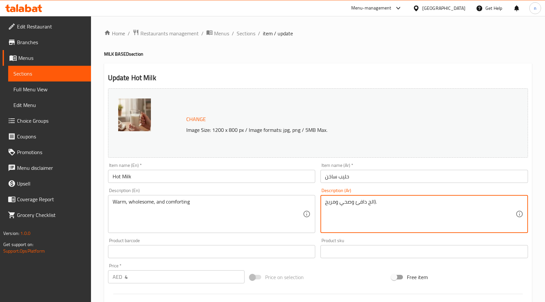
click at [371, 205] on textarea "الح دافئ وصحي ومريح)." at bounding box center [420, 214] width 191 height 31
click at [370, 204] on textarea "الح دافئ وصحي ومريح)." at bounding box center [420, 214] width 191 height 31
click at [372, 204] on textarea "الح دافئ وصحي ومريح)." at bounding box center [420, 214] width 191 height 31
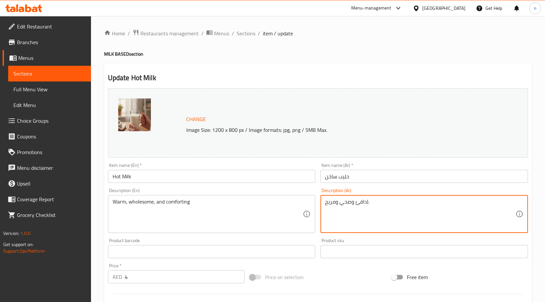
click at [371, 206] on textarea "دافئ وصحي ومريح)." at bounding box center [420, 214] width 191 height 31
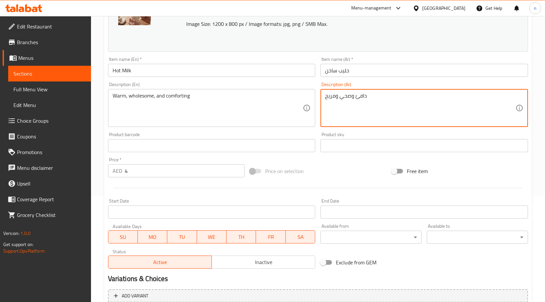
scroll to position [170, 0]
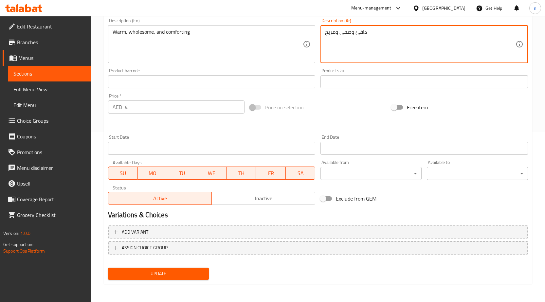
type textarea "دافئ وصحي ومريح"
click at [192, 274] on span "Update" at bounding box center [158, 274] width 91 height 8
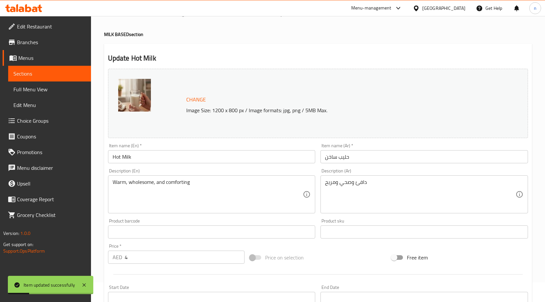
scroll to position [0, 0]
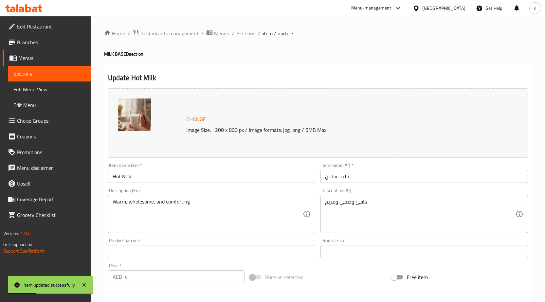
click at [247, 35] on span "Sections" at bounding box center [246, 33] width 19 height 8
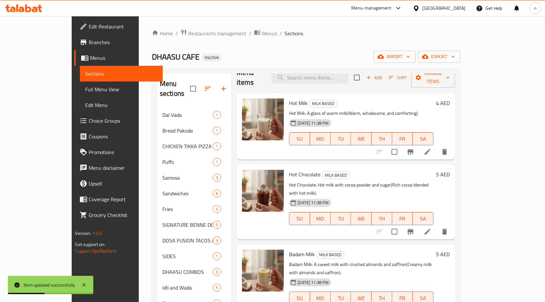
scroll to position [17, 0]
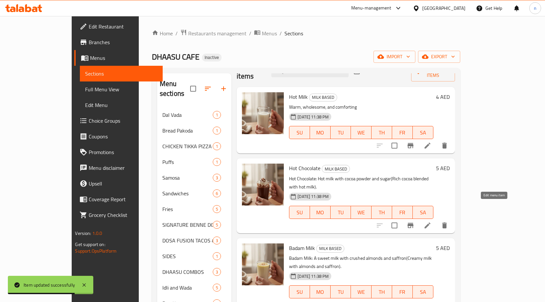
click at [431, 223] on icon at bounding box center [428, 226] width 6 height 6
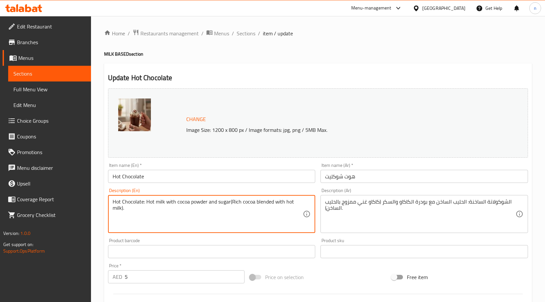
click at [231, 205] on textarea "Hot Chocolate: Hot milk with cocoa powder and sugar(Rich cocoa blended with hot…" at bounding box center [208, 214] width 191 height 31
click at [219, 205] on textarea "Rich cocoa blended with hot milk)." at bounding box center [208, 214] width 191 height 31
type textarea "Rich cocoa blended with hot milk"
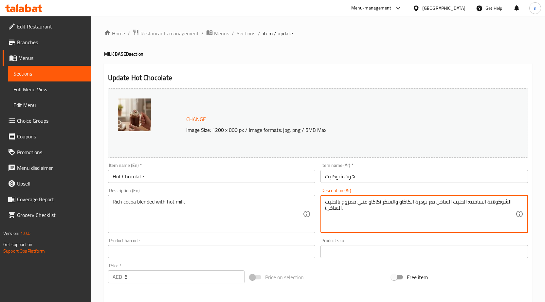
drag, startPoint x: 381, startPoint y: 207, endPoint x: 441, endPoint y: 205, distance: 60.3
drag, startPoint x: 409, startPoint y: 211, endPoint x: 378, endPoint y: 208, distance: 31.2
click at [408, 211] on textarea "الشوكولاتة الساخنة: الحليب الساخن مع بودرة الكاكاو والسكر (كاكاو غني ممزوج بالح…" at bounding box center [420, 214] width 191 height 31
click at [372, 206] on textarea "الشوكولاتة الساخنة: الحليب الساخن مع بودرة الكاكاو والسكر (كاكاو غني ممزوج بالح…" at bounding box center [420, 214] width 191 height 31
click at [438, 205] on textarea "الشوكولاتة الساخنة: الحليب الساخن مع بودرة الكاكاو والسكر (كاكاو غني ممزوج بالح…" at bounding box center [420, 214] width 191 height 31
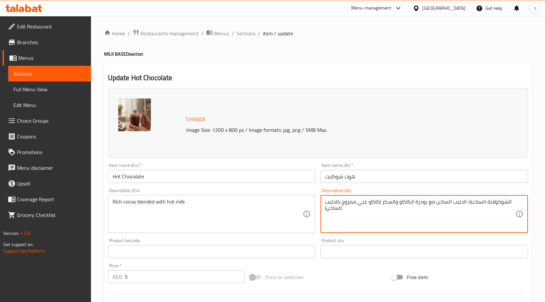
click at [438, 205] on textarea "الشوكولاتة الساخنة: الحليب الساخن مع بودرة الكاكاو والسكر (كاكاو غني ممزوج بالح…" at bounding box center [420, 214] width 191 height 31
click at [407, 207] on textarea "الشوكولاتة الساخنة: الحليب الساخن مع بودرة الكاكاو والسكر (كاكاو غني ممزوج بالح…" at bounding box center [420, 214] width 191 height 31
click at [407, 205] on textarea "الشوكولاتة الساخنة: الحليب الساخن مع بودرة الكاكاو والسكر (كاكاو غني ممزوج بالح…" at bounding box center [420, 214] width 191 height 31
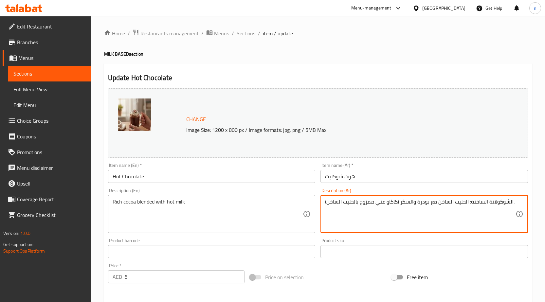
click at [414, 204] on textarea "الشوكولاتة الساخنة: الحليب الساخن مع بودرة والسكر (كاكاو غني ممزوج بالحليب السا…" at bounding box center [420, 214] width 191 height 31
click at [426, 205] on textarea "الشوكولاتة الساخنة: الحليب الساخن مع بودرة والسكر (كاكاو غني ممزوج بالحليب السا…" at bounding box center [420, 214] width 191 height 31
drag, startPoint x: 398, startPoint y: 203, endPoint x: 510, endPoint y: 205, distance: 111.4
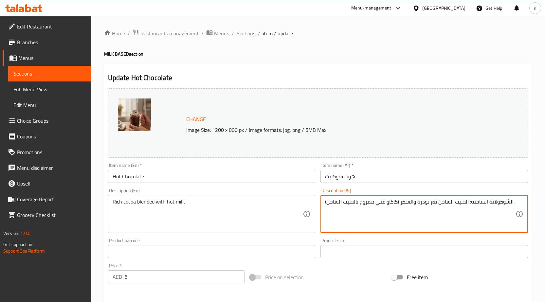
click at [510, 205] on textarea "الشوكولاتة الساخنة: الحليب الساخن مع بودرة والسكر (كاكاو غني ممزوج بالحليب السا…" at bounding box center [420, 214] width 191 height 31
drag, startPoint x: 400, startPoint y: 204, endPoint x: 406, endPoint y: 205, distance: 5.3
click at [406, 205] on textarea "الكاكاو غني ممزوج بالحليب الساخن)." at bounding box center [420, 214] width 191 height 31
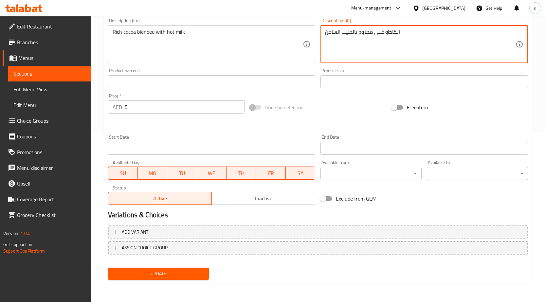
type textarea "الكاكاو غني ممزوج بالحليب الساخن"
click at [148, 278] on span "Update" at bounding box center [158, 274] width 91 height 8
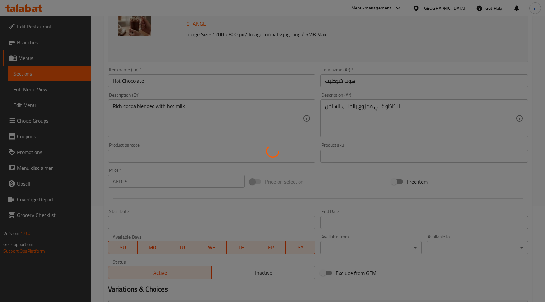
scroll to position [6, 0]
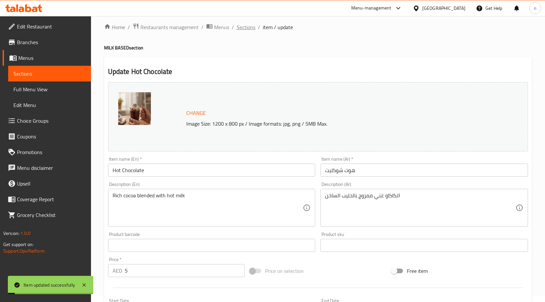
click at [241, 27] on span "Sections" at bounding box center [246, 27] width 19 height 8
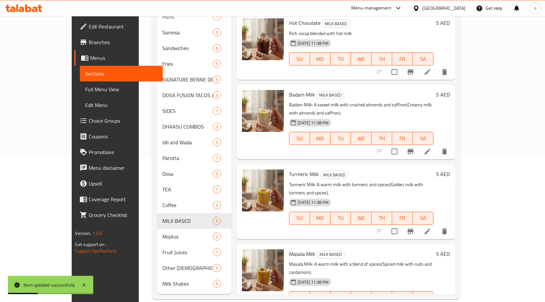
scroll to position [146, 0]
click at [431, 148] on icon at bounding box center [428, 151] width 6 height 6
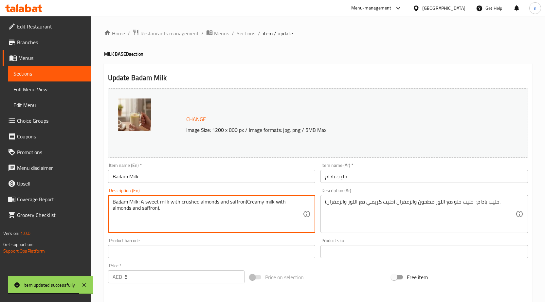
drag, startPoint x: 246, startPoint y: 204, endPoint x: 114, endPoint y: 195, distance: 132.7
click at [114, 195] on div "Badam Milk: A sweet milk with crushed almonds and saffron(Creamy milk with almo…" at bounding box center [212, 214] width 208 height 38
click at [208, 202] on textarea "Creamy milk with almonds and saffron)." at bounding box center [208, 214] width 191 height 31
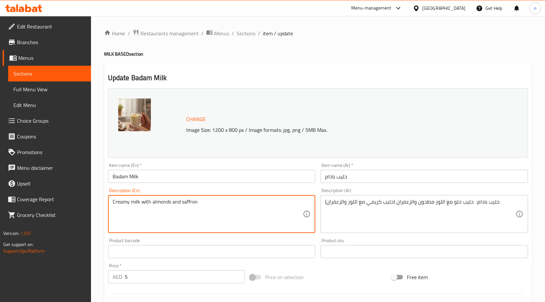
type textarea "Creamy milk with almonds and saffron"
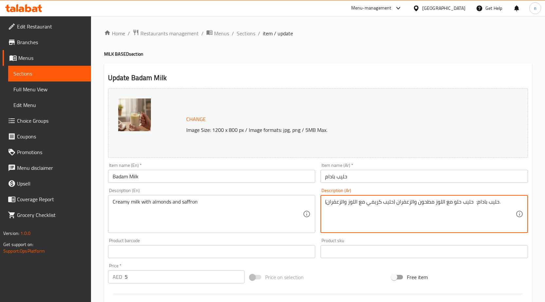
drag, startPoint x: 394, startPoint y: 204, endPoint x: 499, endPoint y: 202, distance: 105.2
drag, startPoint x: 393, startPoint y: 204, endPoint x: 401, endPoint y: 205, distance: 8.3
click at [401, 205] on textarea "حليب كريمي مع اللوز والزعفران)." at bounding box center [420, 214] width 191 height 31
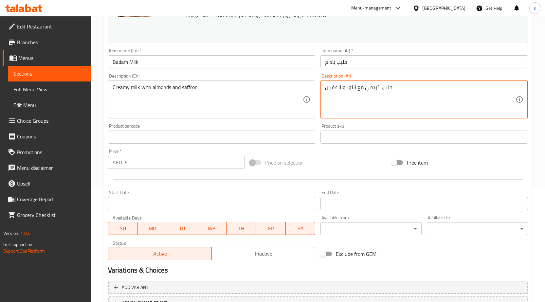
scroll to position [170, 0]
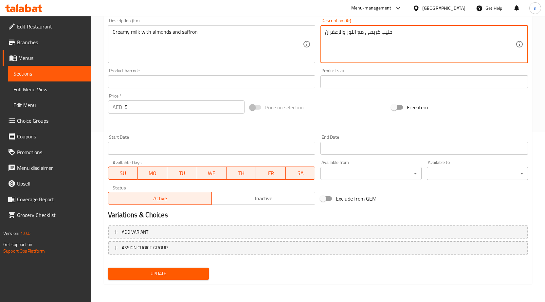
type textarea "حليب كريمي مع اللوز والزعفران"
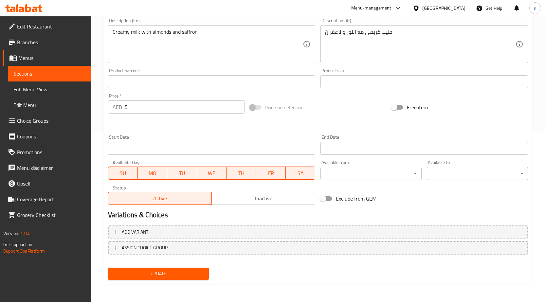
click at [187, 281] on div "Update" at bounding box center [158, 273] width 106 height 17
click at [185, 272] on span "Update" at bounding box center [158, 274] width 91 height 8
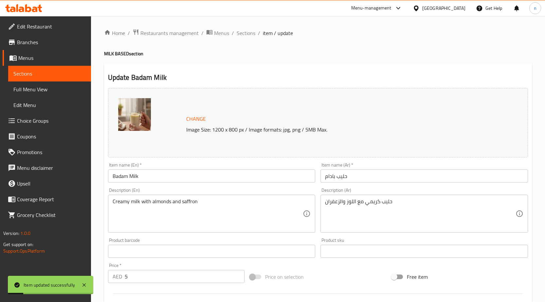
scroll to position [0, 0]
click at [245, 35] on span "Sections" at bounding box center [246, 33] width 19 height 8
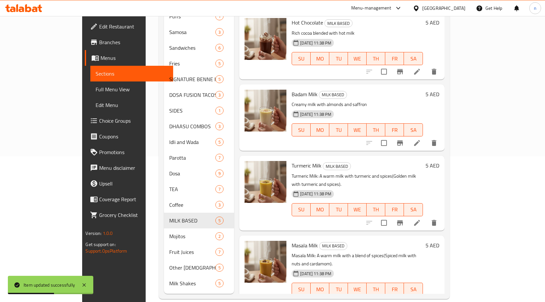
scroll to position [146, 0]
click at [421, 219] on icon at bounding box center [417, 223] width 8 height 8
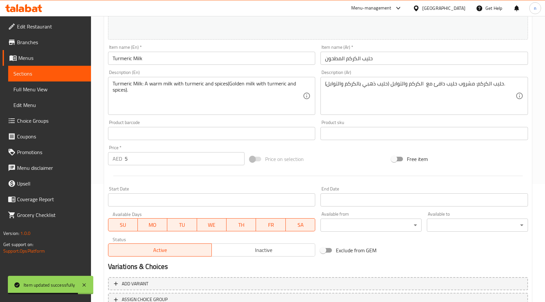
scroll to position [131, 0]
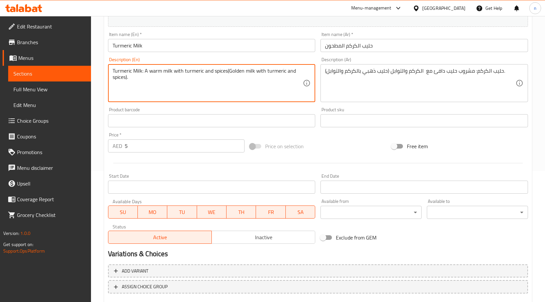
drag, startPoint x: 229, startPoint y: 73, endPoint x: 109, endPoint y: 66, distance: 119.8
click at [109, 66] on div "Turmeric Milk: A warm milk with turmeric and spices(Golden milk with turmeric a…" at bounding box center [212, 83] width 208 height 38
click at [204, 76] on textarea "Golden milk with turmeric and spices)." at bounding box center [208, 83] width 191 height 31
type textarea "Golden milk with turmeric and spices"
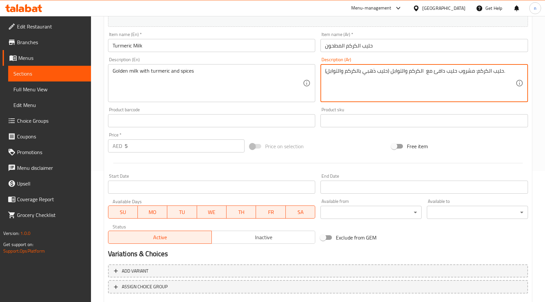
drag, startPoint x: 388, startPoint y: 71, endPoint x: 503, endPoint y: 75, distance: 114.4
drag, startPoint x: 389, startPoint y: 74, endPoint x: 397, endPoint y: 77, distance: 8.5
click at [397, 77] on textarea "ححليب ذهبي بالكركم والتوابل)." at bounding box center [420, 83] width 191 height 31
click at [385, 70] on textarea "ححليب ذهبي بالكركم والتوابل)." at bounding box center [420, 83] width 191 height 31
drag, startPoint x: 387, startPoint y: 73, endPoint x: 392, endPoint y: 70, distance: 6.2
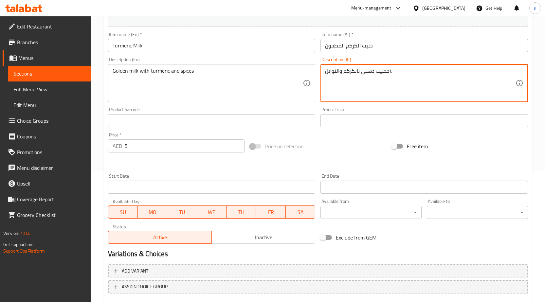
click at [392, 71] on textarea "ححليب ذهبي بالكركم والتوابل)." at bounding box center [420, 83] width 191 height 31
click at [389, 72] on textarea "ححليب ذهبي بالكركم والتوابل)." at bounding box center [420, 83] width 191 height 31
click at [389, 73] on textarea "ححليب ذهبي بالكركم والتوابل)." at bounding box center [420, 83] width 191 height 31
click at [387, 75] on textarea "ححليب ذهبي بالكركم والتوابل)." at bounding box center [420, 83] width 191 height 31
drag, startPoint x: 386, startPoint y: 75, endPoint x: 390, endPoint y: 75, distance: 3.9
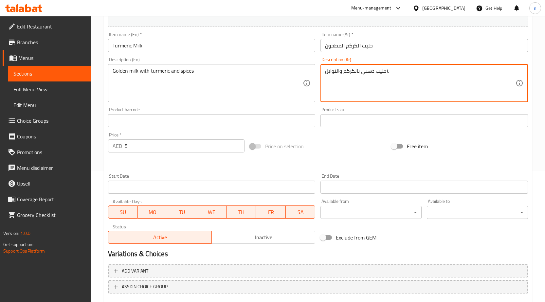
click at [390, 75] on textarea "حليب ذهبي بالكركم والتوابل)." at bounding box center [420, 83] width 191 height 31
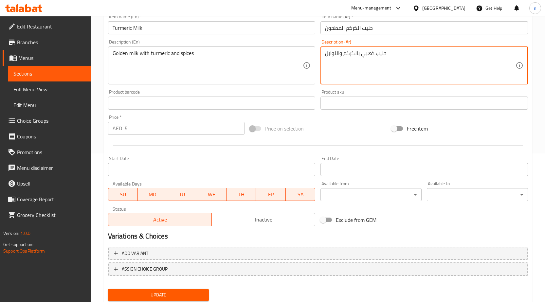
scroll to position [164, 0]
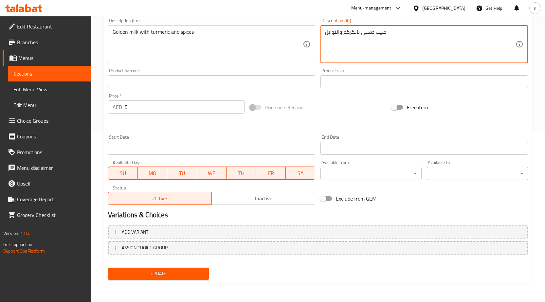
type textarea "حليب ذهبي بالكركم والتوابل"
click at [157, 272] on span "Update" at bounding box center [158, 274] width 91 height 8
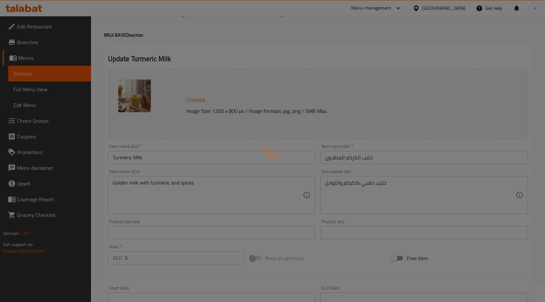
scroll to position [0, 0]
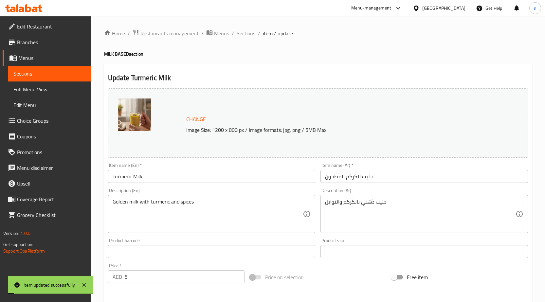
click at [251, 33] on span "Sections" at bounding box center [246, 33] width 19 height 8
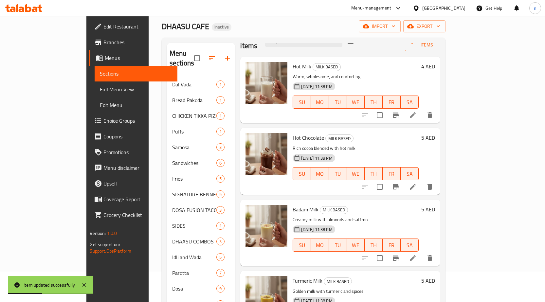
scroll to position [146, 0]
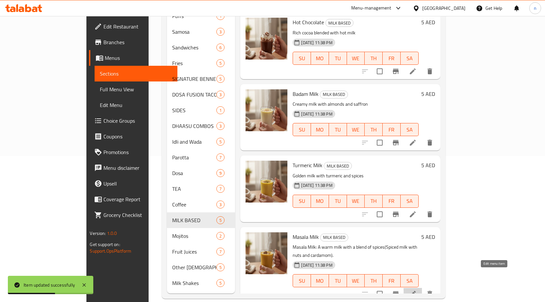
click at [417, 290] on icon at bounding box center [413, 294] width 8 height 8
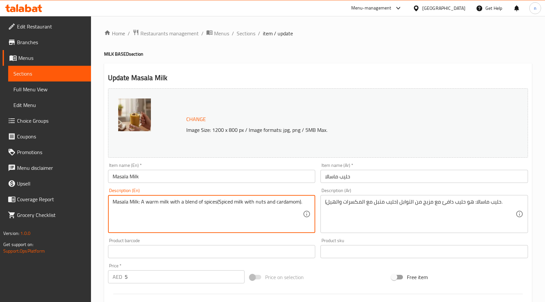
click at [219, 204] on textarea "Masala Milk: A warm milk with a blend of spices(Spiced milk with nuts and carda…" at bounding box center [208, 214] width 191 height 31
click at [213, 213] on textarea "Spiced milk with nuts and cardamom)." at bounding box center [208, 214] width 191 height 31
type textarea "Spiced milk with nuts and cardamom"
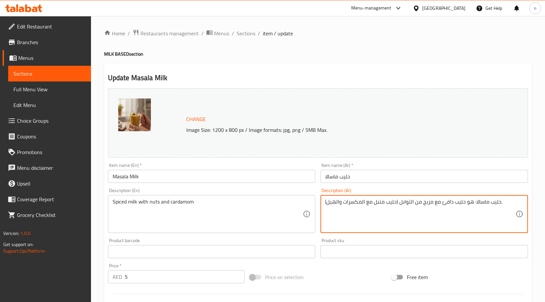
drag, startPoint x: 397, startPoint y: 204, endPoint x: 500, endPoint y: 205, distance: 103.2
click at [500, 205] on textarea "حليب ماسالا: هو حليب دافئ مع مزيج من التوابل (حليب متبل مع المكسرات والهيل)." at bounding box center [420, 214] width 191 height 31
drag, startPoint x: 502, startPoint y: 205, endPoint x: 449, endPoint y: 209, distance: 53.5
click at [449, 209] on textarea "حليب ماسالا: هو حليب دافئ مع مزيج من التوابل (حليب متبل مع المكسرات والهيل)." at bounding box center [420, 214] width 191 height 31
click at [389, 209] on textarea "حليب ماسالا: هو حليب دافئ مع مزيج من التوابل (حليب متبل مع المكسرات والهيل)." at bounding box center [420, 214] width 191 height 31
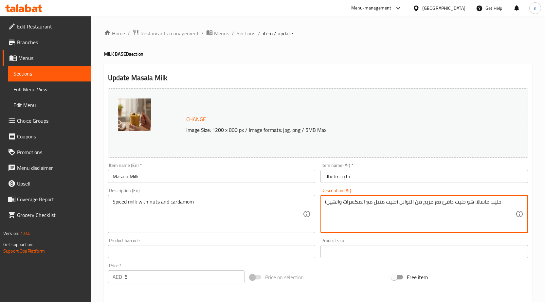
click at [399, 203] on textarea "حليب ماسالا: هو حليب دافئ مع مزيج من التوابل (حليب متبل مع المكسرات والهيل)." at bounding box center [420, 214] width 191 height 31
click at [393, 203] on textarea "حليب ماسالا: هو حليب دافئ مع مزيج من التوابل (حليب متبل مع المكسرات والهيل)." at bounding box center [420, 214] width 191 height 31
click at [490, 204] on textarea "حليب ماسالا: هو حليب دافئ مع مزيج من التوابل (حليب متبل مع المكسرات والهيل)." at bounding box center [420, 214] width 191 height 31
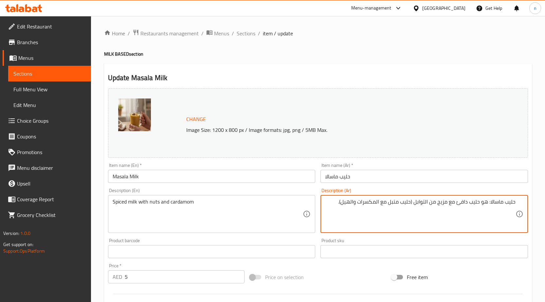
drag, startPoint x: 410, startPoint y: 203, endPoint x: 524, endPoint y: 206, distance: 113.7
click at [524, 206] on div "حليب ماسالا: هو حليب دافئ مع مزيج من التوابل (حليب متبل مع المكسرات والهيل). De…" at bounding box center [425, 214] width 208 height 38
click at [427, 211] on textarea "حليب متبل مع المكسرات والهيل)." at bounding box center [420, 214] width 191 height 31
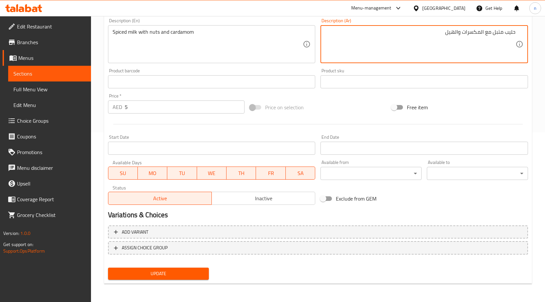
type textarea "حليب متبل مع المكسرات والهيل"
click at [193, 271] on span "Update" at bounding box center [158, 274] width 91 height 8
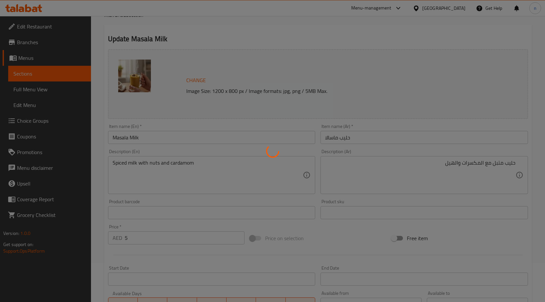
scroll to position [0, 0]
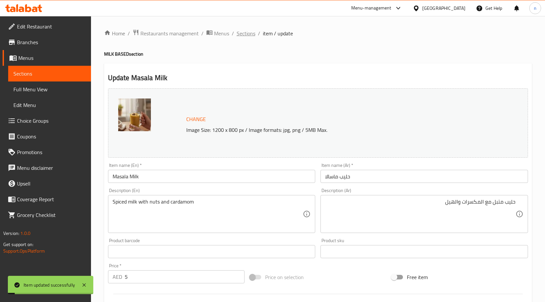
click at [246, 35] on span "Sections" at bounding box center [246, 33] width 19 height 8
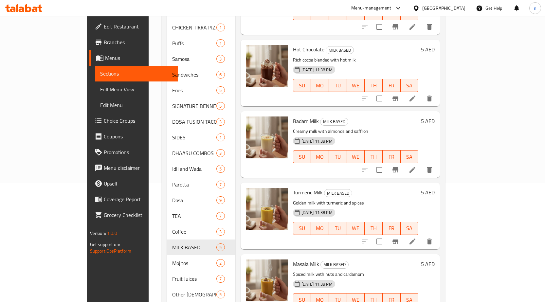
scroll to position [146, 0]
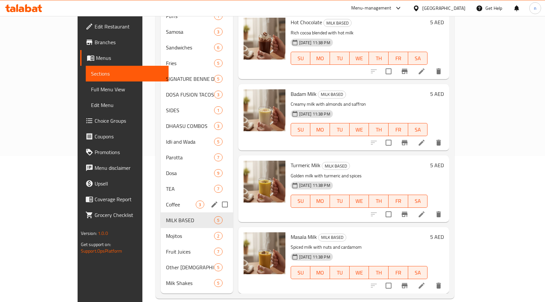
click at [161, 200] on div "Coffee 3" at bounding box center [197, 205] width 72 height 16
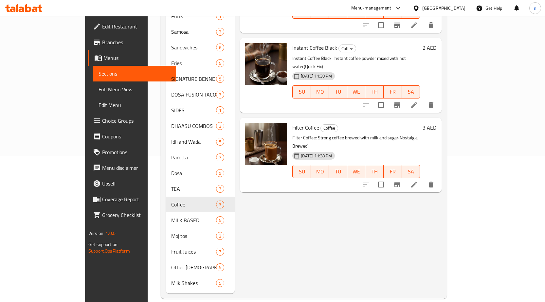
click at [417, 102] on icon at bounding box center [414, 105] width 6 height 6
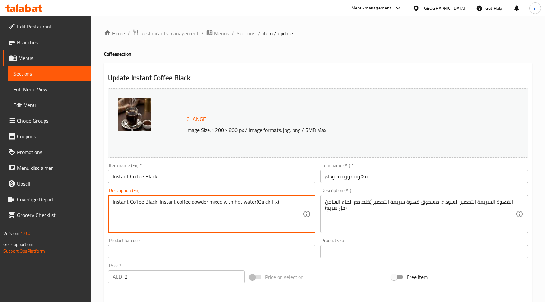
drag, startPoint x: 159, startPoint y: 204, endPoint x: 93, endPoint y: 214, distance: 67.2
drag, startPoint x: 209, startPoint y: 206, endPoint x: 248, endPoint y: 201, distance: 39.3
click at [248, 201] on textarea "Instant coffee powder mixed with hot water(Quick Fix)" at bounding box center [208, 214] width 191 height 31
type textarea "Instant coffee powder mixed with hot water"
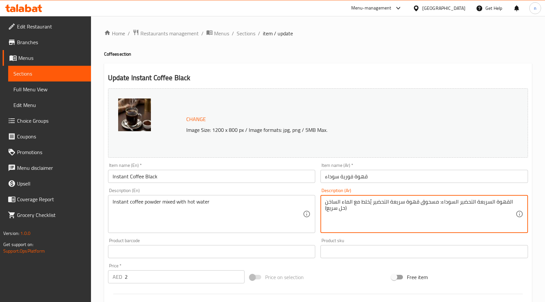
drag, startPoint x: 346, startPoint y: 212, endPoint x: 322, endPoint y: 209, distance: 24.8
drag, startPoint x: 440, startPoint y: 202, endPoint x: 512, endPoint y: 200, distance: 71.8
click at [512, 200] on textarea "القهوة السريعة التحضير السوداء: مسحوق قهوة سريعة التحضير يُخلط مع الماء الساخن" at bounding box center [420, 214] width 191 height 31
type textarea "مسحوق قهوة سريعة التحضير يُخلط مع الماء الساخن"
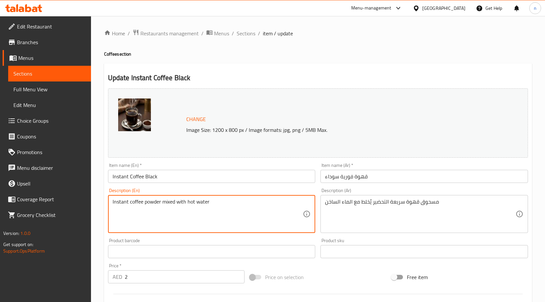
click at [191, 206] on textarea "Instant coffee powder mixed with hot water" at bounding box center [208, 214] width 191 height 31
click at [132, 220] on textarea "Instant coffee powder mixed with hot water" at bounding box center [208, 214] width 191 height 31
click at [143, 202] on textarea "Instant coffee powder mixed with hot water" at bounding box center [208, 214] width 191 height 31
click at [123, 202] on textarea "Instant coffee powder mixed with hot water" at bounding box center [208, 214] width 191 height 31
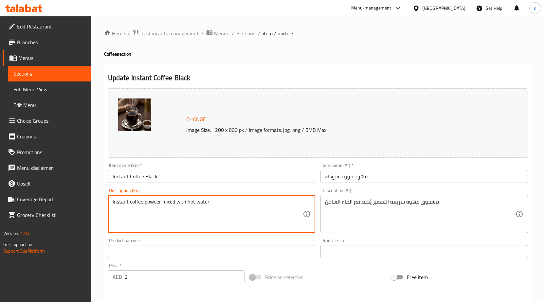
click at [123, 202] on textarea "Instant coffee powder mixed with hot water" at bounding box center [208, 214] width 191 height 31
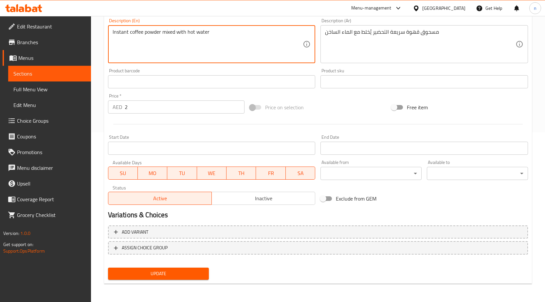
click at [185, 276] on span "Update" at bounding box center [158, 274] width 91 height 8
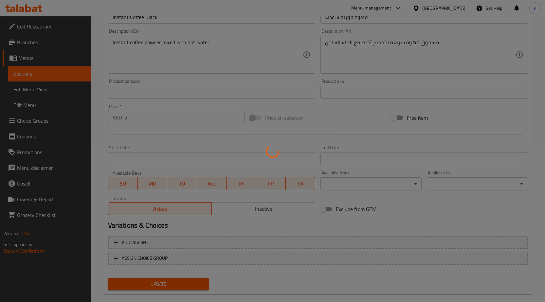
scroll to position [6, 0]
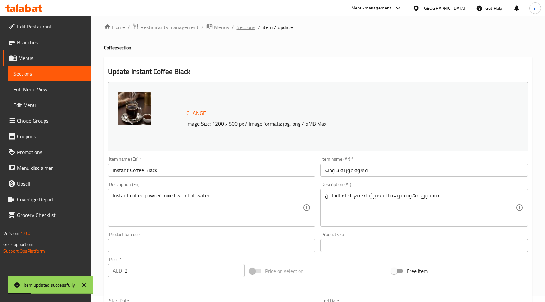
click at [251, 26] on span "Sections" at bounding box center [246, 27] width 19 height 8
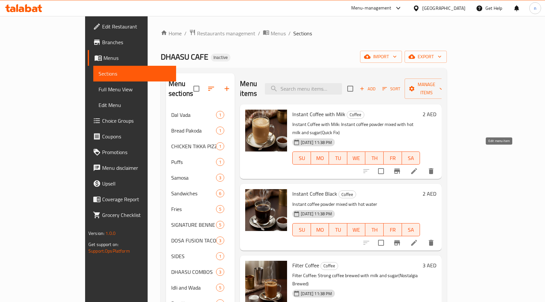
click at [418, 167] on icon at bounding box center [414, 171] width 8 height 8
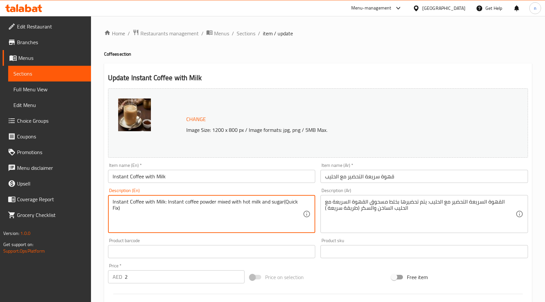
drag, startPoint x: 284, startPoint y: 204, endPoint x: 293, endPoint y: 212, distance: 11.8
type textarea "Instant Coffee with Milk: Instant coffee powder mixed with hot milk and sugar("
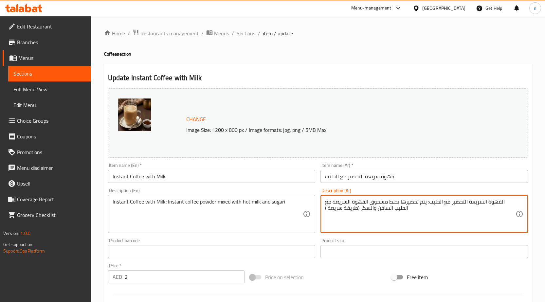
drag, startPoint x: 356, startPoint y: 210, endPoint x: 315, endPoint y: 217, distance: 41.1
type textarea "القهوة السريعة التحضير مع الحليب: يتم تحضيرها بخلط مسحوق القهوة السريعة مع الحل…"
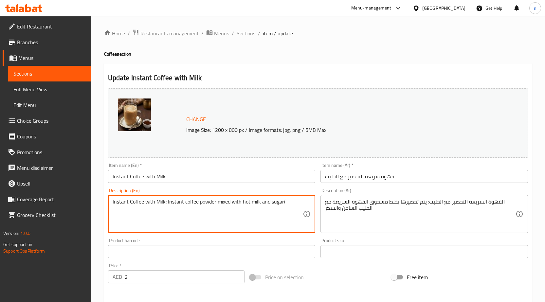
drag, startPoint x: 164, startPoint y: 203, endPoint x: 107, endPoint y: 214, distance: 58.3
click at [116, 202] on textarea ": Instant coffee powder mixed with hot milk and sugar(" at bounding box center [208, 214] width 191 height 31
type textarea "instant coffee powder mixed with hot milk and sugar("
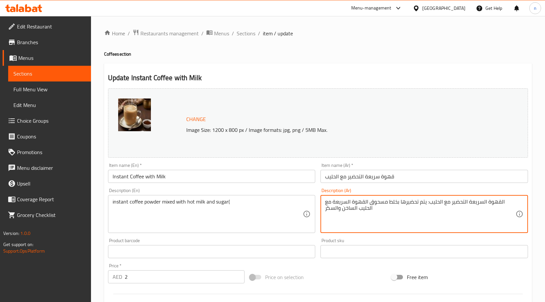
drag, startPoint x: 428, startPoint y: 205, endPoint x: 502, endPoint y: 203, distance: 74.4
click at [450, 207] on textarea "ا يتم تحضيرها بخلط مسحوق القهوة السريعة مع الحليب الساخن والسكر" at bounding box center [420, 214] width 191 height 31
drag, startPoint x: 476, startPoint y: 204, endPoint x: 482, endPoint y: 206, distance: 6.3
click at [481, 206] on textarea "ا يتم تحضيرها بخلط مسحوق القهوة السريعة مع الحليب الساخن والسكر" at bounding box center [420, 214] width 191 height 31
click at [444, 217] on textarea "ا يتم تحضيرها بخلط مسحوق القهوة السريعة مع الحليب الساخن والسكر" at bounding box center [420, 214] width 191 height 31
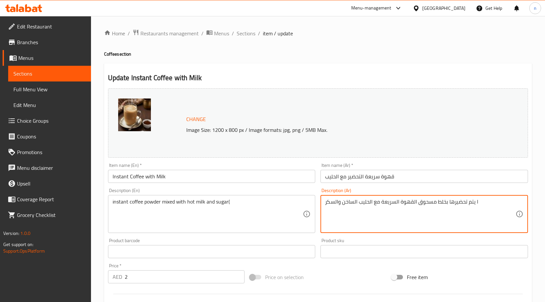
click at [478, 202] on textarea "ا يتم تحضيرها بخلط مسحوق القهوة السريعة مع الحليب الساخن والسكر" at bounding box center [420, 214] width 191 height 31
type textarea "يتم تحضيرها بخلط مسحوق القهوة السريعة مع الحليب الساخن والسكر"
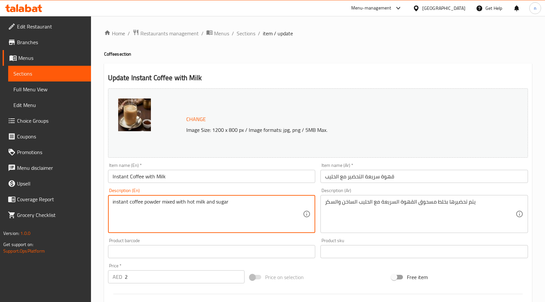
drag, startPoint x: 232, startPoint y: 202, endPoint x: 111, endPoint y: 209, distance: 120.4
click at [111, 209] on div "instant coffee powder mixed with hot milk and sugar Description (En)" at bounding box center [212, 214] width 208 height 38
type textarea "instant coffee powder mixed with hot milk and sugar"
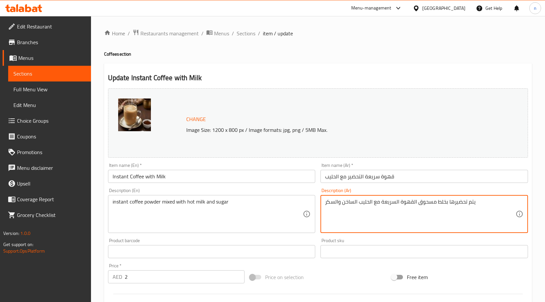
click at [392, 204] on textarea "يتم تحضيرها بخلط مسحوق القهوة السريعة مع الحليب الساخن والسكر" at bounding box center [420, 214] width 191 height 31
paste textarea "مسحوق القهوة سريعة الذوبان ممزوج بالحليب الساخن والسكر"
click at [385, 207] on textarea "مسحوق القهوة سريعة الذوبان ممزوج بالحليب الساخن والسكر" at bounding box center [420, 214] width 191 height 31
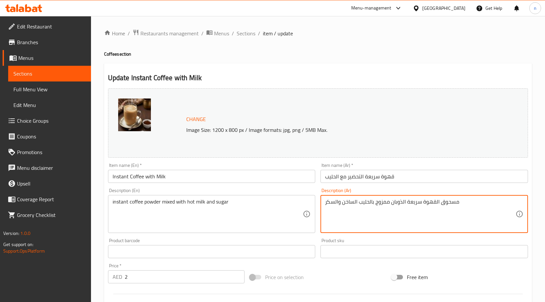
click at [382, 202] on textarea "مسحوق القهوة سريعة الذوبان ممزوج بالحليب الساخن والسكر" at bounding box center [420, 214] width 191 height 31
click at [443, 203] on textarea "مسحوق القهوة سريعة الذوبان ممزوج بالحليب الساخن والسكر" at bounding box center [420, 214] width 191 height 31
click at [437, 202] on textarea "مسحوق القهوة سريعة الذوبان ممزوج بالحليب الساخن والسكر" at bounding box center [420, 214] width 191 height 31
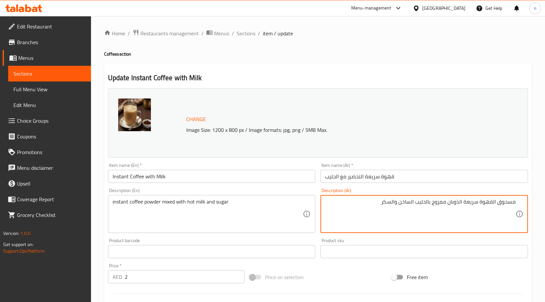
click at [437, 202] on textarea "مسحوق القهوة سريعة الذوبان ممزوج بالحليب الساخن والسكر" at bounding box center [420, 214] width 191 height 31
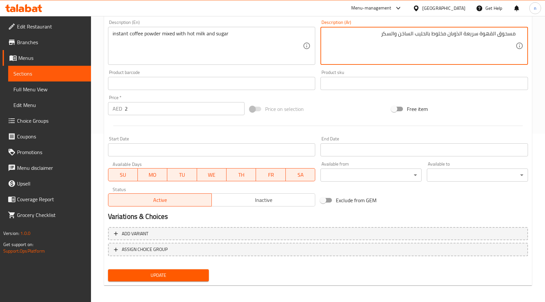
scroll to position [170, 0]
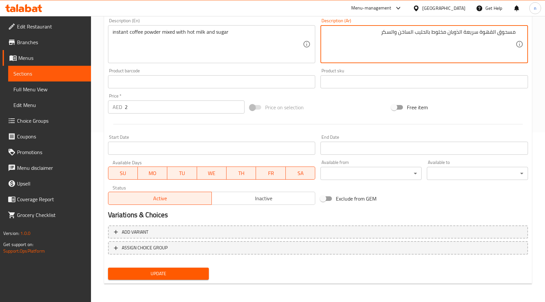
type textarea "مسحوق القهوة سريعة الذوبان مخلوط بالحليب الساخن والسكر"
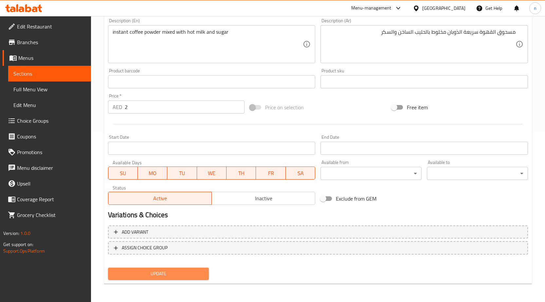
click at [158, 280] on button "Update" at bounding box center [158, 274] width 101 height 12
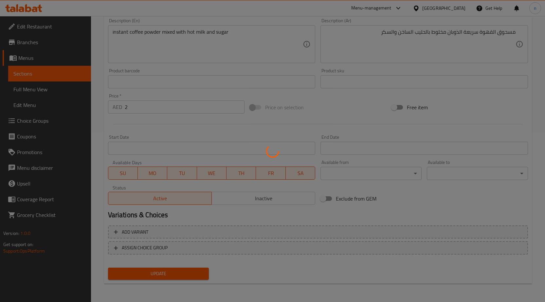
scroll to position [0, 0]
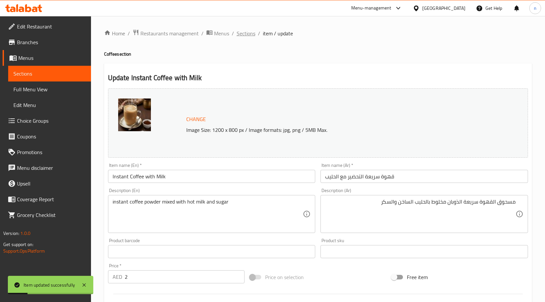
click at [243, 32] on span "Sections" at bounding box center [246, 33] width 19 height 8
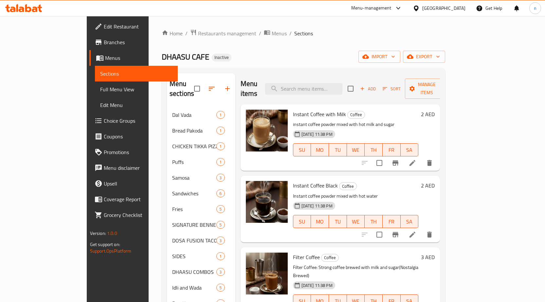
click at [298, 109] on span "Instant Coffee with Milk" at bounding box center [319, 114] width 53 height 10
copy h6 "Instant Coffee with Milk"
click at [293, 181] on span "Instant Coffee Black" at bounding box center [315, 186] width 45 height 10
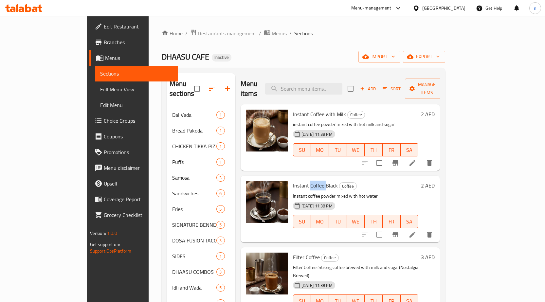
click at [293, 181] on span "Instant Coffee Black" at bounding box center [315, 186] width 45 height 10
copy h6 "Instant Coffee Black"
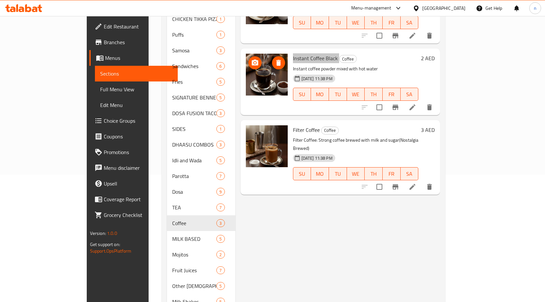
scroll to position [131, 0]
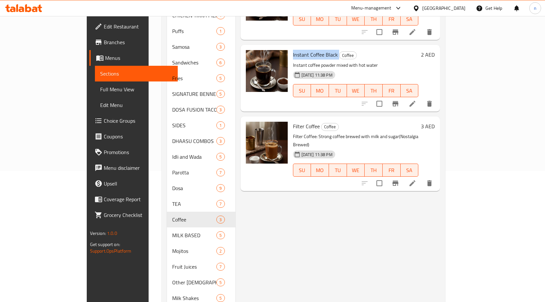
click at [417, 180] on icon at bounding box center [413, 184] width 8 height 8
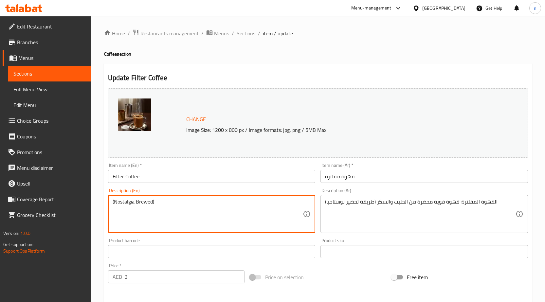
drag, startPoint x: 233, startPoint y: 204, endPoint x: 91, endPoint y: 202, distance: 141.9
click at [113, 204] on textarea "(Nostalgia Brewed)" at bounding box center [208, 214] width 191 height 31
click at [153, 206] on textarea "Nostalgia Brewed)" at bounding box center [208, 214] width 191 height 31
type textarea "Nostalgia Brewed"
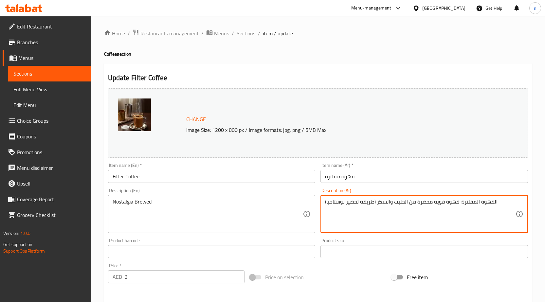
drag, startPoint x: 375, startPoint y: 205, endPoint x: 508, endPoint y: 205, distance: 133.3
drag, startPoint x: 373, startPoint y: 204, endPoint x: 377, endPoint y: 205, distance: 3.4
click at [377, 205] on textarea "طريقة تحضير نوستاجيا)" at bounding box center [420, 214] width 191 height 31
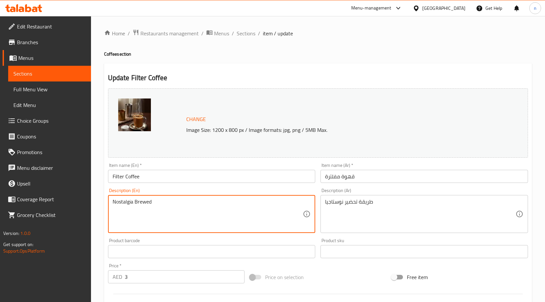
click at [150, 203] on textarea "Nostalgia Brewed" at bounding box center [208, 214] width 191 height 31
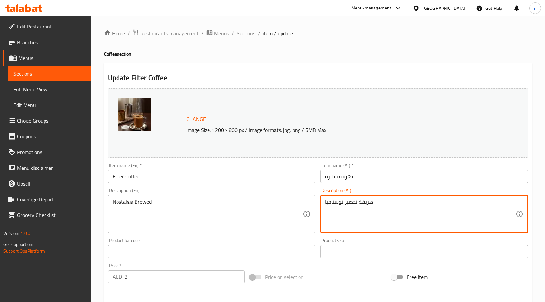
click at [356, 205] on textarea "طريقة تحضير نوستاجيا" at bounding box center [420, 214] width 191 height 31
click at [363, 202] on textarea "طريقة تحضير نوستاجيا" at bounding box center [420, 214] width 191 height 31
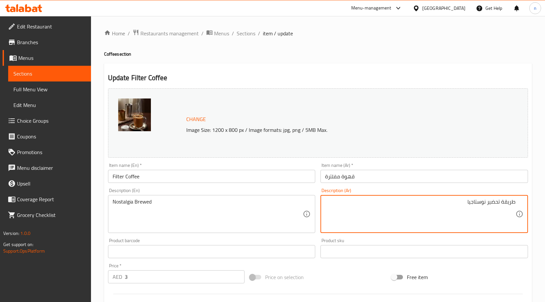
click at [510, 201] on textarea "طريقة تحضير نوستاجيا" at bounding box center [420, 214] width 191 height 31
drag, startPoint x: 488, startPoint y: 204, endPoint x: 550, endPoint y: 205, distance: 61.6
click at [545, 205] on html "​ Menu-management United Arab Emirates Get Help n Edit Restaurant Branches Menu…" at bounding box center [272, 151] width 545 height 302
paste textarea "برو"
drag, startPoint x: 509, startPoint y: 204, endPoint x: 524, endPoint y: 206, distance: 15.8
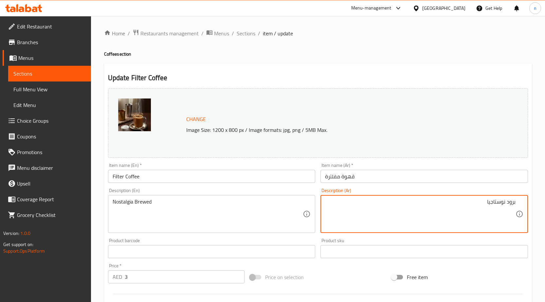
click at [524, 206] on div "برود نوستاجيا Description (Ar)" at bounding box center [425, 214] width 208 height 38
click at [506, 204] on textarea "برود نوستاجيا" at bounding box center [420, 214] width 191 height 31
drag, startPoint x: 506, startPoint y: 204, endPoint x: 527, endPoint y: 206, distance: 20.4
click at [527, 206] on div "برود نوستاجيا Description (Ar)" at bounding box center [425, 214] width 208 height 38
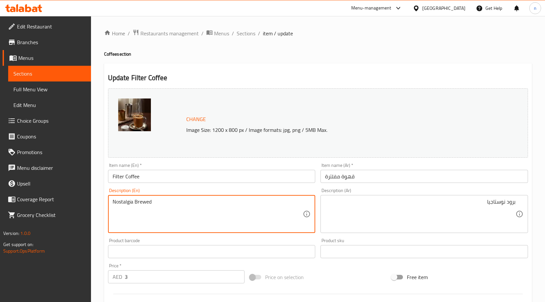
click at [142, 206] on textarea "Nostalgia Brewed" at bounding box center [208, 214] width 191 height 31
click at [137, 209] on textarea "Nostalgia Brewed" at bounding box center [208, 214] width 191 height 31
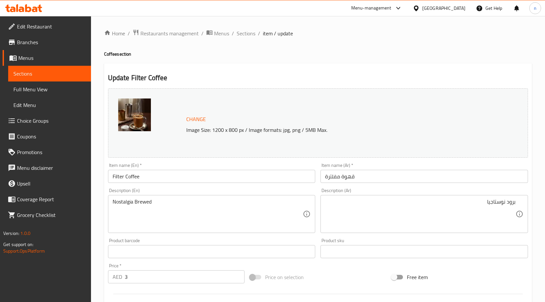
drag, startPoint x: 504, startPoint y: 204, endPoint x: 510, endPoint y: 207, distance: 6.3
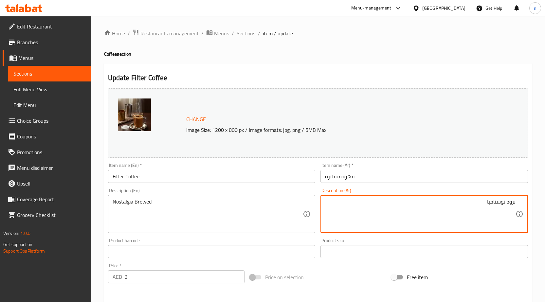
click at [511, 205] on textarea "برود نوستاجيا" at bounding box center [420, 214] width 191 height 31
paste textarea "ودْ"
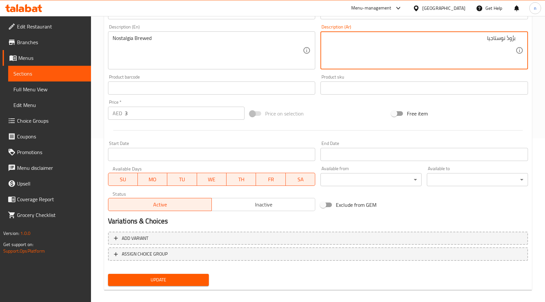
scroll to position [170, 0]
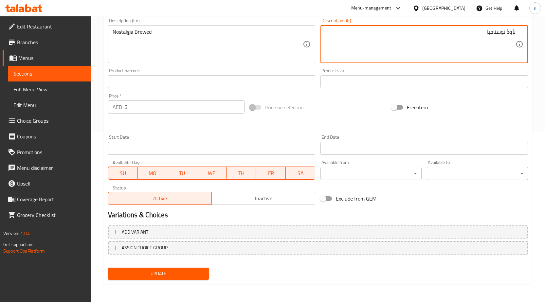
type textarea "برُودْ نوستاجيا"
click at [188, 275] on span "Update" at bounding box center [158, 274] width 91 height 8
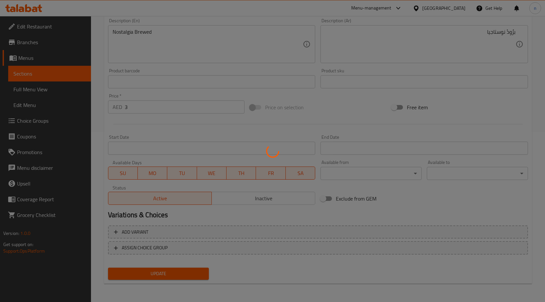
scroll to position [0, 0]
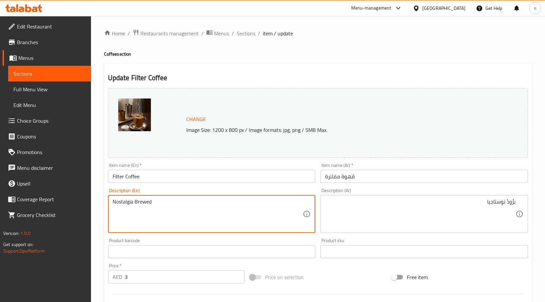
click at [154, 199] on textarea "Nostalgia Brewed" at bounding box center [208, 214] width 191 height 31
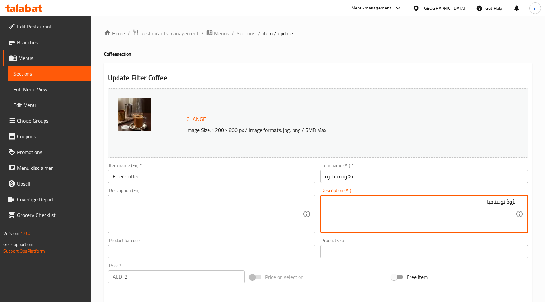
click at [485, 201] on textarea "برُودْ نوستاجيا" at bounding box center [420, 214] width 191 height 31
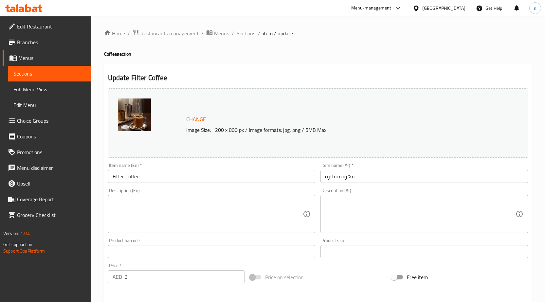
click at [150, 207] on textarea at bounding box center [208, 214] width 191 height 31
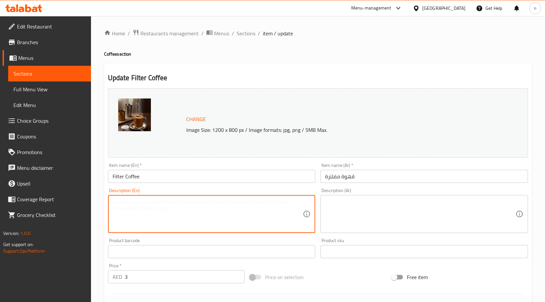
paste textarea "Strong coffee brewed with milk and sugar."
type textarea "Strong coffee brewed with milk and sugar."
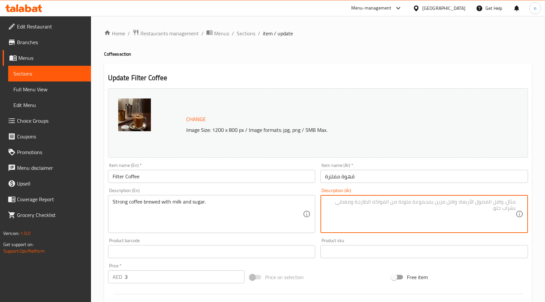
click at [402, 218] on textarea at bounding box center [420, 214] width 191 height 31
paste textarea "قهوة قوية محضرة بالحليب والسكر."
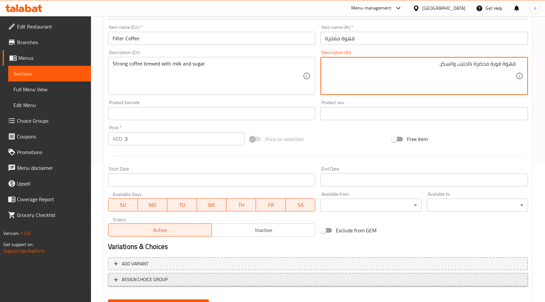
scroll to position [170, 0]
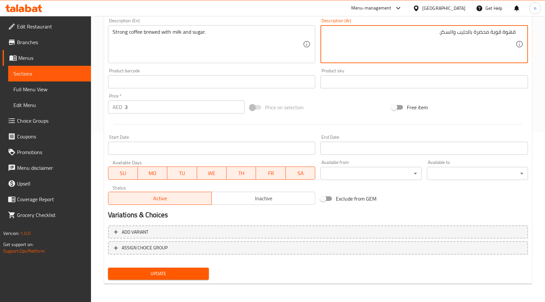
type textarea "قهوة قوية محضرة بالحليب والسكر."
click at [136, 278] on span "Update" at bounding box center [158, 274] width 91 height 8
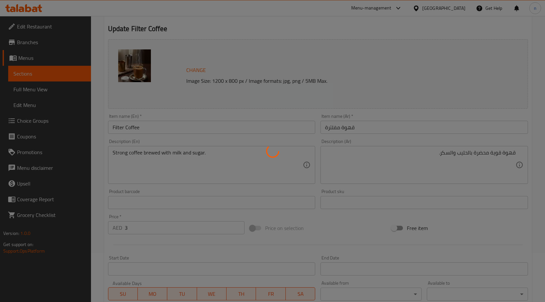
scroll to position [0, 0]
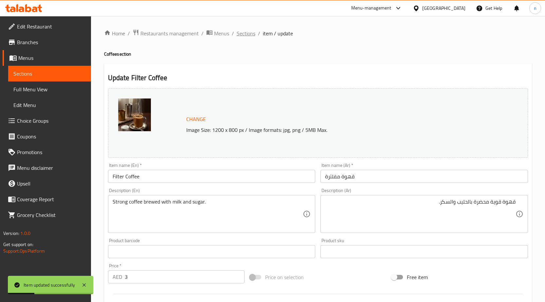
click at [248, 32] on span "Sections" at bounding box center [246, 33] width 19 height 8
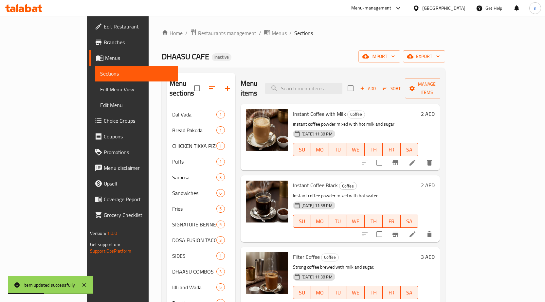
scroll to position [146, 0]
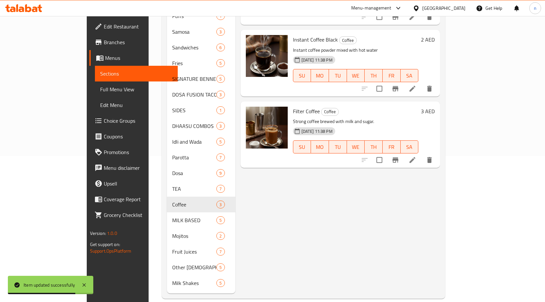
click at [293, 106] on span "Filter Coffee" at bounding box center [306, 111] width 27 height 10
copy h6 "Filter Coffee"
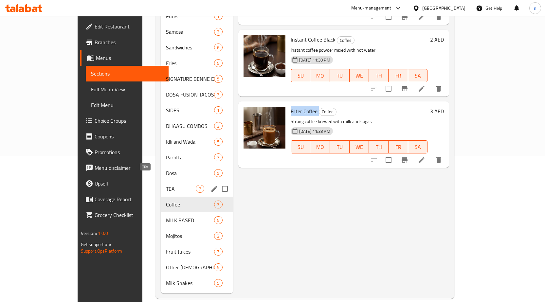
click at [166, 185] on span "TEA" at bounding box center [181, 189] width 30 height 8
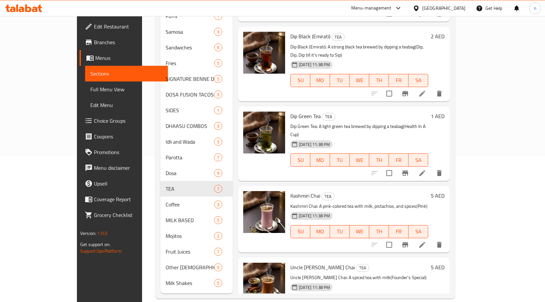
scroll to position [161, 0]
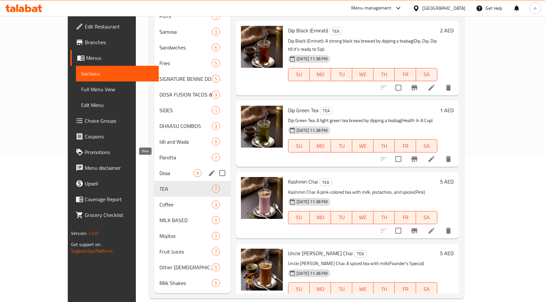
click at [160, 169] on span "Dosa" at bounding box center [177, 173] width 34 height 8
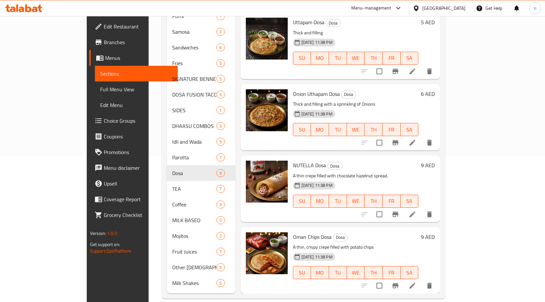
scroll to position [205, 0]
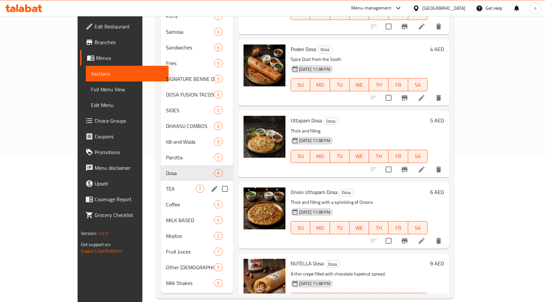
drag, startPoint x: 127, startPoint y: 185, endPoint x: 110, endPoint y: 182, distance: 17.7
click at [161, 185] on div "TEA 7" at bounding box center [197, 189] width 72 height 16
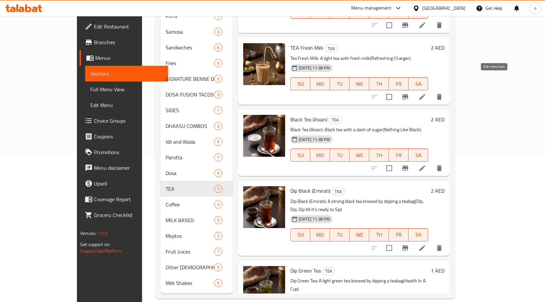
click at [427, 93] on icon at bounding box center [423, 97] width 8 height 8
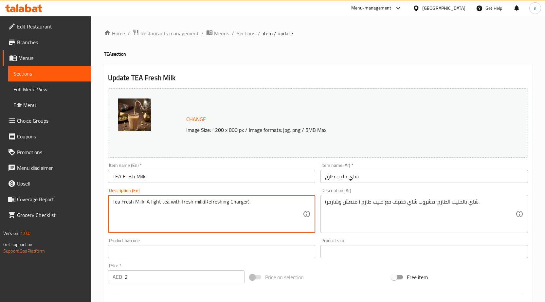
drag, startPoint x: 204, startPoint y: 204, endPoint x: 83, endPoint y: 223, distance: 123.0
click at [156, 200] on textarea "Refreshing Charger)." at bounding box center [208, 214] width 191 height 31
click at [159, 207] on textarea "Refreshing Charger)." at bounding box center [208, 214] width 191 height 31
type textarea "Refreshing Charger"
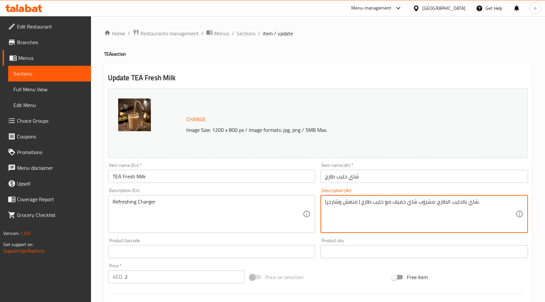
drag, startPoint x: 359, startPoint y: 206, endPoint x: 480, endPoint y: 196, distance: 121.0
click at [480, 196] on div "شاي بالحليب الطازج: مشروب شاي خفيف مع حليب طازج ( منعش وشارجر). Description (Ar)" at bounding box center [425, 214] width 208 height 38
click at [476, 203] on textarea "شاي بالحليب الطازج: مشروب شاي خفيف مع حليب طازج ( منعش وشارجر)." at bounding box center [420, 214] width 191 height 31
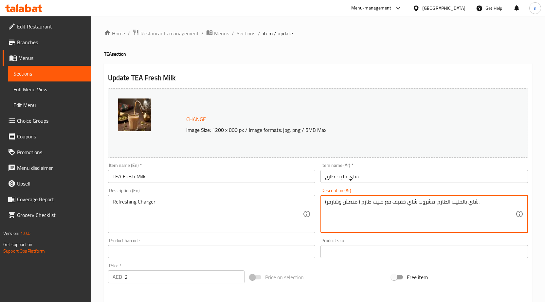
click at [347, 212] on textarea "شاي بالحليب الطازج: مشروب شاي خفيف مع حليب طازج ( منعش وشارجر)." at bounding box center [420, 214] width 191 height 31
click at [351, 205] on textarea "شاي بالحليب الطازج: مشروب شاي خفيف مع حليب طازج ( منعش وشارجر)." at bounding box center [420, 214] width 191 height 31
click at [351, 206] on textarea "شاي بالحليب الطازج: مشروب شاي خفيف مع حليب طازج ( منعش وشارجر)." at bounding box center [420, 214] width 191 height 31
click at [385, 216] on textarea "شاي بالحليب الطازج: مشروب شاي خفيف مع حليب طازج ( منعش وشارجر)." at bounding box center [420, 214] width 191 height 31
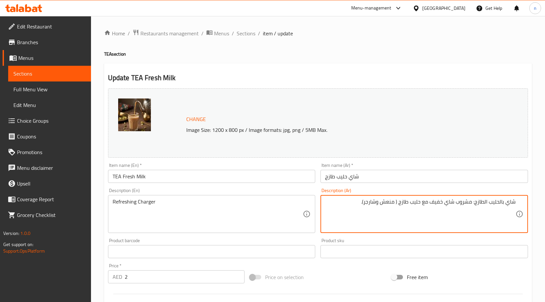
drag, startPoint x: 397, startPoint y: 204, endPoint x: 550, endPoint y: 212, distance: 153.5
click at [545, 212] on html "​ Menu-management United Arab Emirates Get Help n Edit Restaurant Branches Menu…" at bounding box center [272, 151] width 545 height 302
drag, startPoint x: 492, startPoint y: 205, endPoint x: 483, endPoint y: 204, distance: 9.3
click at [491, 205] on textarea "منعش وشارجر)." at bounding box center [420, 214] width 191 height 31
click at [478, 207] on textarea "منعش وشارجر)." at bounding box center [420, 214] width 191 height 31
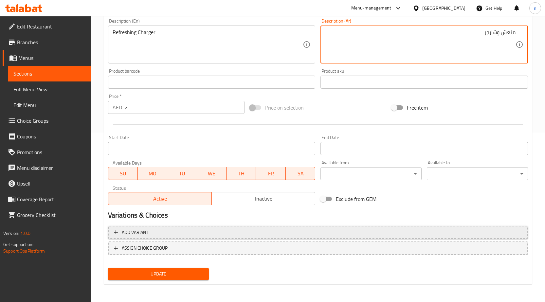
scroll to position [170, 0]
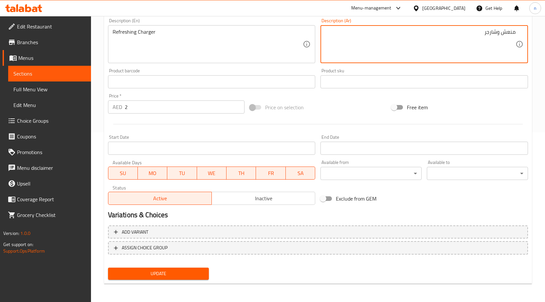
type textarea "منعش وشارجر"
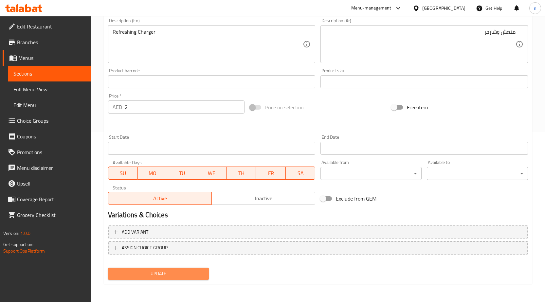
click at [196, 273] on span "Update" at bounding box center [158, 274] width 91 height 8
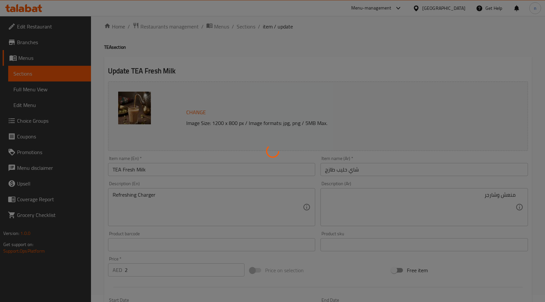
scroll to position [0, 0]
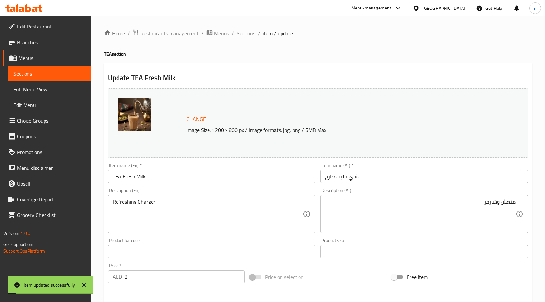
click at [245, 34] on span "Sections" at bounding box center [246, 33] width 19 height 8
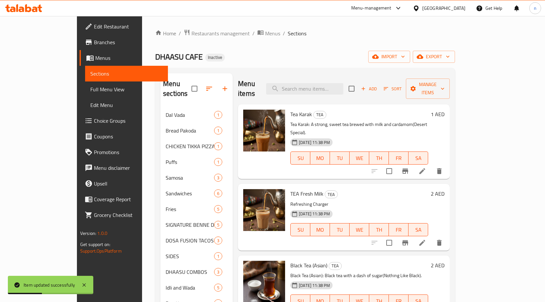
click at [427, 167] on icon at bounding box center [423, 171] width 8 height 8
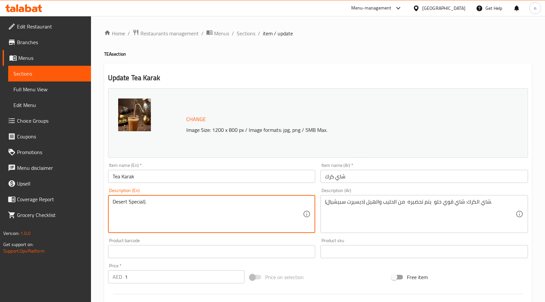
click at [187, 216] on textarea "Desert Special)." at bounding box center [208, 214] width 191 height 31
type textarea "Desert Special"
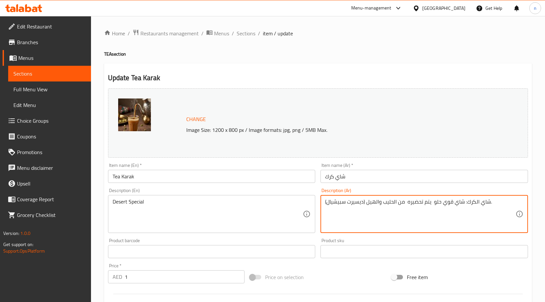
drag, startPoint x: 365, startPoint y: 204, endPoint x: 482, endPoint y: 207, distance: 117.0
drag, startPoint x: 376, startPoint y: 203, endPoint x: 366, endPoint y: 203, distance: 10.2
click at [366, 203] on textarea "شاي(ديسيرت سبيشيال)." at bounding box center [420, 214] width 191 height 31
click at [371, 203] on textarea "(ديسيرت سبيشيال)." at bounding box center [420, 214] width 191 height 31
click at [341, 200] on textarea "(ديسيرت سبيشيال)." at bounding box center [420, 214] width 191 height 31
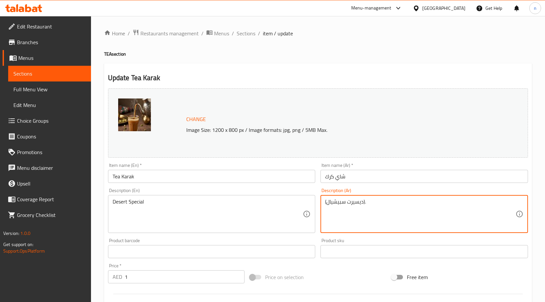
click at [341, 200] on textarea "(ديسيرت سبيشيال)." at bounding box center [420, 214] width 191 height 31
click at [480, 192] on div "Description (Ar) (ديسيرت سبيشيال). Description (Ar)" at bounding box center [425, 210] width 208 height 45
click at [514, 204] on textarea "(ديسيرت سبيشيال" at bounding box center [420, 214] width 191 height 31
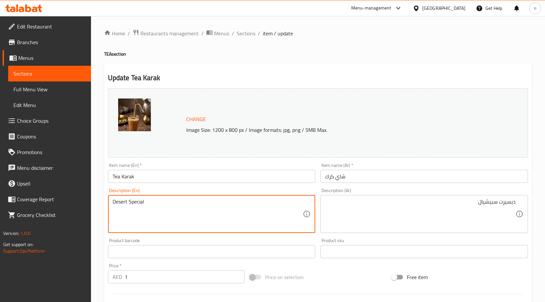
click at [116, 201] on textarea "Desert Special" at bounding box center [208, 214] width 191 height 31
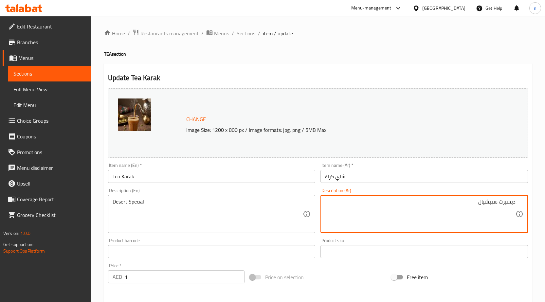
drag, startPoint x: 500, startPoint y: 205, endPoint x: 527, endPoint y: 202, distance: 27.0
paste textarea "رت"
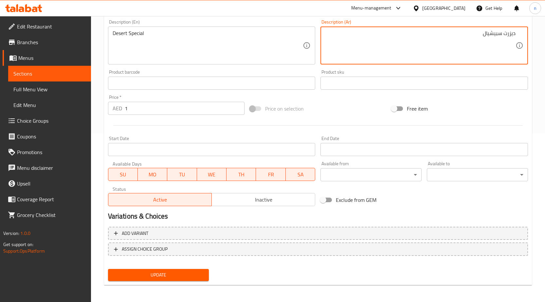
scroll to position [170, 0]
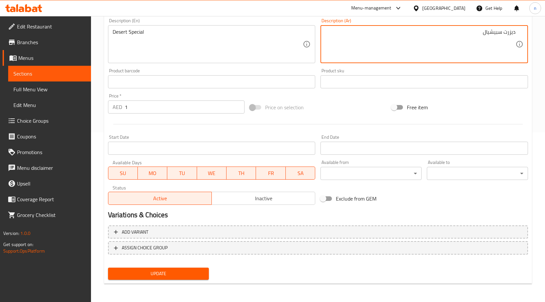
type textarea "ديزرت سبيشيال"
click at [176, 276] on span "Update" at bounding box center [158, 274] width 91 height 8
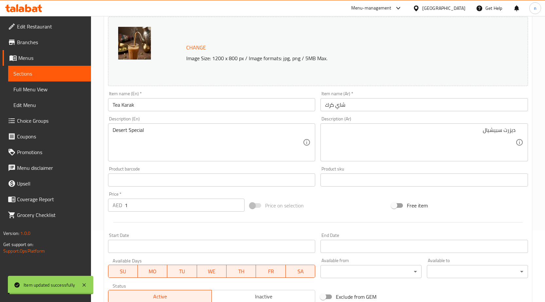
scroll to position [0, 0]
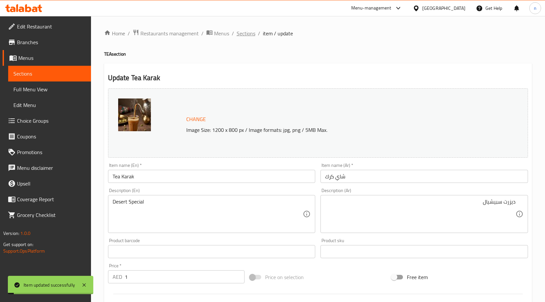
click at [242, 32] on span "Sections" at bounding box center [246, 33] width 19 height 8
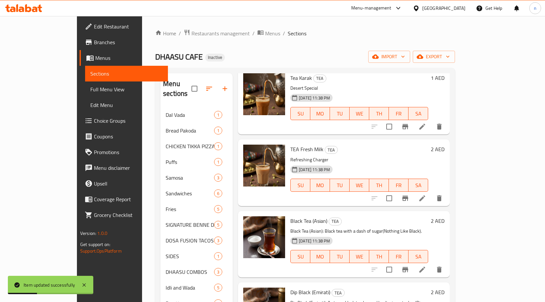
scroll to position [98, 0]
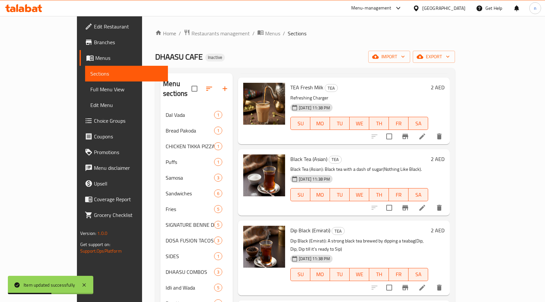
click at [432, 202] on li at bounding box center [422, 208] width 18 height 12
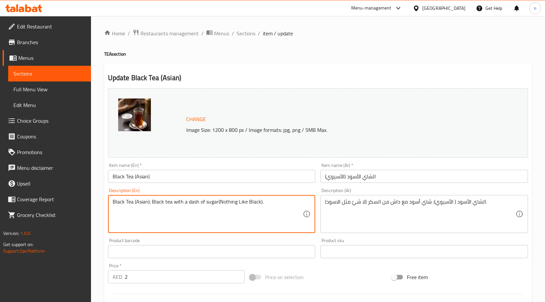
drag, startPoint x: 219, startPoint y: 207, endPoint x: 286, endPoint y: 209, distance: 66.5
type textarea "Black Tea (Asian): Black tea with a dash of sugar"
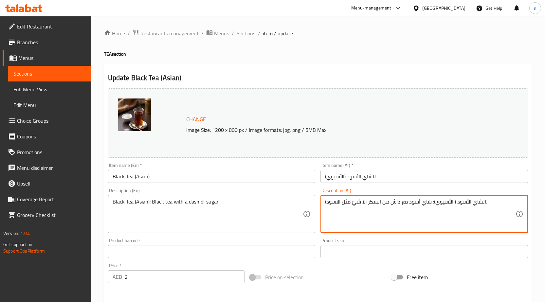
click at [369, 206] on textarea "الشاي الأسود ( الأسيوي): شاي أسود مع داش من السكر (لا شيْ مثل الاسود)." at bounding box center [420, 214] width 191 height 31
click at [362, 204] on textarea "الشاي الأسود ( الأسيوي): شاي أسود مع داش من السكر (لا شيْ مثل الاسود)." at bounding box center [420, 214] width 191 height 31
drag, startPoint x: 355, startPoint y: 204, endPoint x: 397, endPoint y: 219, distance: 44.6
click at [397, 219] on textarea "الشاي الأسود ( الأسيوي): شاي أسود مع داش من السكر (لا شيْ مثل الاسود)." at bounding box center [420, 214] width 191 height 31
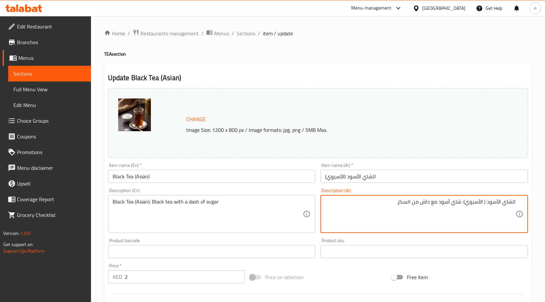
type textarea "الشاي الأسود ( الأسيوي): شاي أسود مع داش من السكر"
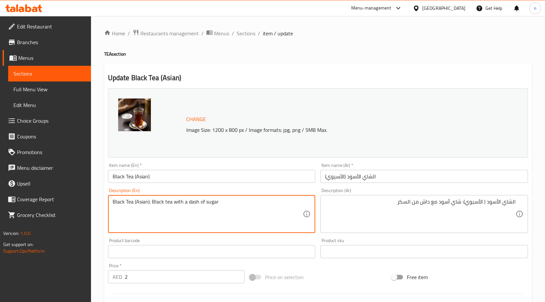
drag, startPoint x: 152, startPoint y: 202, endPoint x: 90, endPoint y: 209, distance: 61.9
type textarea "Black tea with a dash of sugar"
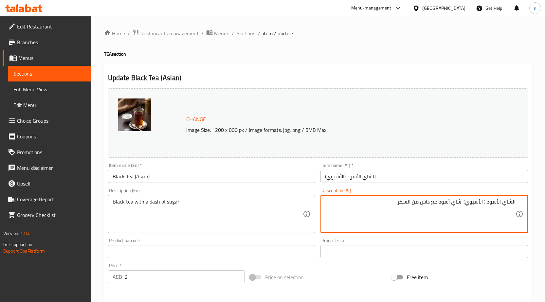
drag, startPoint x: 462, startPoint y: 204, endPoint x: 550, endPoint y: 203, distance: 87.8
type textarea "شاي أسود مع داش من السكر"
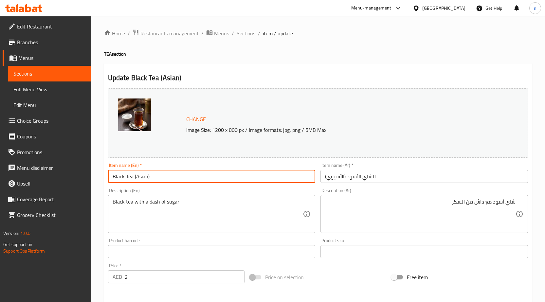
click at [117, 181] on input "Black Tea (Asian)" at bounding box center [212, 176] width 208 height 13
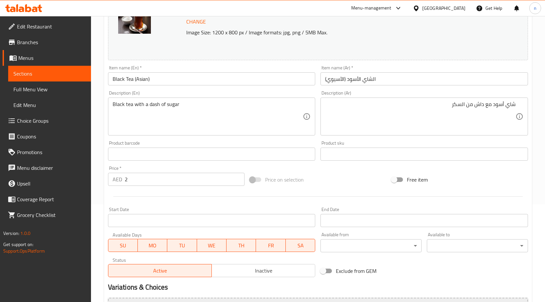
scroll to position [164, 0]
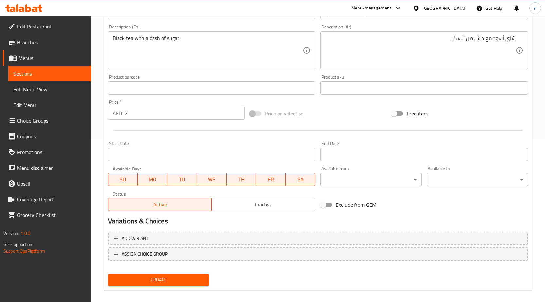
click at [197, 278] on span "Update" at bounding box center [158, 280] width 91 height 8
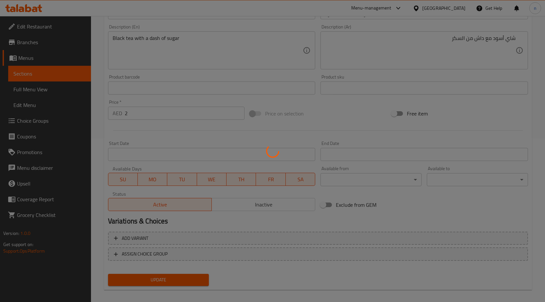
click at [265, 279] on div at bounding box center [272, 151] width 545 height 302
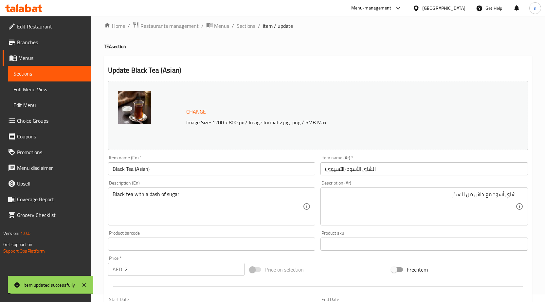
scroll to position [0, 0]
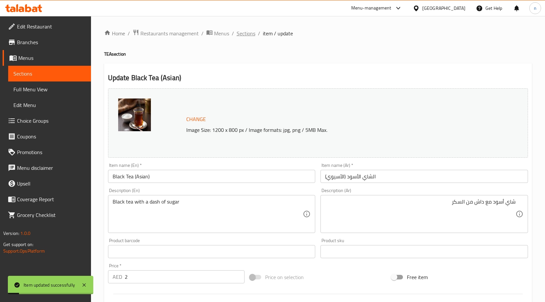
click at [247, 34] on span "Sections" at bounding box center [246, 33] width 19 height 8
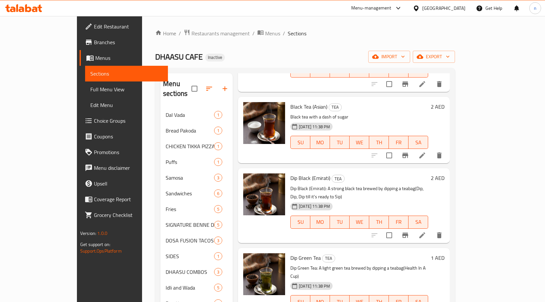
scroll to position [161, 0]
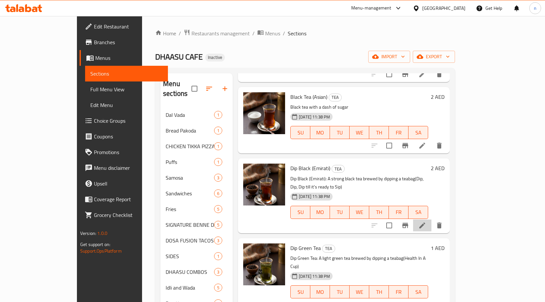
click at [432, 220] on li at bounding box center [422, 226] width 18 height 12
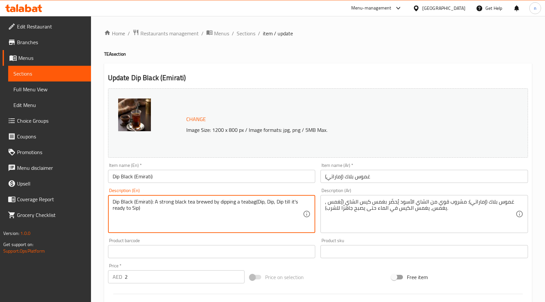
drag, startPoint x: 257, startPoint y: 205, endPoint x: 109, endPoint y: 192, distance: 148.6
type textarea "Dip, Dip, Dip till it's ready to Sip)"
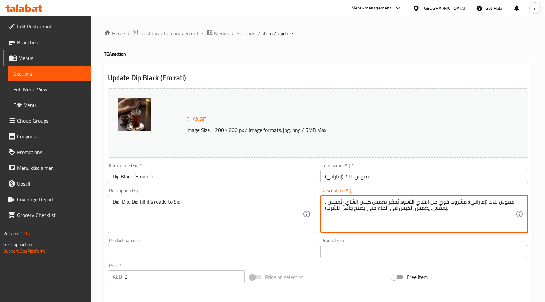
drag, startPoint x: 342, startPoint y: 203, endPoint x: 512, endPoint y: 201, distance: 170.0
click at [465, 206] on textarea "يُغمس , يغمس, يغمس الكيس في الماء حتى يصبح جاهزًا للشرب)." at bounding box center [420, 214] width 191 height 31
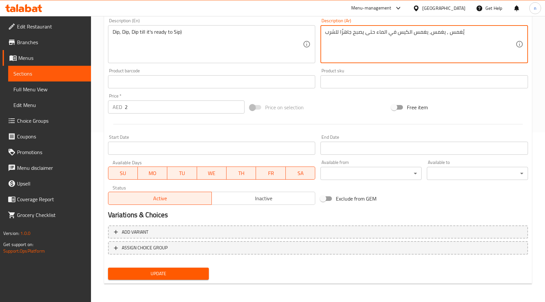
click at [141, 277] on span "Update" at bounding box center [158, 274] width 91 height 8
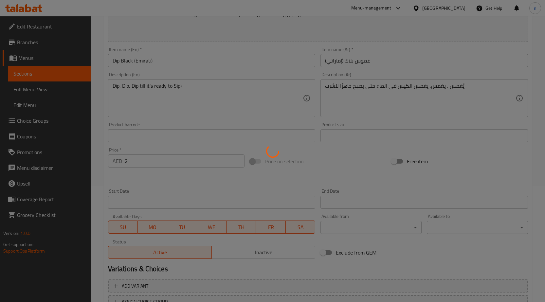
scroll to position [39, 0]
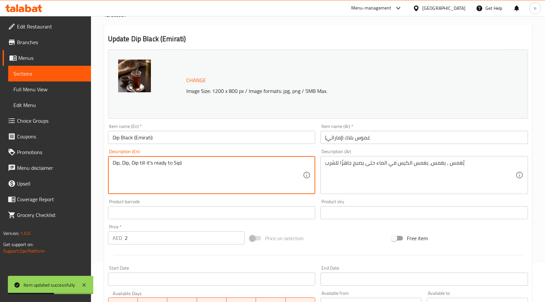
click at [176, 165] on textarea "Dip, Dip, Dip till it's ready to Sip)" at bounding box center [208, 175] width 191 height 31
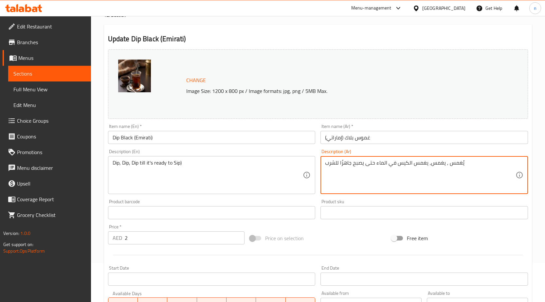
click at [366, 165] on textarea "يُغمس , يغمس, يغمس الكيس في الماء حتى يصبح جاهزًا للشرب" at bounding box center [420, 175] width 191 height 31
click at [376, 164] on textarea "يُغمس , يغمس, يغمس الكيس في الماء حتى يصبح جاهزًا للشرب" at bounding box center [420, 175] width 191 height 31
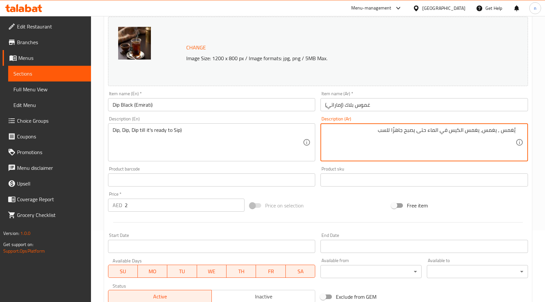
type textarea "يُغمس , يغمس, يغمس الكيس في الماء حتى يصبح جاهزًا للسب"
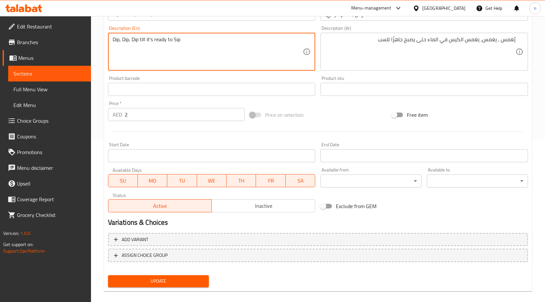
scroll to position [170, 0]
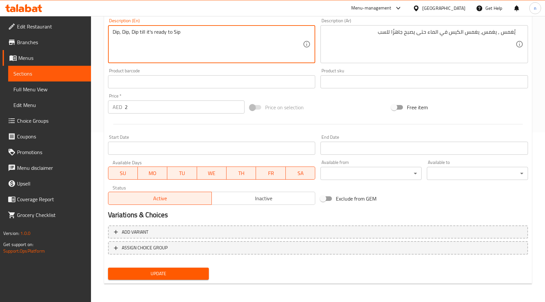
type textarea "Dip, Dip, Dip till it's ready to Sip"
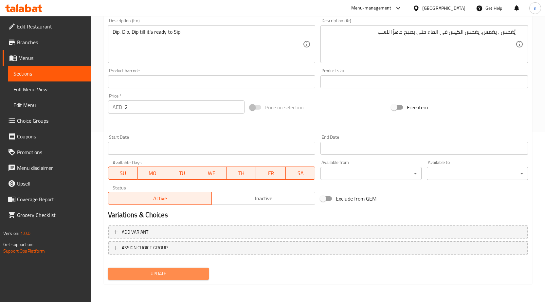
drag, startPoint x: 159, startPoint y: 271, endPoint x: 171, endPoint y: 267, distance: 12.9
click at [159, 271] on span "Update" at bounding box center [158, 274] width 91 height 8
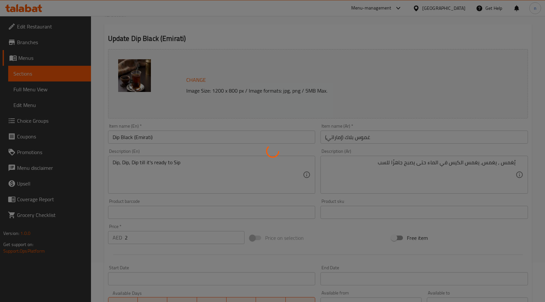
scroll to position [6, 0]
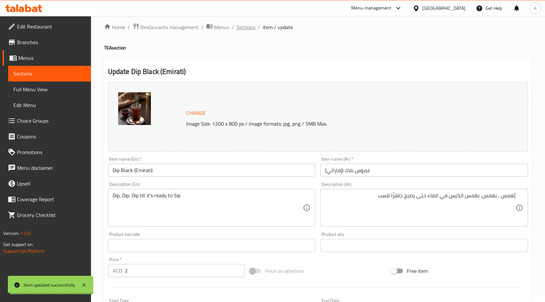
click at [243, 28] on span "Sections" at bounding box center [246, 27] width 19 height 8
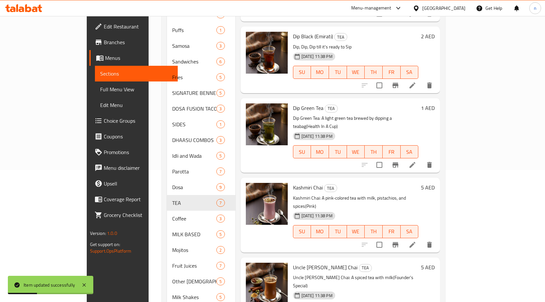
scroll to position [137, 0]
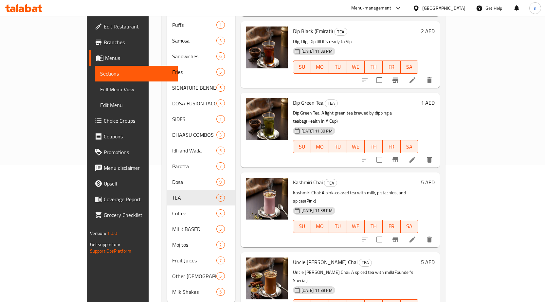
click at [417, 156] on icon at bounding box center [413, 160] width 8 height 8
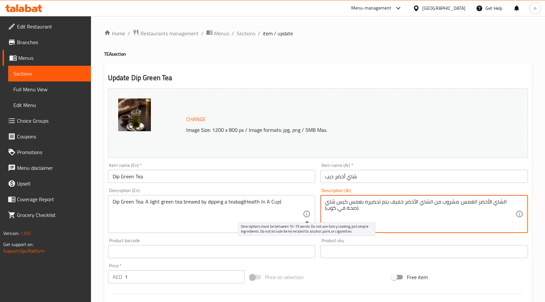
drag, startPoint x: 362, startPoint y: 211, endPoint x: 311, endPoint y: 213, distance: 50.8
type textarea "الشاي الأخضر الغمس: مشروب من الشاي الأخضر خفيف يتم تحضيره بغمس كيس شاي"
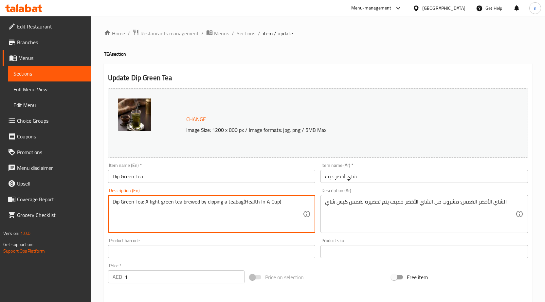
drag, startPoint x: 289, startPoint y: 204, endPoint x: 243, endPoint y: 202, distance: 46.2
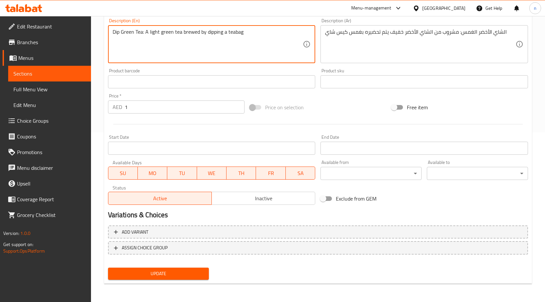
type textarea "Dip Green Tea: A light green tea brewed by dipping a teabag"
click at [180, 270] on span "Update" at bounding box center [158, 274] width 91 height 8
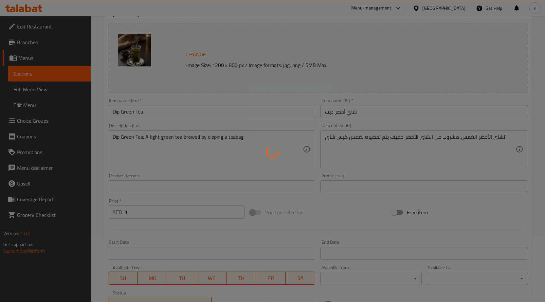
scroll to position [0, 0]
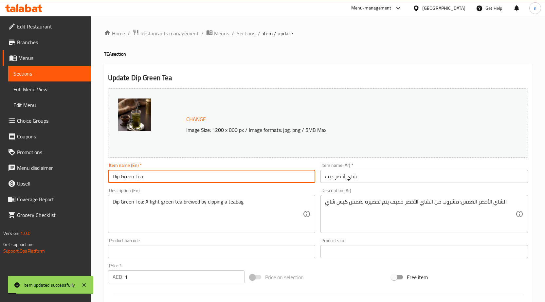
click at [143, 175] on input "Dip Green Tea" at bounding box center [212, 176] width 208 height 13
click at [142, 175] on input "Dip Green Tea" at bounding box center [212, 176] width 208 height 13
click at [246, 36] on span "Sections" at bounding box center [246, 33] width 19 height 8
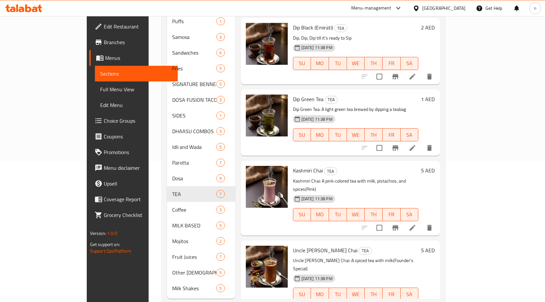
scroll to position [146, 0]
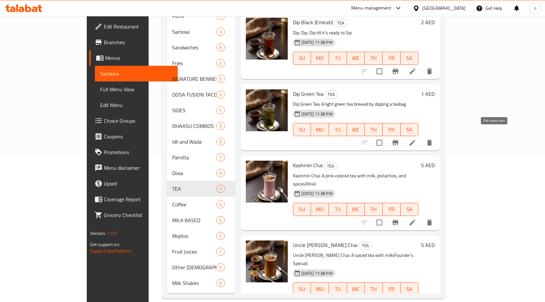
click at [416, 140] on icon at bounding box center [413, 143] width 6 height 6
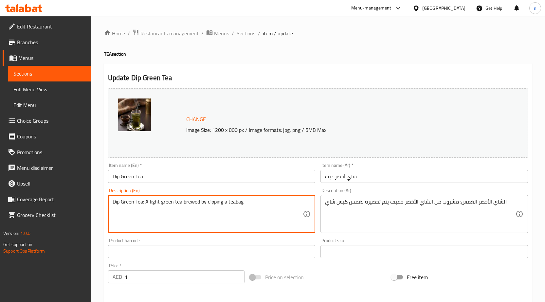
drag, startPoint x: 143, startPoint y: 202, endPoint x: 79, endPoint y: 213, distance: 64.7
click at [113, 203] on textarea ": A light green tea brewed by dipping a teabag" at bounding box center [208, 214] width 191 height 31
type textarea "A light green tea brewed by dipping a teabag"
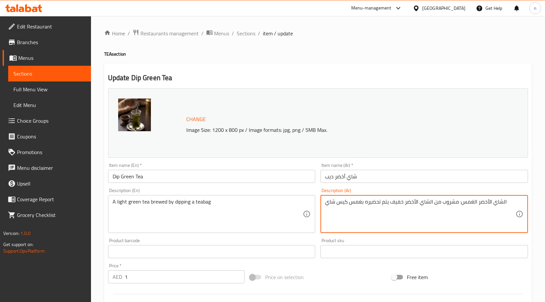
drag, startPoint x: 461, startPoint y: 205, endPoint x: 506, endPoint y: 206, distance: 45.5
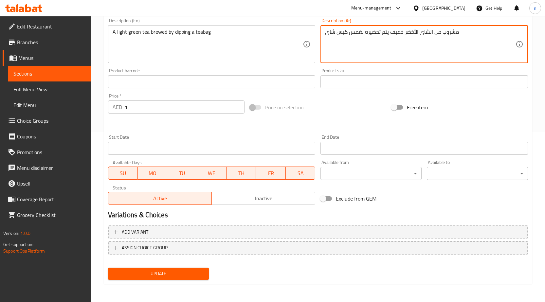
type textarea "مشروب من الشاي الأخضر خفيف يتم تحضيره بغمس كيس شاي"
drag, startPoint x: 175, startPoint y: 278, endPoint x: 187, endPoint y: 267, distance: 16.7
click at [175, 278] on span "Update" at bounding box center [158, 274] width 91 height 8
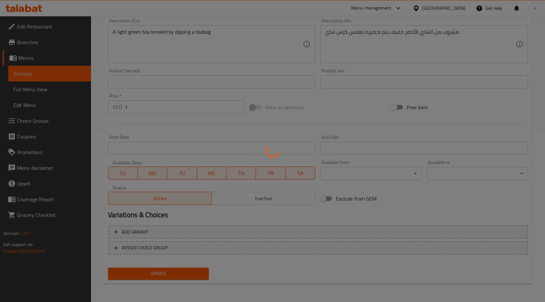
scroll to position [0, 0]
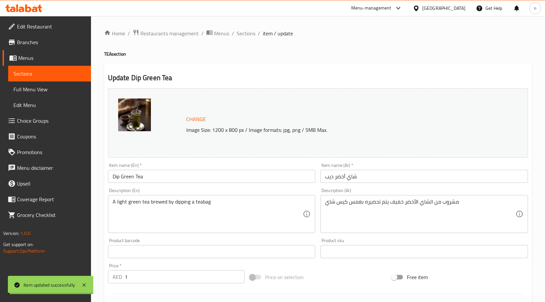
click at [248, 35] on span "Sections" at bounding box center [246, 33] width 19 height 8
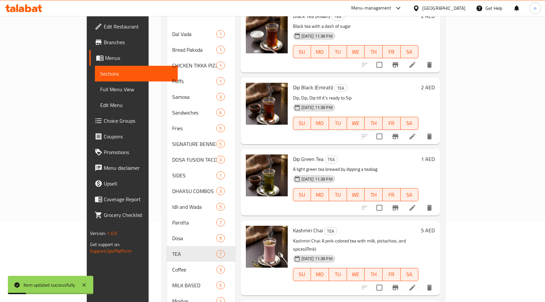
scroll to position [146, 0]
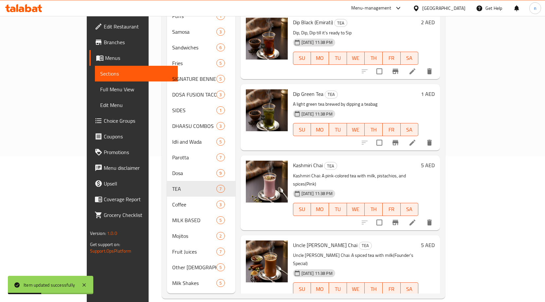
click at [416, 220] on icon at bounding box center [413, 223] width 6 height 6
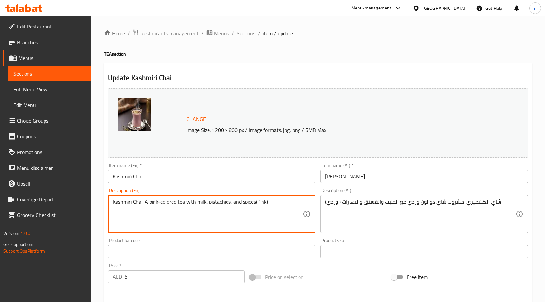
drag, startPoint x: 281, startPoint y: 205, endPoint x: 258, endPoint y: 207, distance: 22.7
type textarea "Kashmiri Chai: A pink-colored tea with milk, pistachios, and spices"
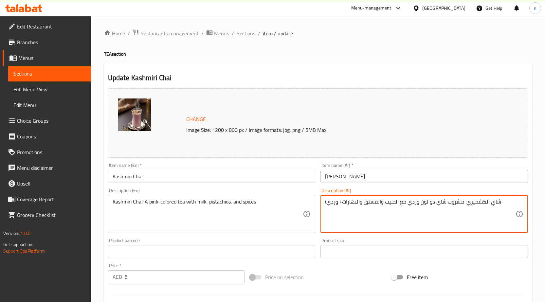
drag, startPoint x: 342, startPoint y: 206, endPoint x: 306, endPoint y: 211, distance: 36.4
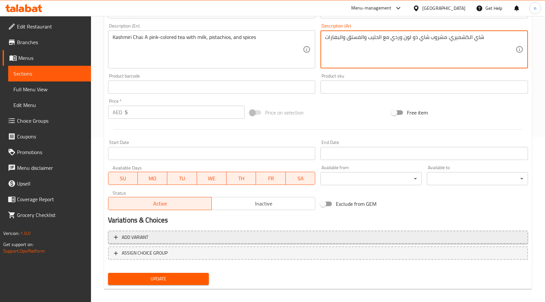
scroll to position [170, 0]
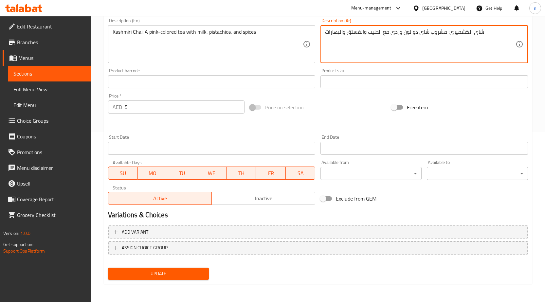
drag, startPoint x: 449, startPoint y: 35, endPoint x: 502, endPoint y: 39, distance: 53.5
click at [503, 38] on textarea "شاي الكشميري: مشروب شاي ذو لون وردي مع الحليب والفستق والبهارات" at bounding box center [420, 44] width 191 height 31
type textarea "مشروب شاي ذو لون وردي مع الحليب والفستق والبهارات"
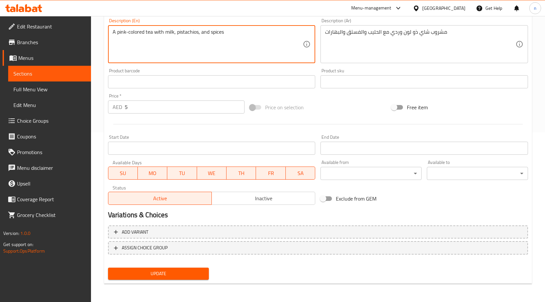
drag, startPoint x: 144, startPoint y: 36, endPoint x: 85, endPoint y: 51, distance: 60.9
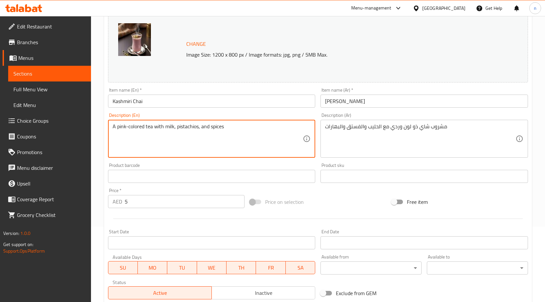
scroll to position [72, 0]
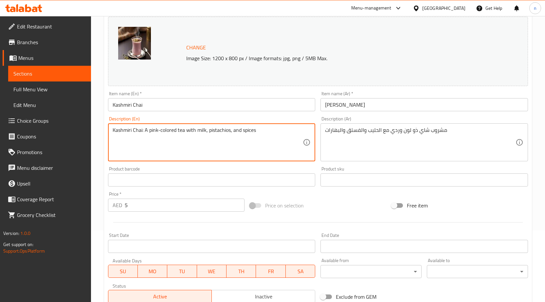
click at [248, 128] on textarea "Kashmiri Chai: A pink-colored tea with milk, pistachios, and spices" at bounding box center [208, 142] width 191 height 31
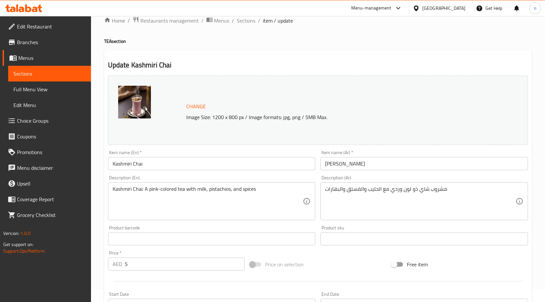
scroll to position [6, 0]
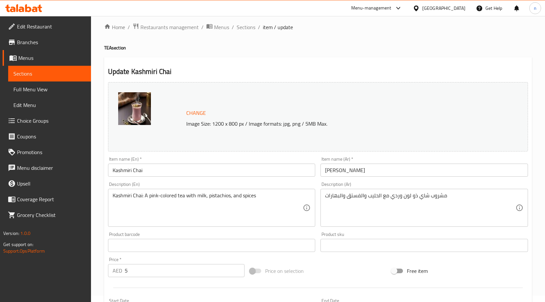
click at [126, 172] on input "Kashmiri Chai" at bounding box center [212, 170] width 208 height 13
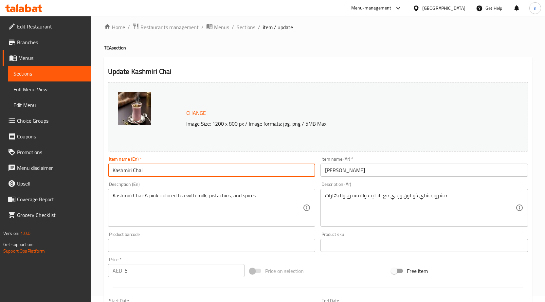
click at [126, 172] on input "Kashmiri Chai" at bounding box center [212, 170] width 208 height 13
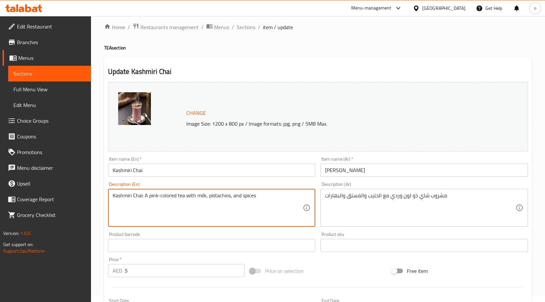
click at [172, 200] on textarea "Kashmiri Chai: A pink-colored tea with milk, pistachios, and spices" at bounding box center [208, 208] width 191 height 31
paste textarea "A pink-colored tea with milk, pistachios, and spices."
type textarea "A pink-colored tea with milk, pistachios, and spices."
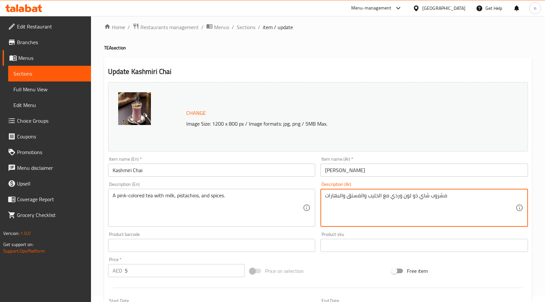
drag, startPoint x: 432, startPoint y: 197, endPoint x: 463, endPoint y: 201, distance: 30.9
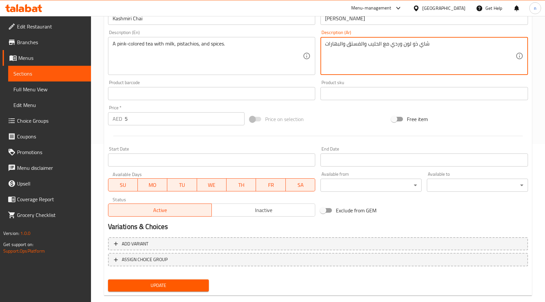
scroll to position [170, 0]
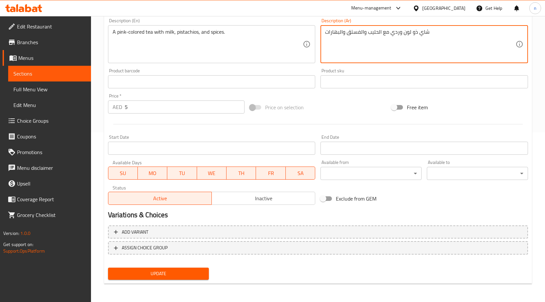
type textarea "شاي ذو لون وردي مع الحليب والفستق والبهارات"
click at [167, 275] on span "Update" at bounding box center [158, 274] width 91 height 8
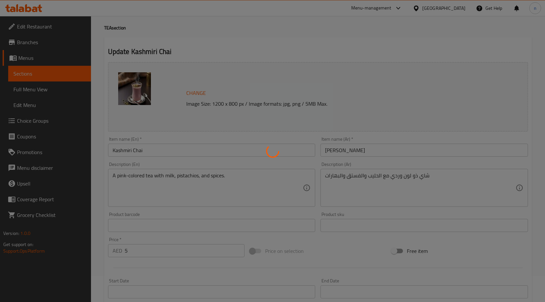
scroll to position [0, 0]
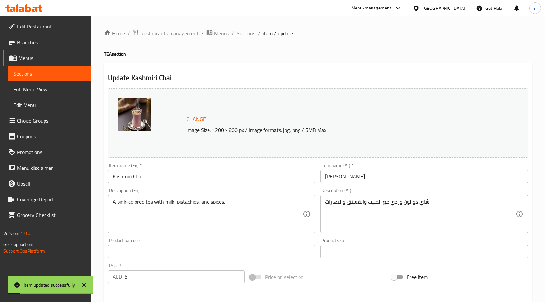
click at [243, 35] on span "Sections" at bounding box center [246, 33] width 19 height 8
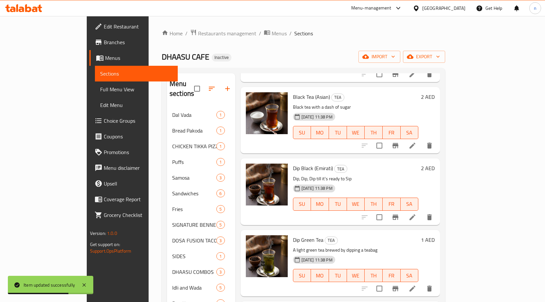
scroll to position [146, 0]
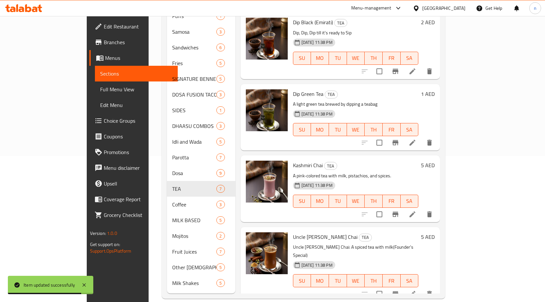
click at [293, 161] on span "Kashmiri Chai" at bounding box center [308, 166] width 30 height 10
copy h6 "Kashmiri Chai"
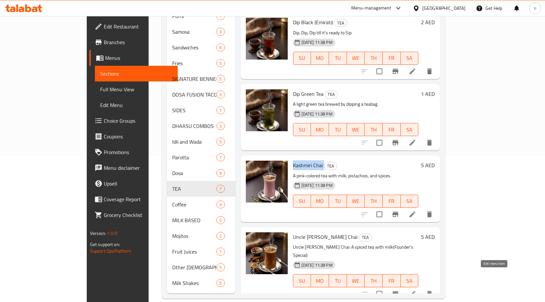
click at [417, 290] on icon at bounding box center [413, 294] width 8 height 8
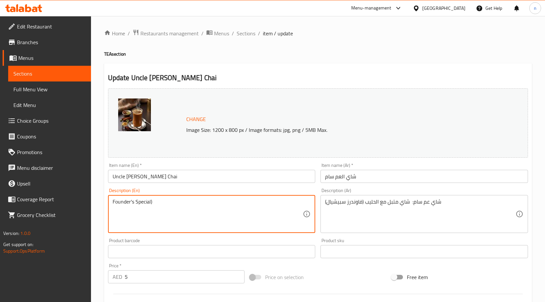
click at [185, 206] on textarea "Founder's Special)" at bounding box center [208, 214] width 191 height 31
type textarea "Founder's Special"
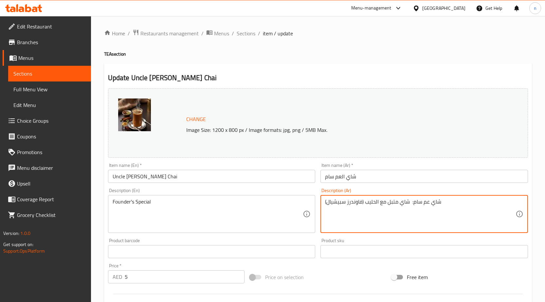
drag, startPoint x: 363, startPoint y: 205, endPoint x: 470, endPoint y: 215, distance: 108.2
drag, startPoint x: 361, startPoint y: 204, endPoint x: 365, endPoint y: 205, distance: 4.1
click at [365, 205] on textarea "فاوندرز سبيشيال)" at bounding box center [420, 214] width 191 height 31
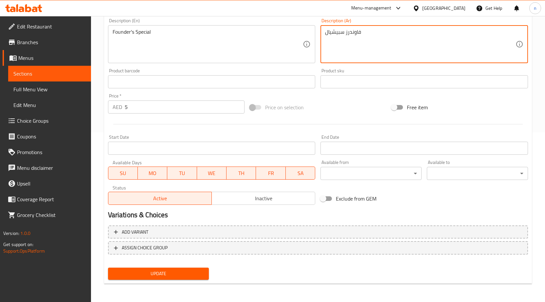
type textarea "فاوندرز سبيشيال"
click at [185, 273] on span "Update" at bounding box center [158, 274] width 91 height 8
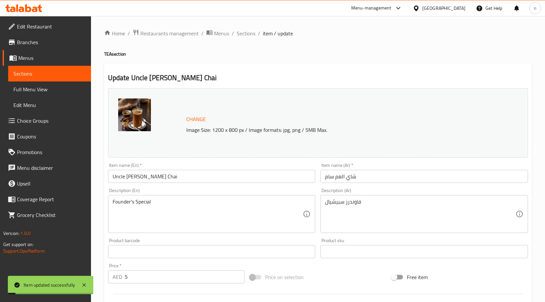
click at [248, 36] on span "Sections" at bounding box center [246, 33] width 19 height 8
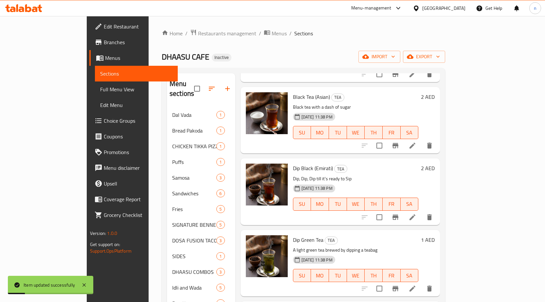
scroll to position [146, 0]
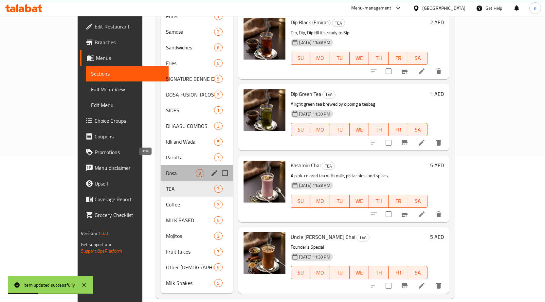
click at [166, 169] on span "Dosa" at bounding box center [181, 173] width 30 height 8
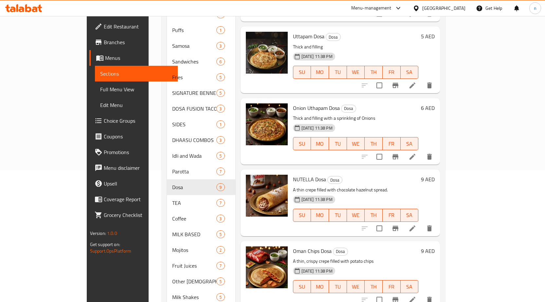
scroll to position [146, 0]
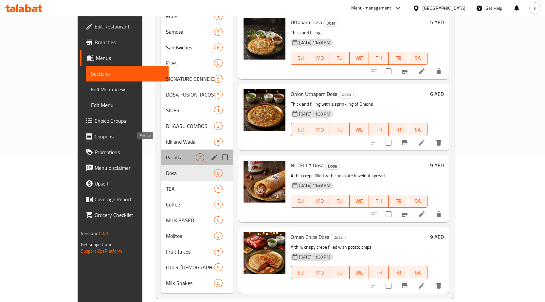
click at [166, 154] on span "Parotta" at bounding box center [181, 158] width 30 height 8
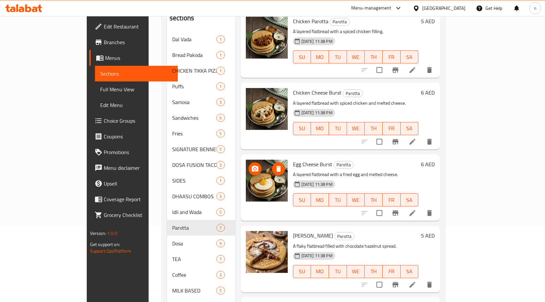
scroll to position [146, 0]
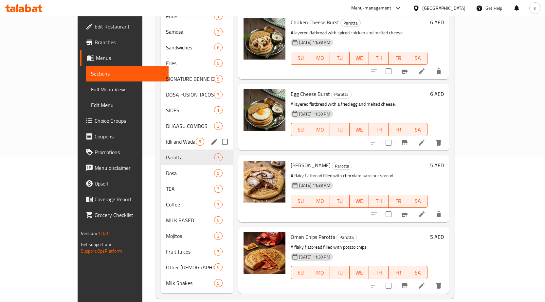
click at [161, 134] on div "Idli and Wada 5" at bounding box center [197, 142] width 72 height 16
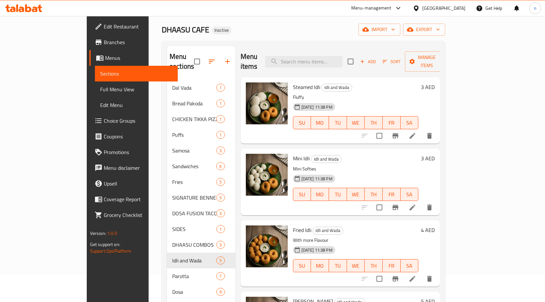
scroll to position [15, 0]
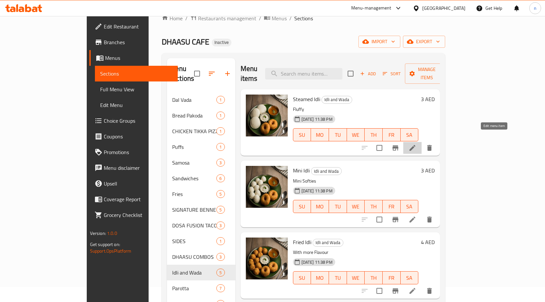
click at [417, 144] on icon at bounding box center [413, 148] width 8 height 8
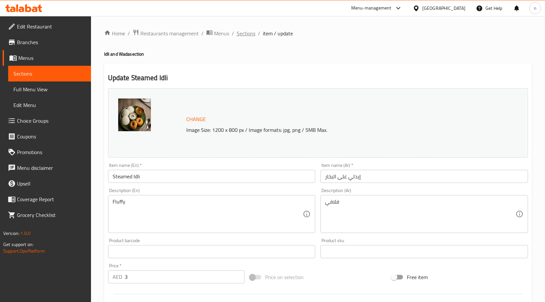
click at [253, 33] on span "Sections" at bounding box center [246, 33] width 19 height 8
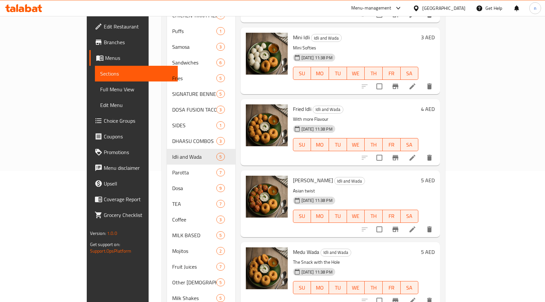
scroll to position [146, 0]
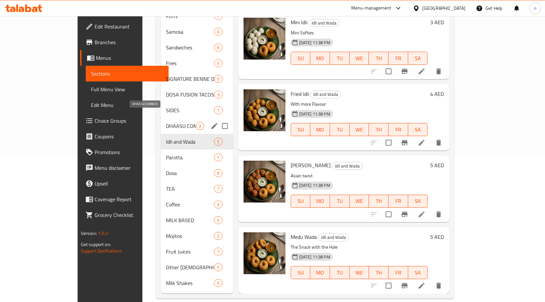
click at [166, 122] on span "DHAASU COMBOS" at bounding box center [181, 126] width 30 height 8
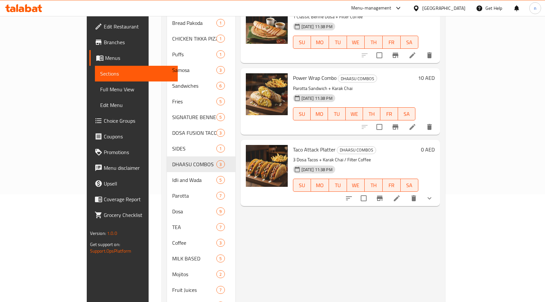
scroll to position [48, 0]
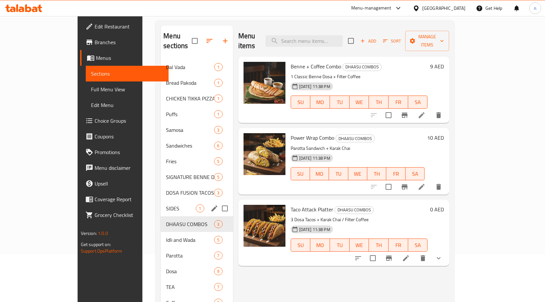
click at [161, 203] on div "SIDES 1" at bounding box center [197, 209] width 72 height 16
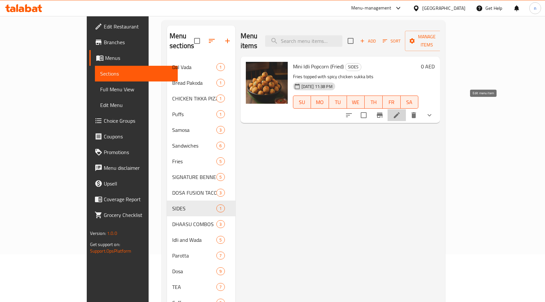
click at [401, 111] on icon at bounding box center [397, 115] width 8 height 8
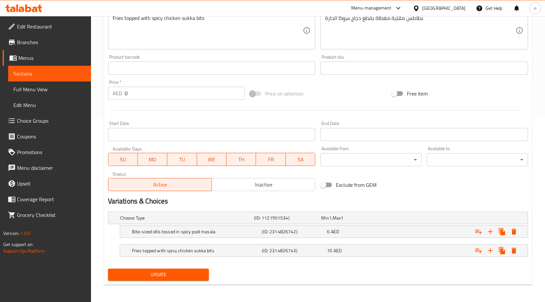
scroll to position [185, 0]
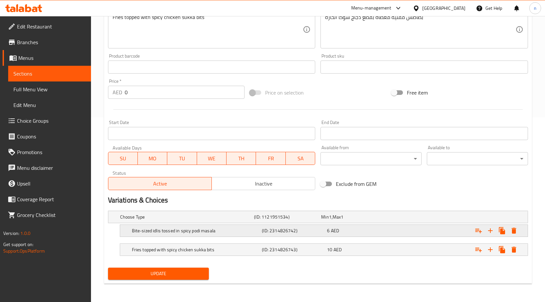
click at [300, 236] on div "Bite-sized idlis tossed in spicy podi masala (ID: 2314826742) 6 AED" at bounding box center [326, 231] width 391 height 14
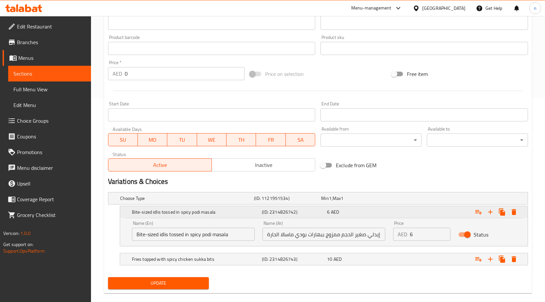
scroll to position [213, 0]
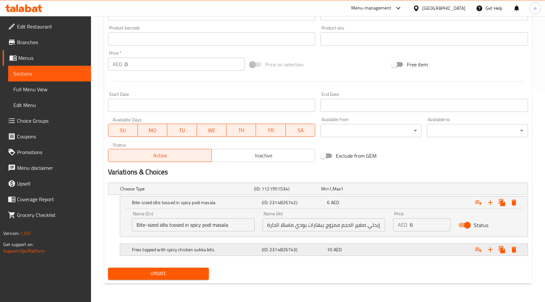
click at [302, 246] on div "(ID: 2314826743)" at bounding box center [293, 249] width 65 height 9
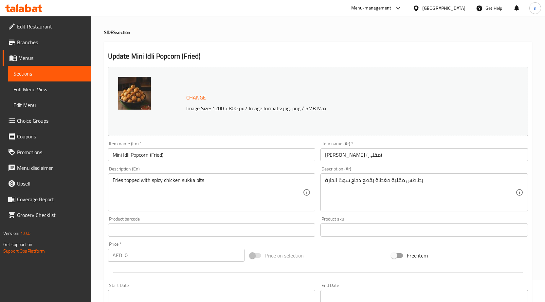
scroll to position [0, 0]
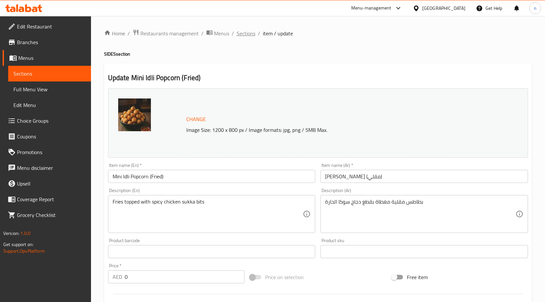
click at [252, 35] on span "Sections" at bounding box center [246, 33] width 19 height 8
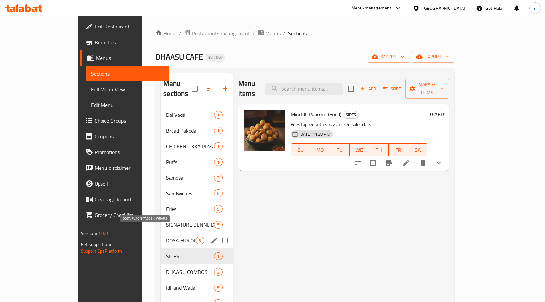
click at [166, 237] on span "DOSA FUSION TACOS & WRAPS" at bounding box center [181, 241] width 30 height 8
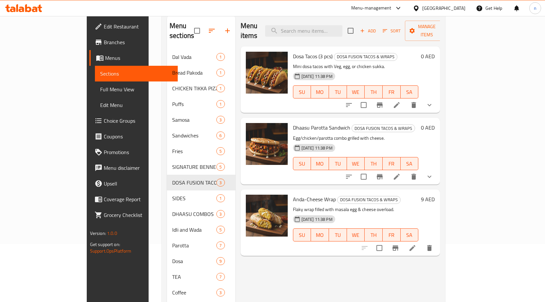
scroll to position [98, 0]
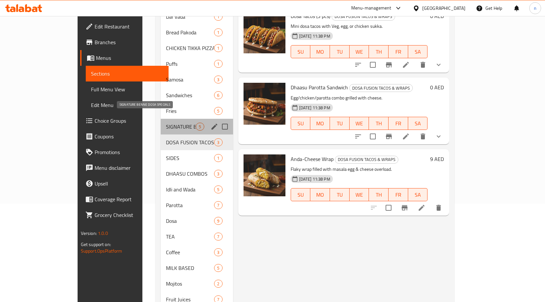
click at [166, 123] on span "SIGNATURE BENNE DOSA SPECIALS" at bounding box center [181, 127] width 30 height 8
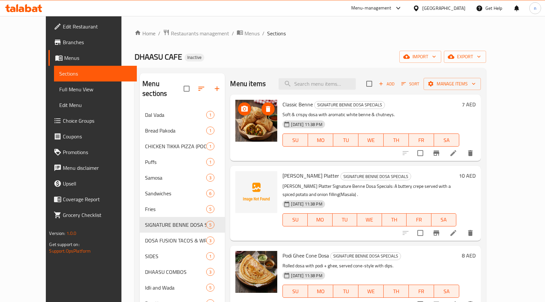
scroll to position [26, 0]
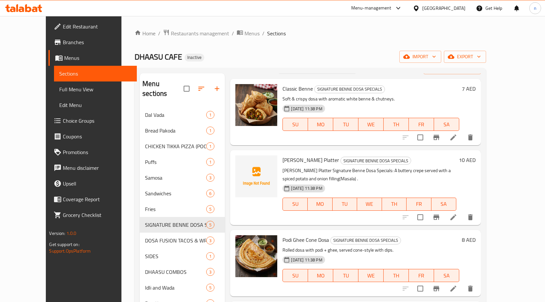
click at [324, 167] on p "Masala Benne Platter Signature Benne Dosa Specials: A buttery crepe served with…" at bounding box center [370, 175] width 174 height 16
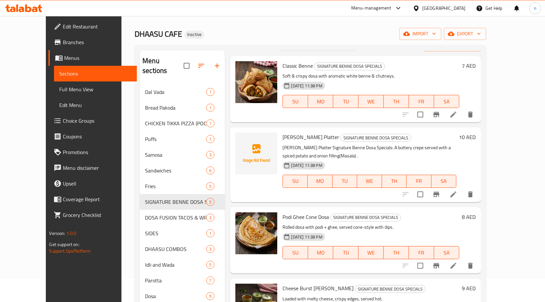
scroll to position [33, 0]
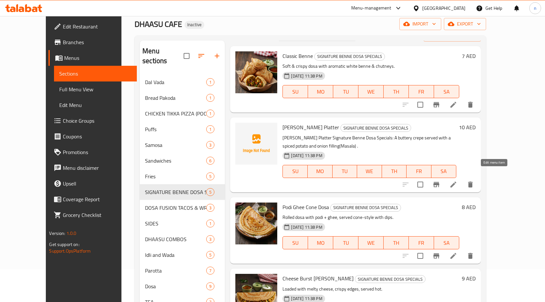
click at [458, 181] on icon at bounding box center [454, 185] width 8 height 8
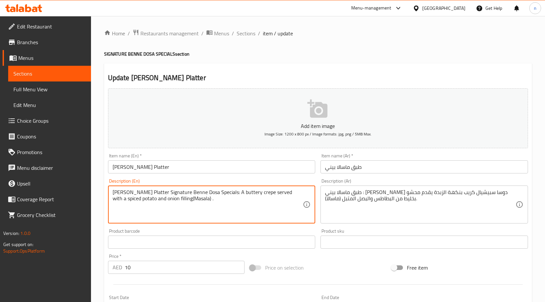
drag, startPoint x: 199, startPoint y: 202, endPoint x: 180, endPoint y: 205, distance: 19.7
type textarea "[PERSON_NAME] Platter Signature Benne Dosa Specials: A buttery crepe served wit…"
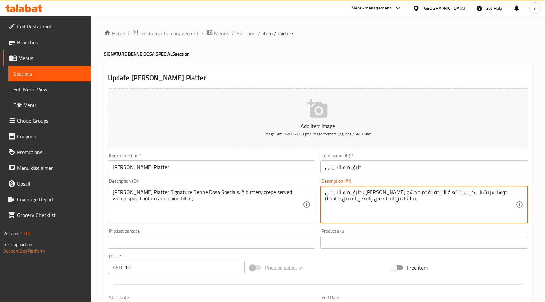
drag, startPoint x: 343, startPoint y: 200, endPoint x: 291, endPoint y: 210, distance: 52.4
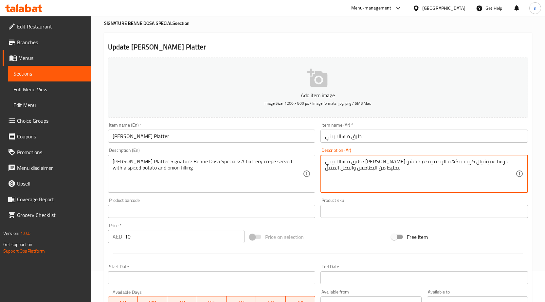
scroll to position [161, 0]
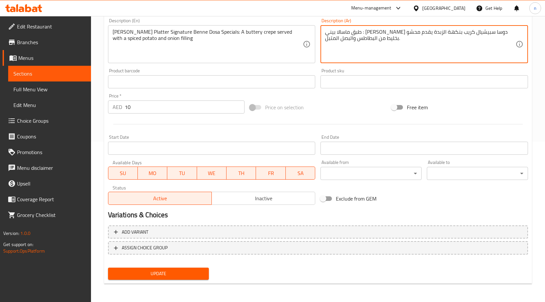
type textarea "طبق ماسالا بيني : [PERSON_NAME] دوسا سبيشيال كريب بنكهة الزبدة يقدم محشو بخليط …"
click at [182, 281] on div "Update" at bounding box center [158, 273] width 106 height 17
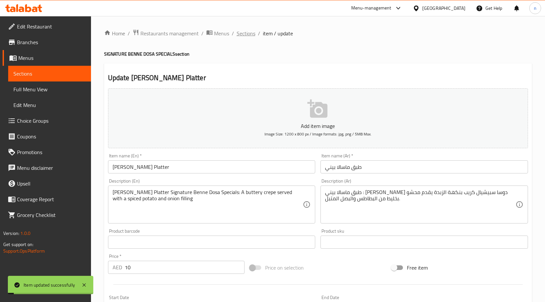
click at [246, 35] on span "Sections" at bounding box center [246, 33] width 19 height 8
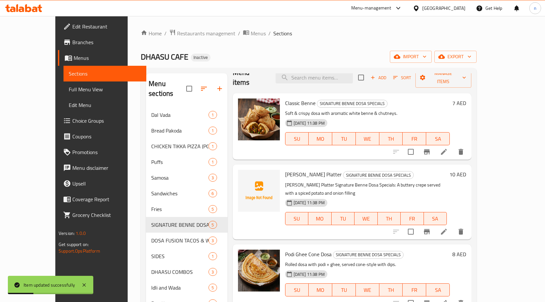
scroll to position [17, 0]
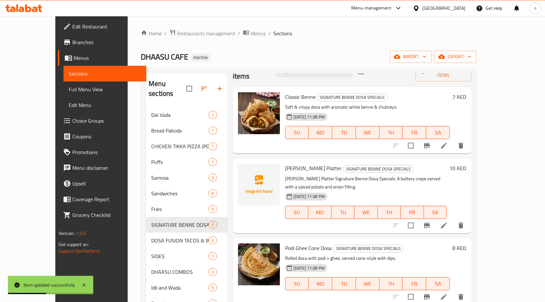
click at [302, 163] on span "[PERSON_NAME] Platter" at bounding box center [313, 168] width 57 height 10
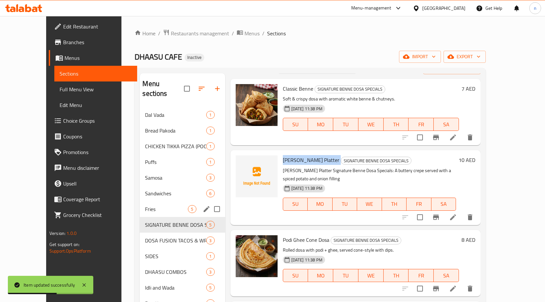
copy h6 "[PERSON_NAME] Platter"
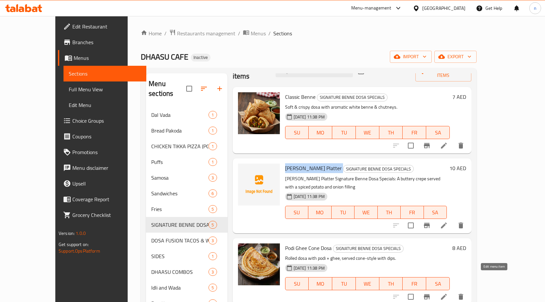
click at [448, 293] on icon at bounding box center [444, 297] width 8 height 8
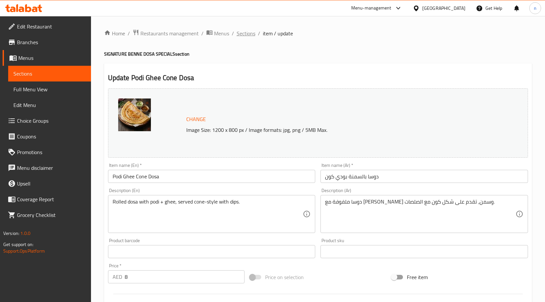
click at [243, 31] on span "Sections" at bounding box center [246, 33] width 19 height 8
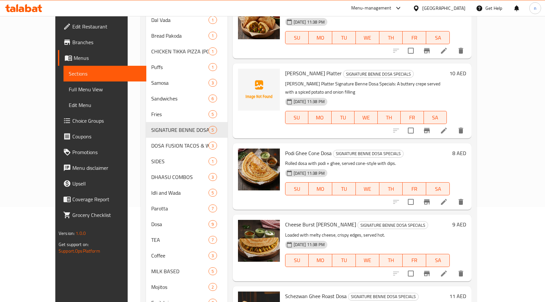
scroll to position [146, 0]
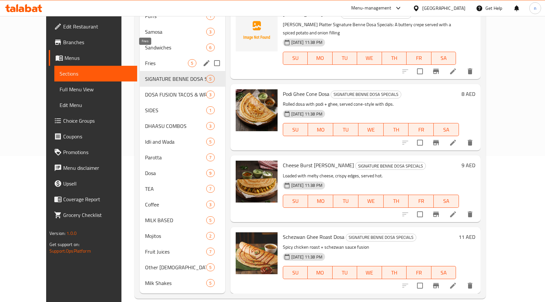
click at [145, 59] on span "Fries" at bounding box center [166, 63] width 43 height 8
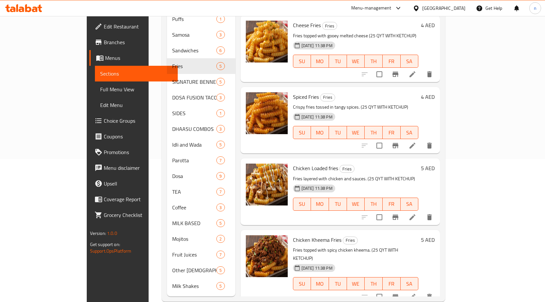
scroll to position [146, 0]
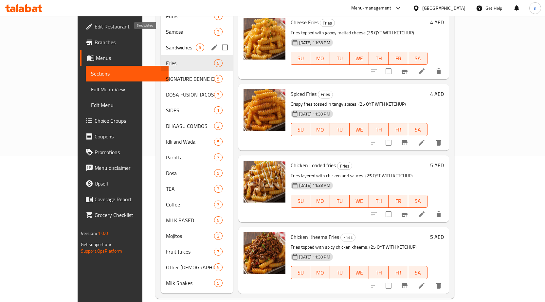
drag, startPoint x: 137, startPoint y: 38, endPoint x: 137, endPoint y: 47, distance: 8.9
click at [166, 44] on span "Sandwiches" at bounding box center [181, 48] width 30 height 8
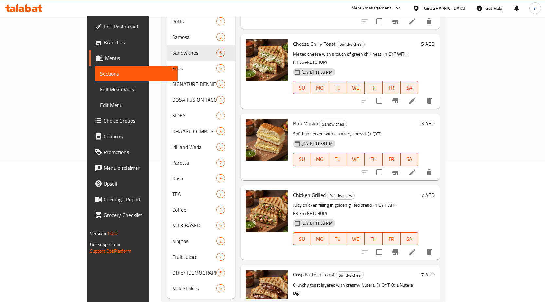
scroll to position [146, 0]
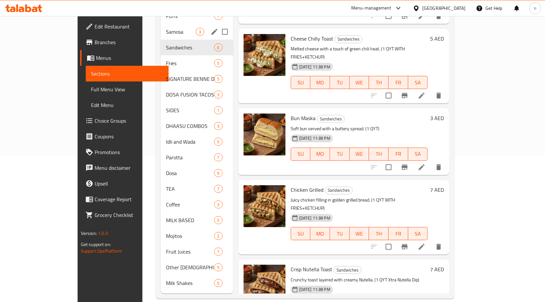
click at [161, 27] on div "Samosa 3" at bounding box center [197, 32] width 72 height 16
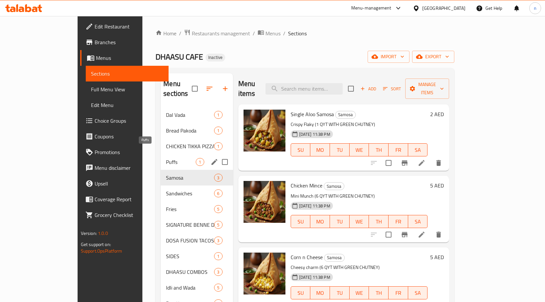
click at [166, 158] on span "Puffs" at bounding box center [181, 162] width 30 height 8
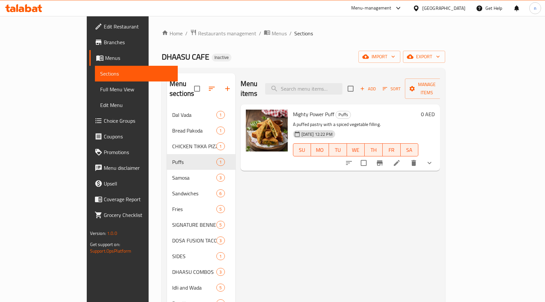
click at [400, 160] on icon at bounding box center [397, 163] width 6 height 6
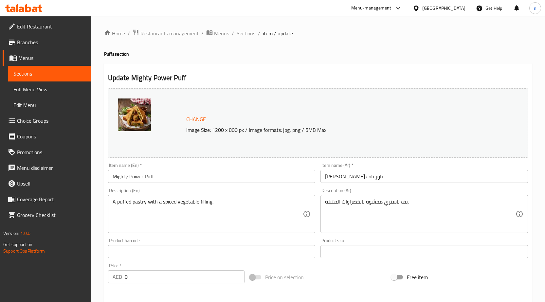
click at [247, 34] on span "Sections" at bounding box center [246, 33] width 19 height 8
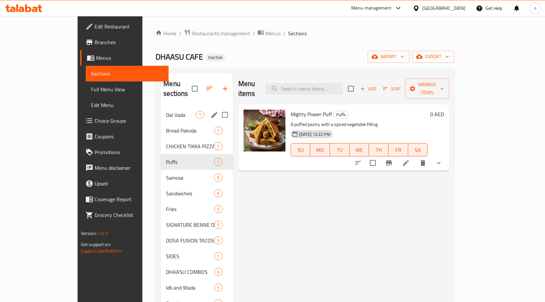
click at [161, 109] on div "Dal Vada 1" at bounding box center [197, 115] width 72 height 16
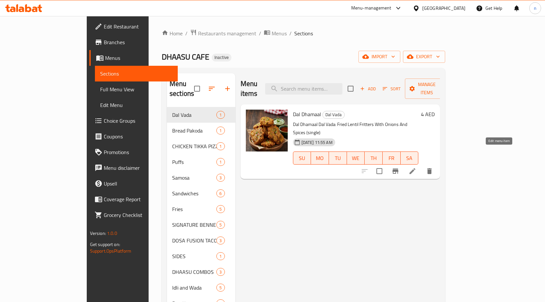
click at [417, 167] on icon at bounding box center [413, 171] width 8 height 8
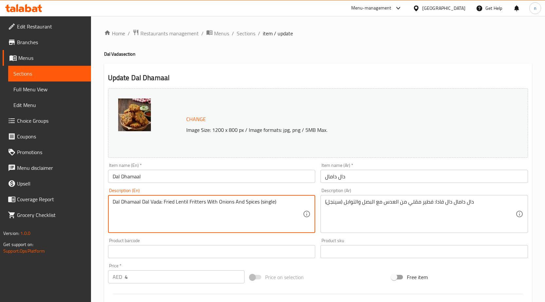
drag, startPoint x: 259, startPoint y: 203, endPoint x: 314, endPoint y: 202, distance: 55.0
type textarea "Dal Dhamaal Dal Vada: Fried Lentil Fritters With Onions And Spices"
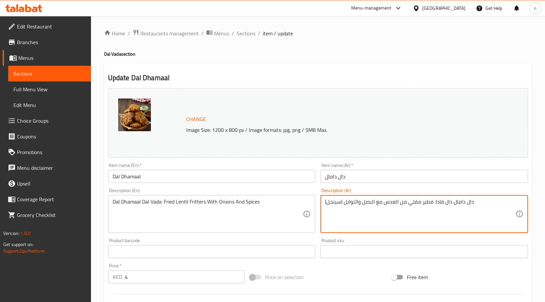
drag, startPoint x: 345, startPoint y: 202, endPoint x: 288, endPoint y: 217, distance: 58.4
click at [351, 204] on textarea "دال دامال دال فادا: فطير مقلي من العدس مع البصل والتوابل (سينجل)" at bounding box center [420, 214] width 191 height 31
click at [344, 203] on textarea "دال دامال دال فادا: فطير مقلي من العدس مع البصل والتوابل (سينجل)" at bounding box center [420, 214] width 191 height 31
drag, startPoint x: 344, startPoint y: 202, endPoint x: 326, endPoint y: 204, distance: 17.7
click at [326, 204] on textarea "دال دامال دال فادا: فطير مقلي من العدس مع البصل والتوابل (سينجل)" at bounding box center [420, 214] width 191 height 31
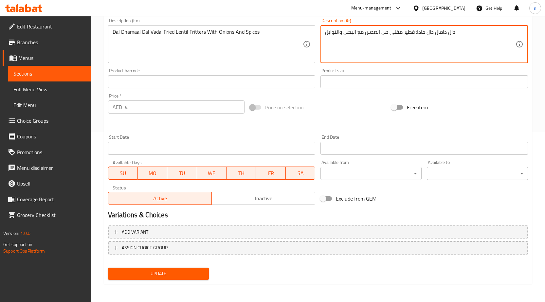
type textarea "دال دامال دال فادا: فطير مقلي من العدس مع البصل والتوابل"
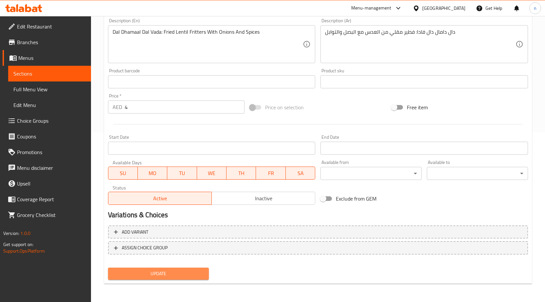
click at [186, 276] on span "Update" at bounding box center [158, 274] width 91 height 8
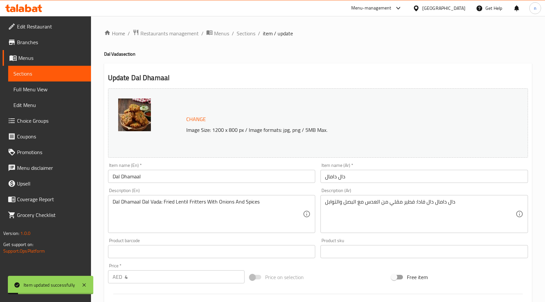
click at [149, 81] on h2 "Update Dal Dhamaal" at bounding box center [318, 78] width 420 height 10
click at [127, 180] on input "Dal Dhamaal" at bounding box center [212, 176] width 208 height 13
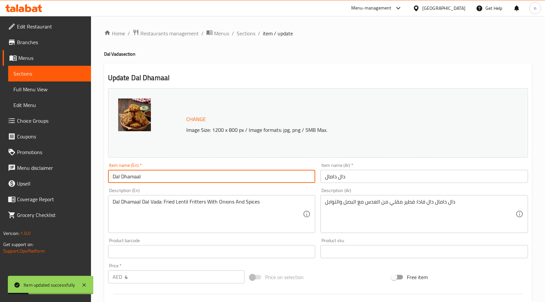
click at [127, 180] on input "Dal Dhamaal" at bounding box center [212, 176] width 208 height 13
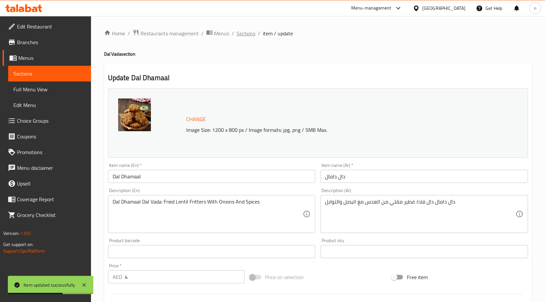
click at [249, 34] on span "Sections" at bounding box center [246, 33] width 19 height 8
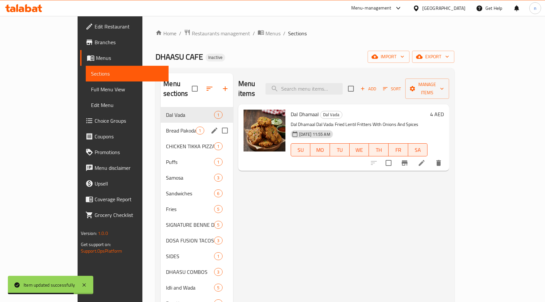
click at [166, 127] on span "Bread Pakoda" at bounding box center [181, 131] width 30 height 8
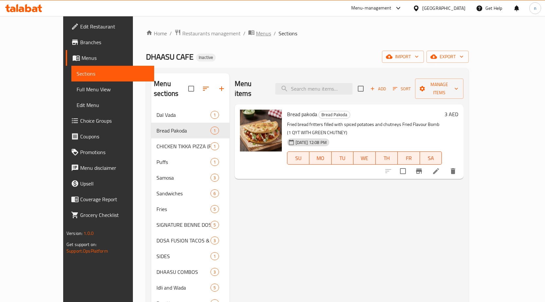
click at [256, 36] on span "Menus" at bounding box center [263, 33] width 15 height 8
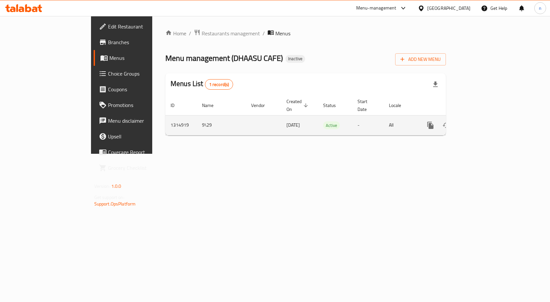
click at [482, 122] on icon "enhanced table" at bounding box center [478, 126] width 8 height 8
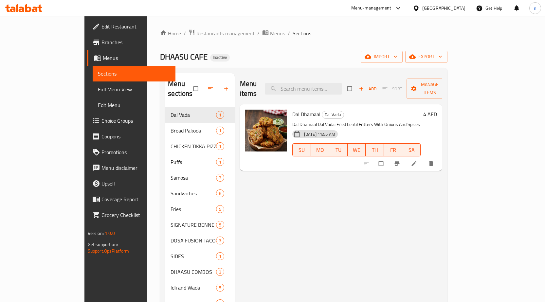
click at [98, 88] on span "Full Menu View" at bounding box center [134, 90] width 72 height 8
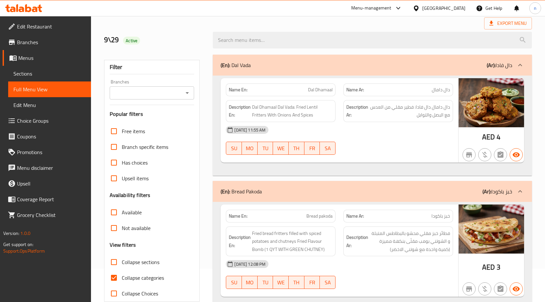
scroll to position [98, 0]
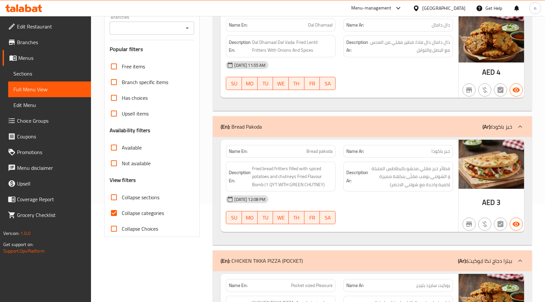
click at [139, 216] on span "Collapse categories" at bounding box center [143, 213] width 42 height 8
click at [122, 216] on input "Collapse categories" at bounding box center [114, 213] width 16 height 16
checkbox input "false"
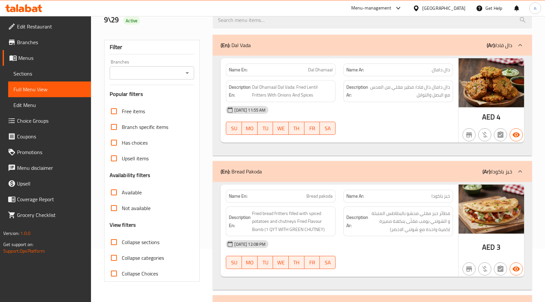
scroll to position [0, 0]
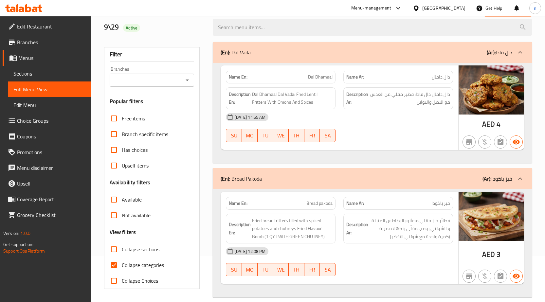
scroll to position [144, 0]
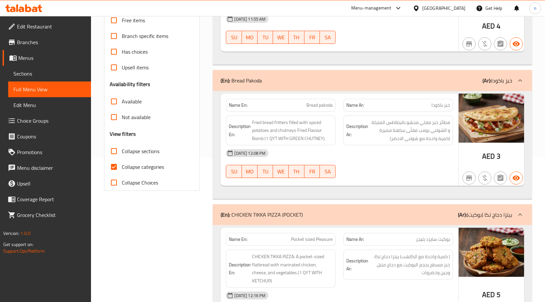
click at [141, 169] on span "Collapse categories" at bounding box center [143, 167] width 42 height 8
click at [122, 169] on input "Collapse categories" at bounding box center [114, 167] width 16 height 16
checkbox input "false"
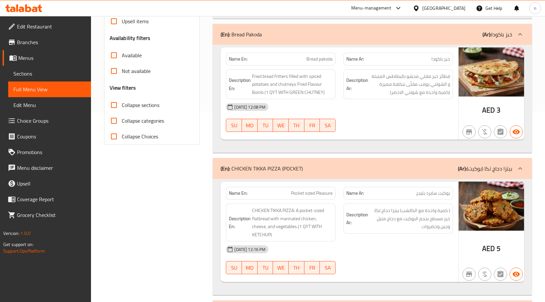
scroll to position [0, 0]
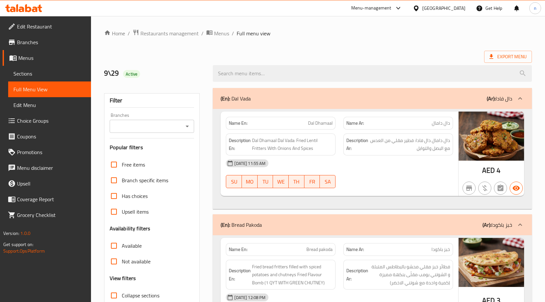
click at [509, 54] on span "Export Menu" at bounding box center [508, 57] width 37 height 8
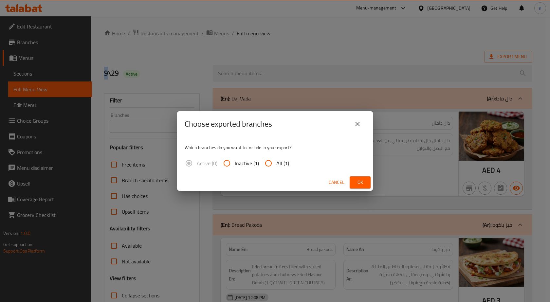
click at [279, 164] on span "All (1)" at bounding box center [282, 164] width 13 height 8
click at [276, 164] on input "All (1)" at bounding box center [269, 164] width 16 height 16
radio input "true"
click at [358, 179] on span "Ok" at bounding box center [360, 183] width 10 height 8
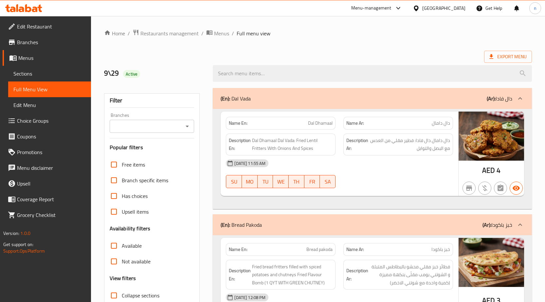
click at [450, 8] on div "[GEOGRAPHIC_DATA]" at bounding box center [444, 8] width 43 height 7
